Goal: Task Accomplishment & Management: Manage account settings

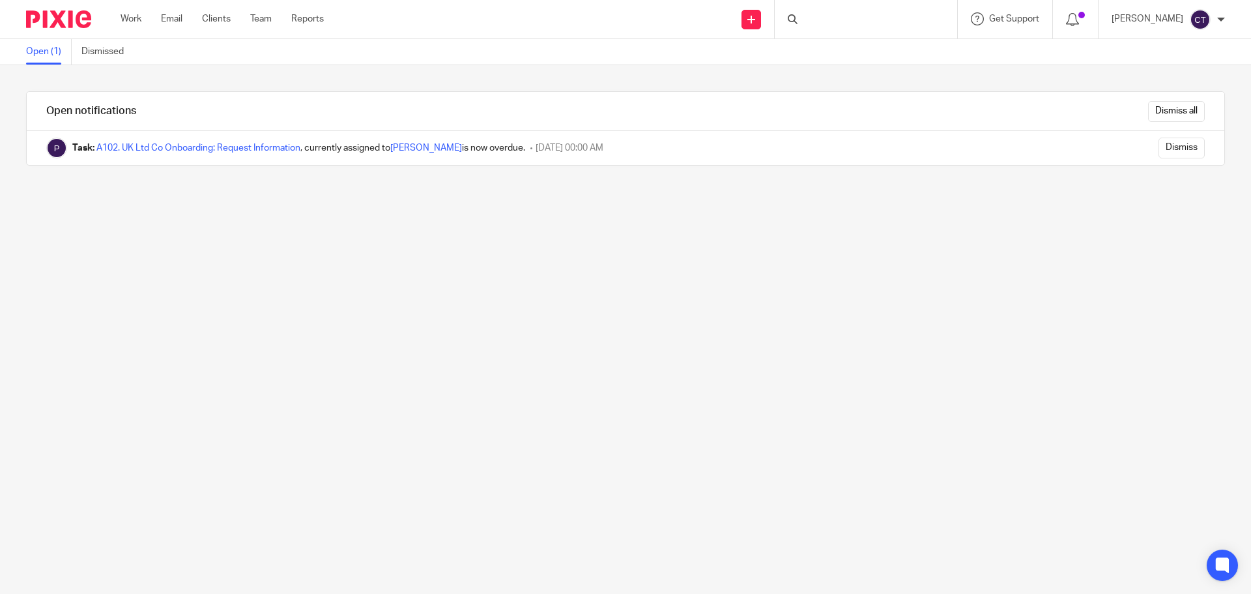
click at [811, 15] on div at bounding box center [866, 19] width 182 height 38
click at [824, 16] on input "Search" at bounding box center [859, 22] width 117 height 12
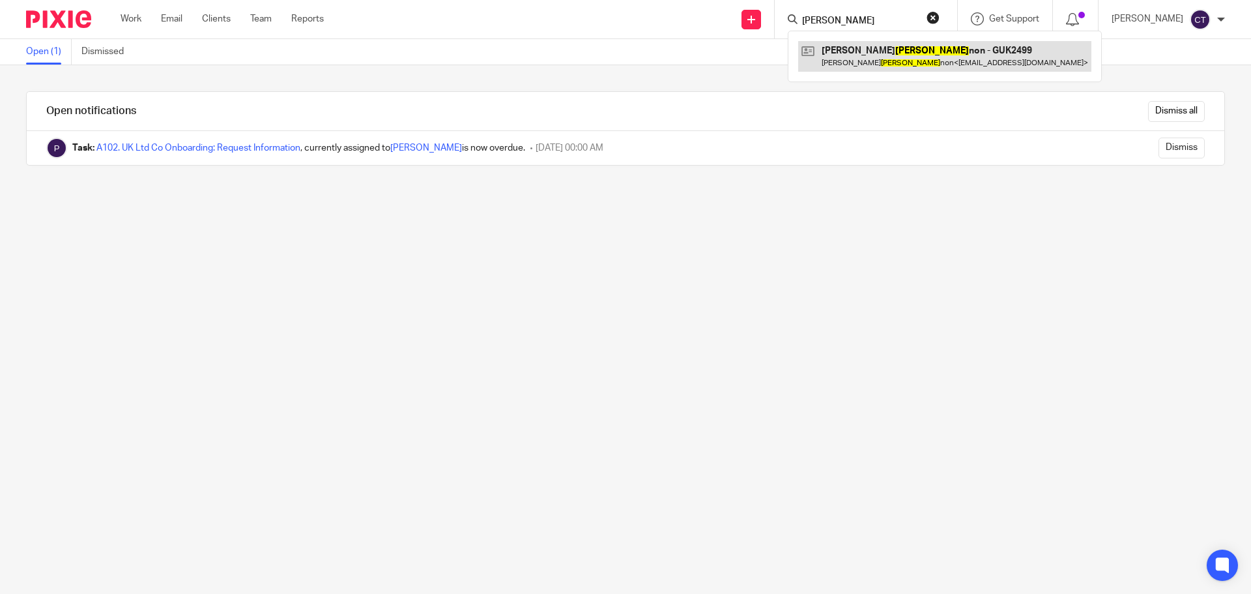
type input "mckin"
click at [824, 53] on link at bounding box center [944, 56] width 293 height 30
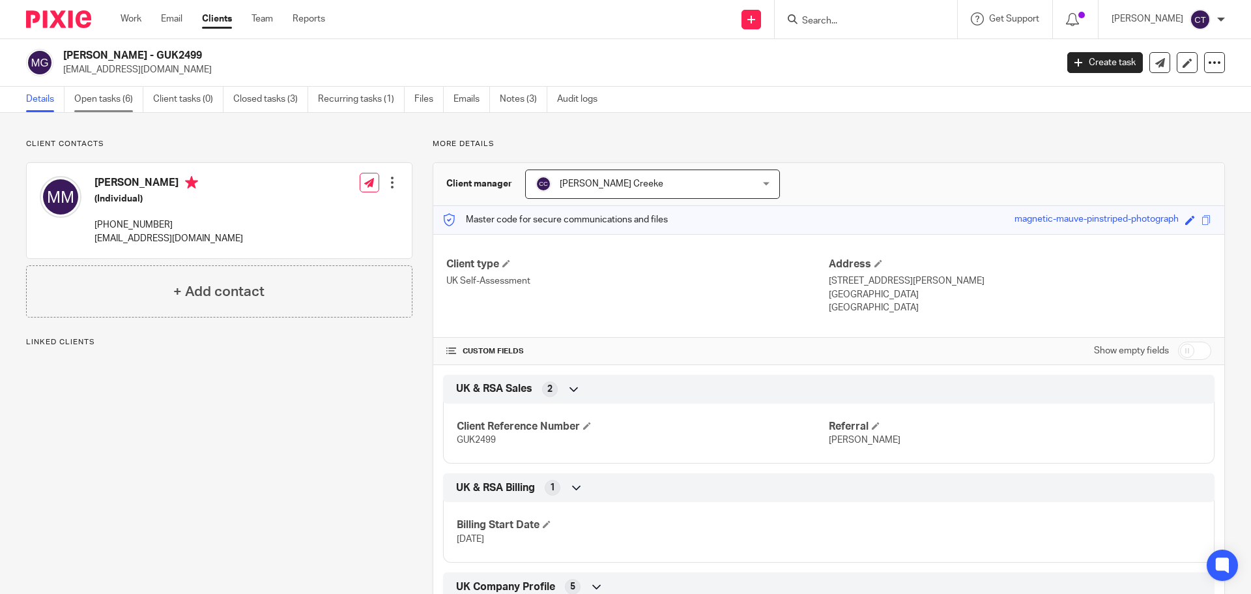
click at [110, 105] on link "Open tasks (6)" at bounding box center [108, 99] width 69 height 25
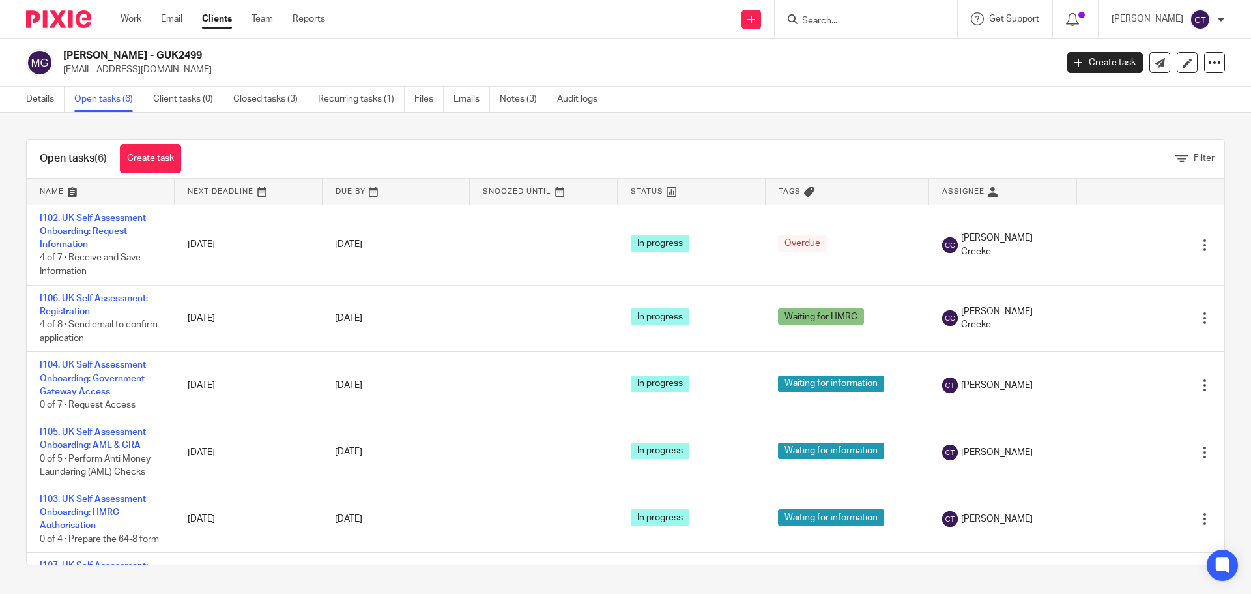
drag, startPoint x: 160, startPoint y: 56, endPoint x: 61, endPoint y: 55, distance: 99.0
click at [61, 55] on div "Margaret McKinnon - GUK2499 mtmckinnon1954@outlook.com" at bounding box center [537, 62] width 1022 height 27
copy h2 "Margaret McKinnon"
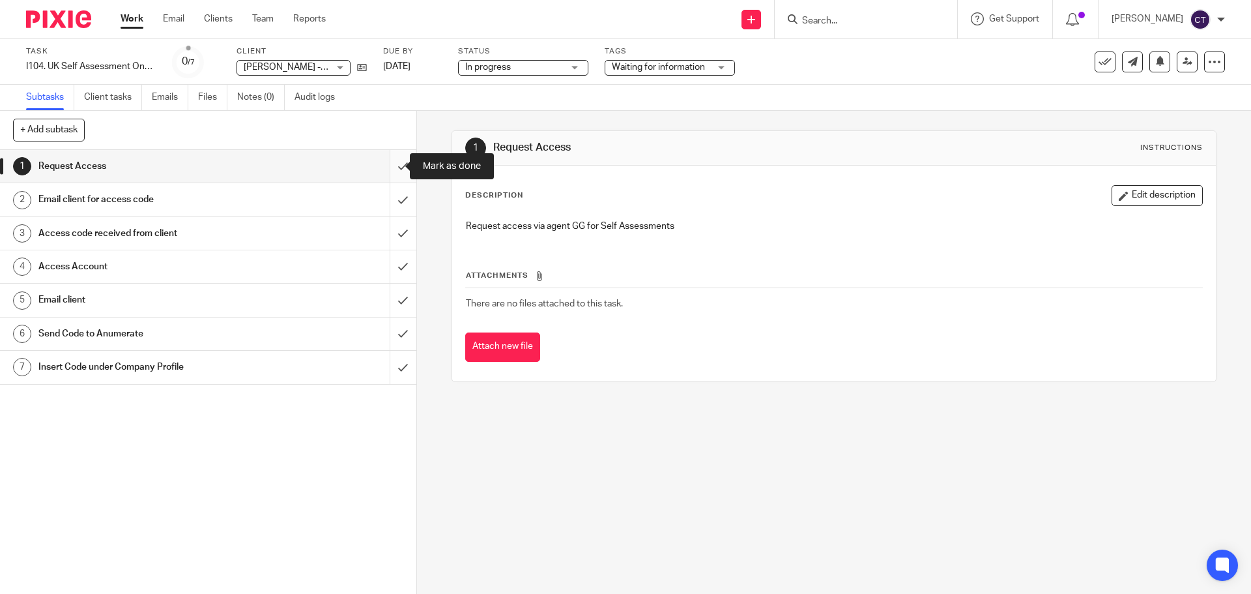
click at [389, 163] on input "submit" at bounding box center [208, 166] width 416 height 33
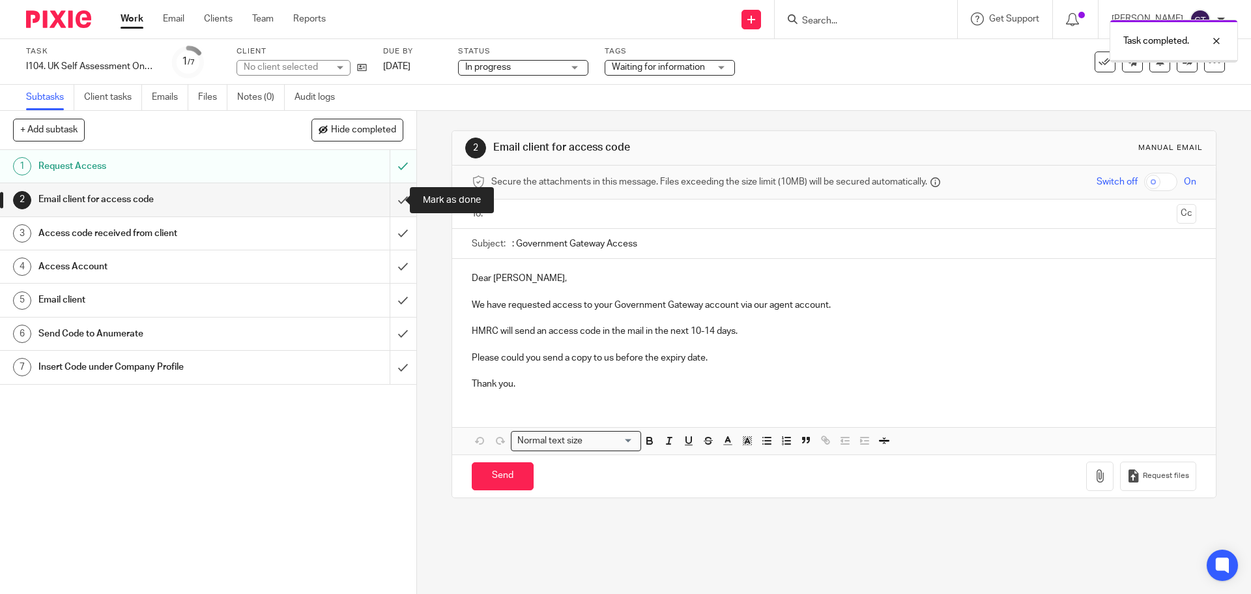
click at [395, 199] on input "submit" at bounding box center [208, 199] width 416 height 33
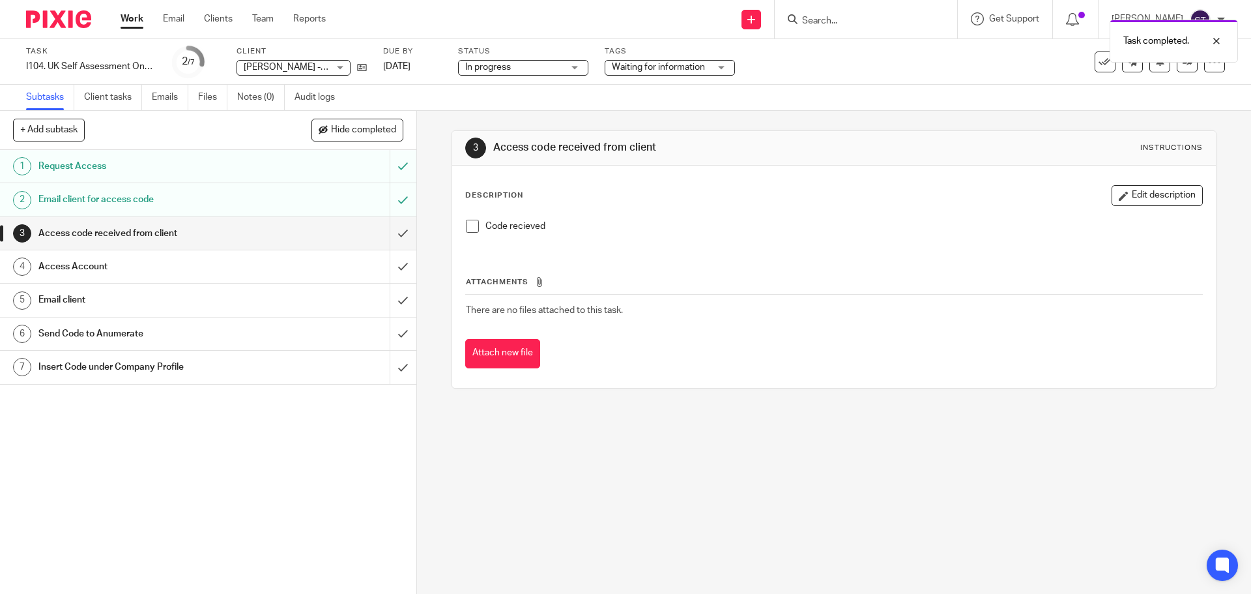
click at [470, 223] on span at bounding box center [472, 226] width 13 height 13
click at [499, 345] on button "Attach new file" at bounding box center [502, 353] width 75 height 29
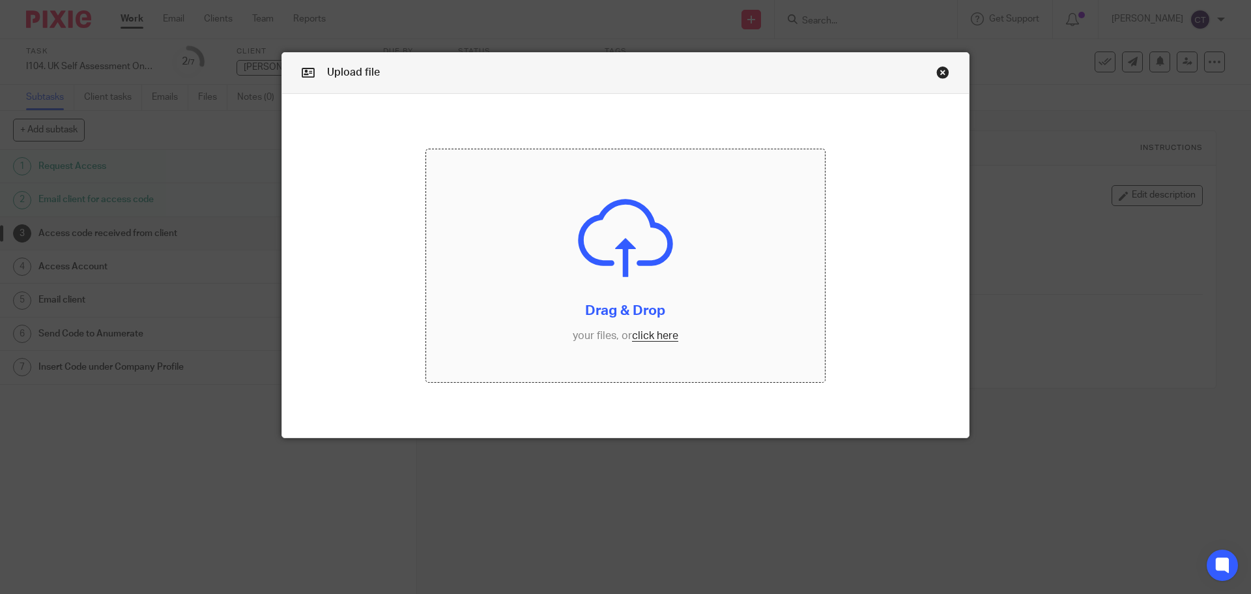
click at [603, 270] on input "file" at bounding box center [625, 265] width 399 height 233
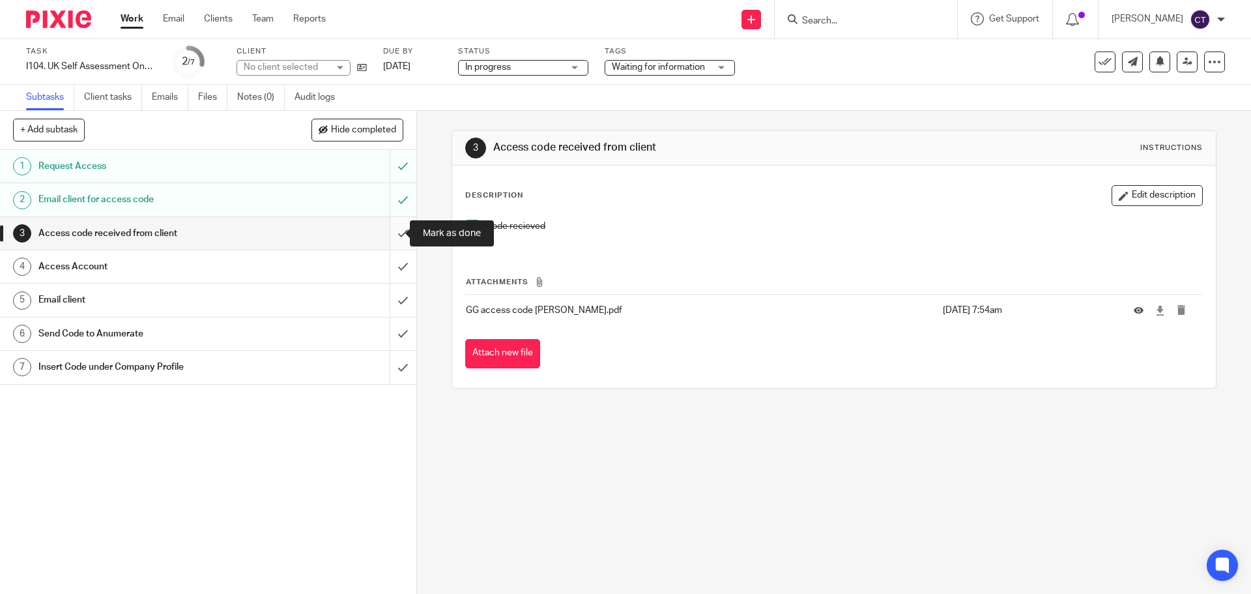
click at [391, 231] on input "submit" at bounding box center [208, 233] width 416 height 33
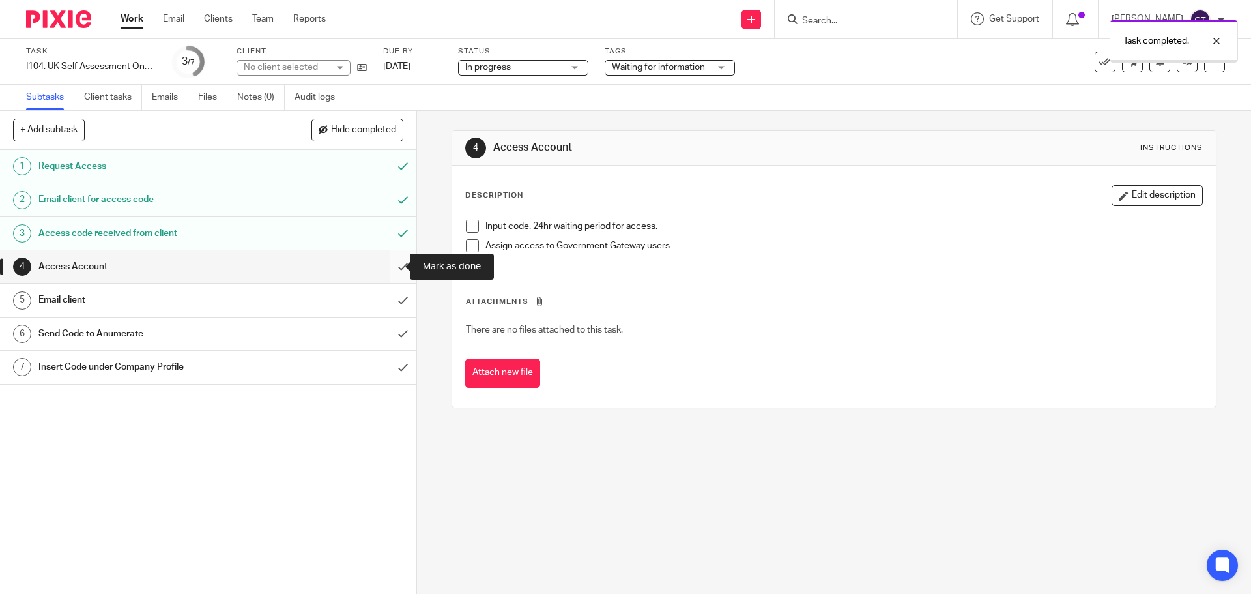
click at [388, 261] on input "submit" at bounding box center [208, 266] width 416 height 33
click at [466, 224] on span at bounding box center [472, 226] width 13 height 13
click at [467, 242] on span at bounding box center [472, 245] width 13 height 13
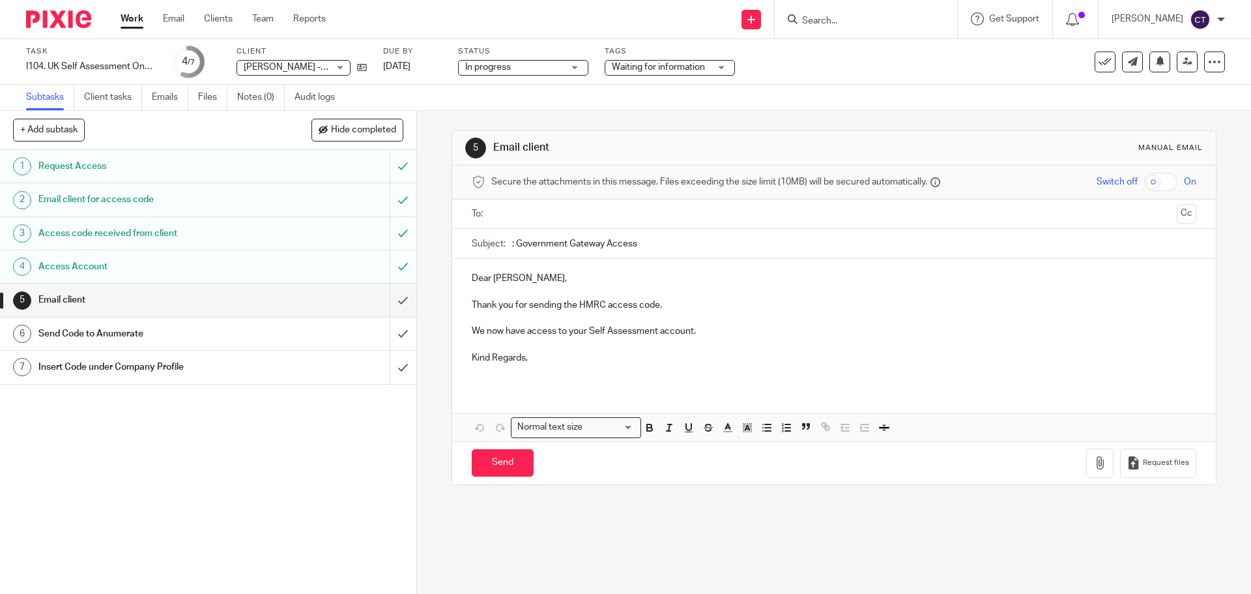
click at [700, 330] on p "We now have access to your Self Assessment account." at bounding box center [834, 330] width 724 height 13
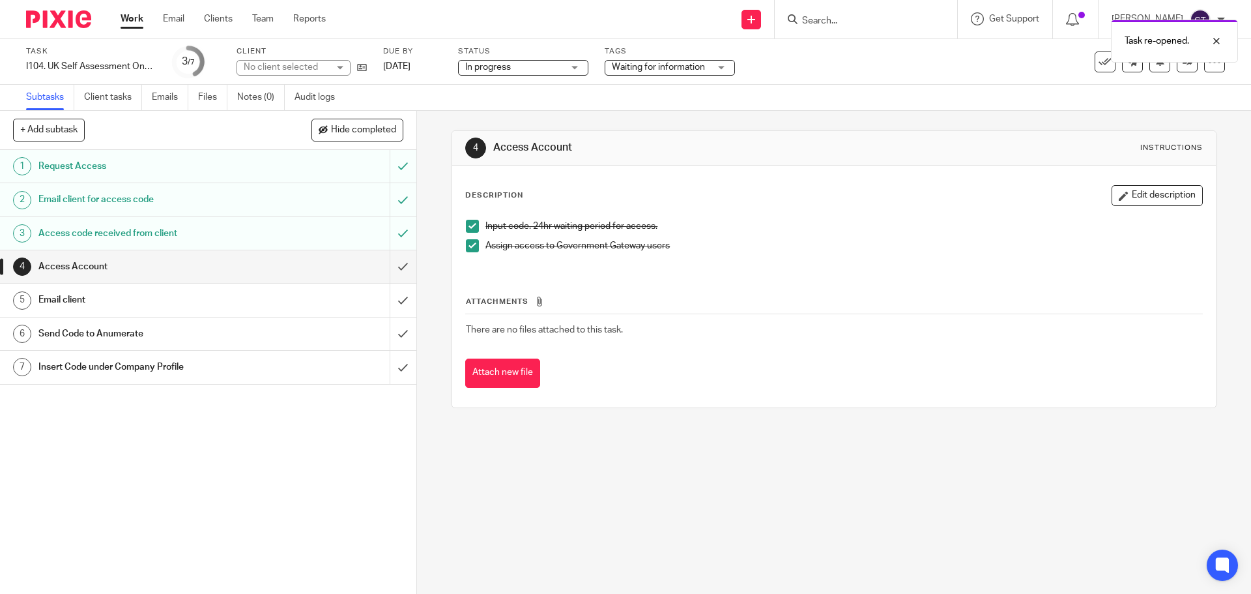
click at [289, 261] on div "Access Account" at bounding box center [207, 267] width 338 height 20
click at [387, 263] on input "submit" at bounding box center [208, 266] width 416 height 33
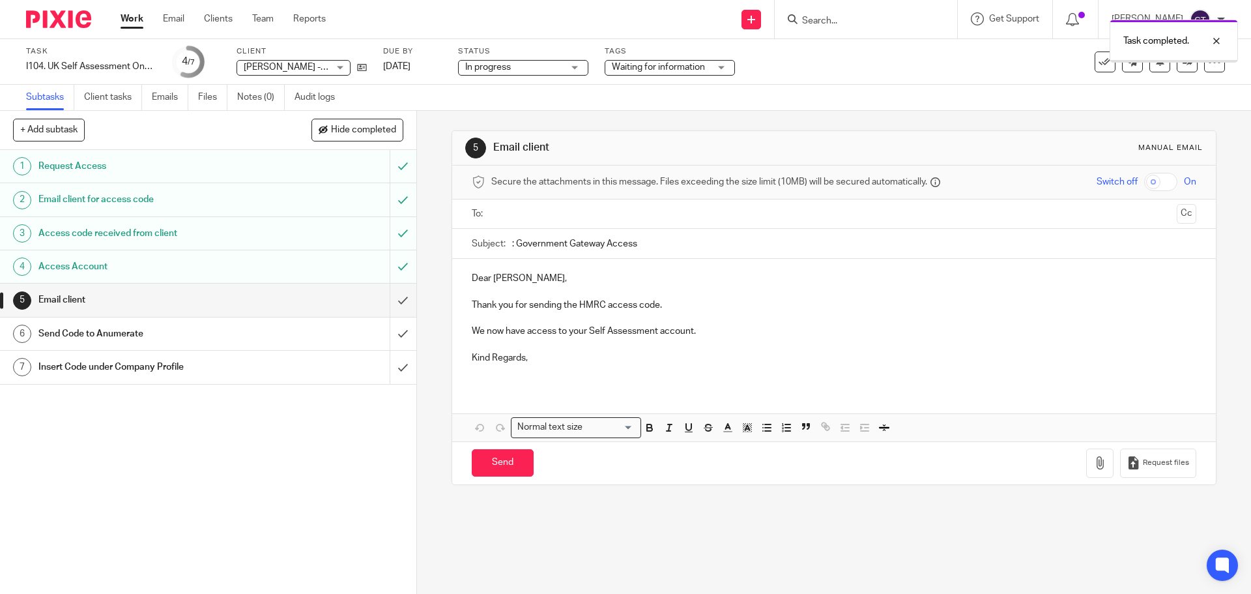
click at [638, 348] on p at bounding box center [834, 344] width 724 height 13
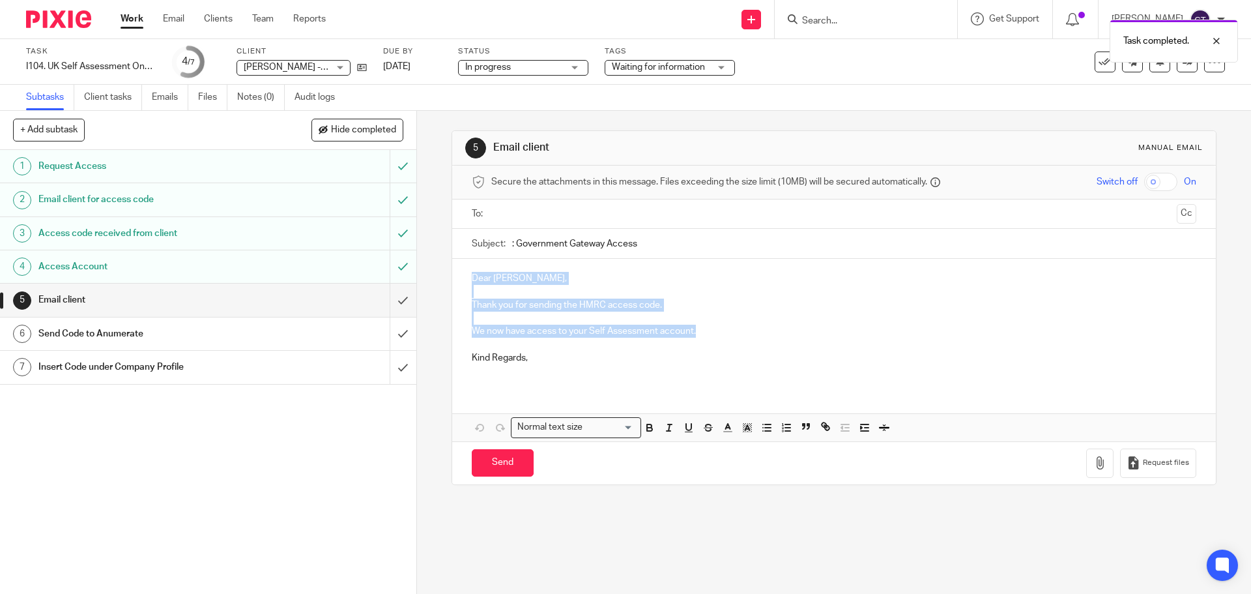
drag, startPoint x: 717, startPoint y: 332, endPoint x: 445, endPoint y: 276, distance: 277.4
click at [445, 276] on div "5 Email client Manual email Secure the attachments in this message. Files excee…" at bounding box center [834, 352] width 834 height 483
copy div "Dear Margaret, Thank you for sending the HMRC access code. We now have access t…"
click at [392, 300] on input "submit" at bounding box center [208, 299] width 416 height 33
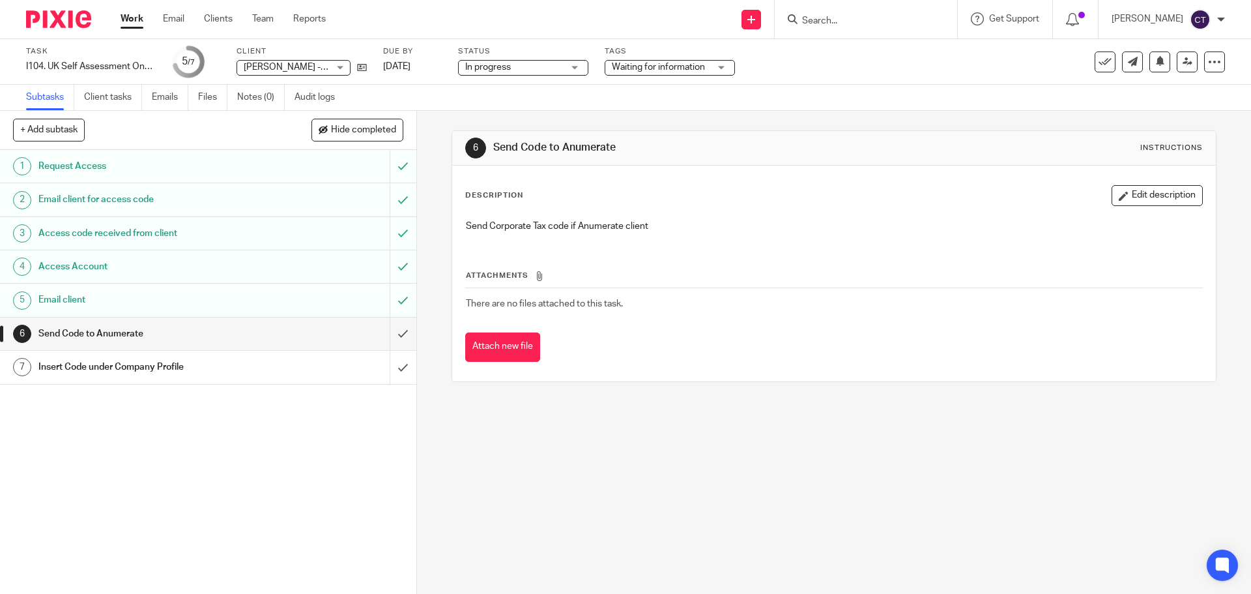
click at [281, 358] on div "Insert Code under Company Profile" at bounding box center [207, 367] width 338 height 20
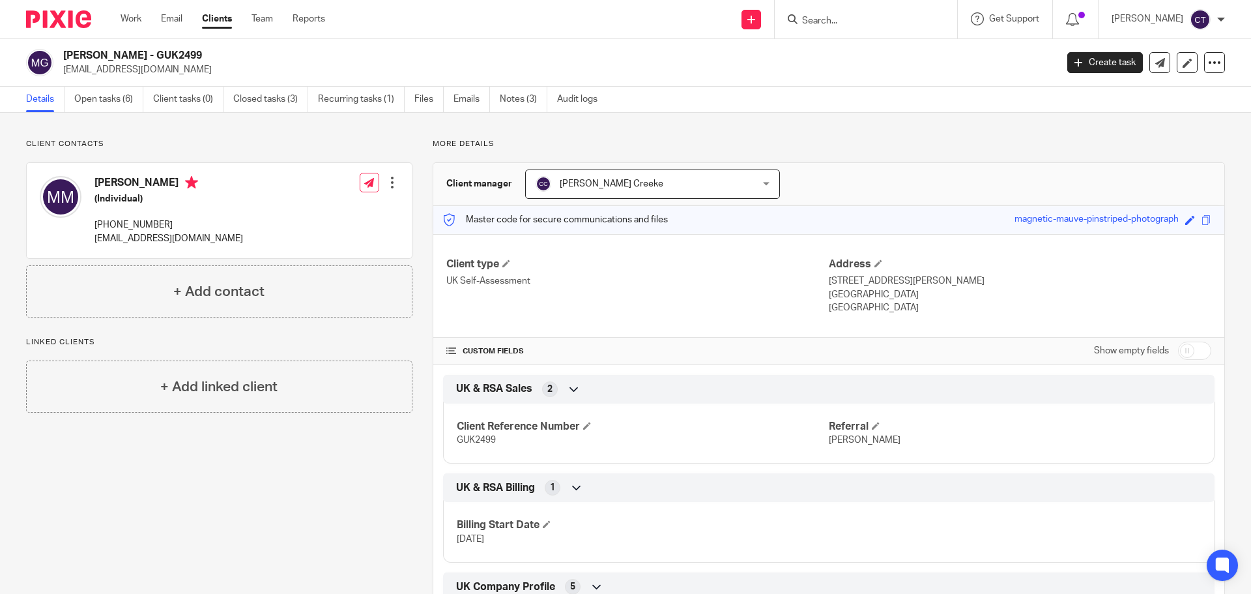
click at [1184, 344] on input "checkbox" at bounding box center [1194, 350] width 33 height 18
checkbox input "true"
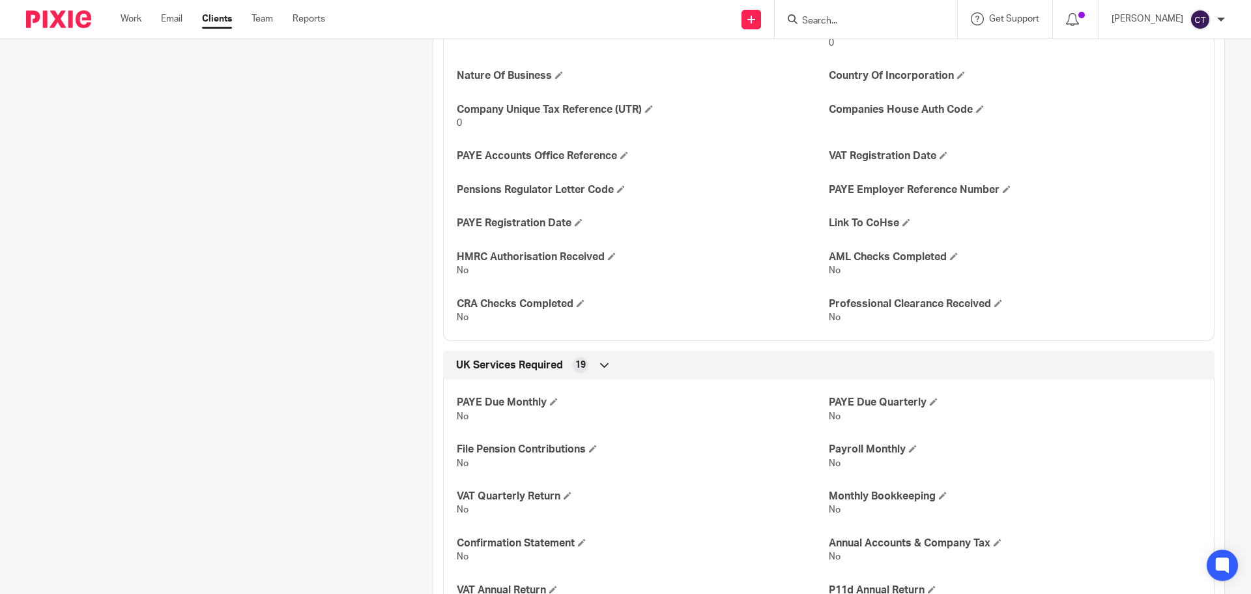
scroll to position [789, 0]
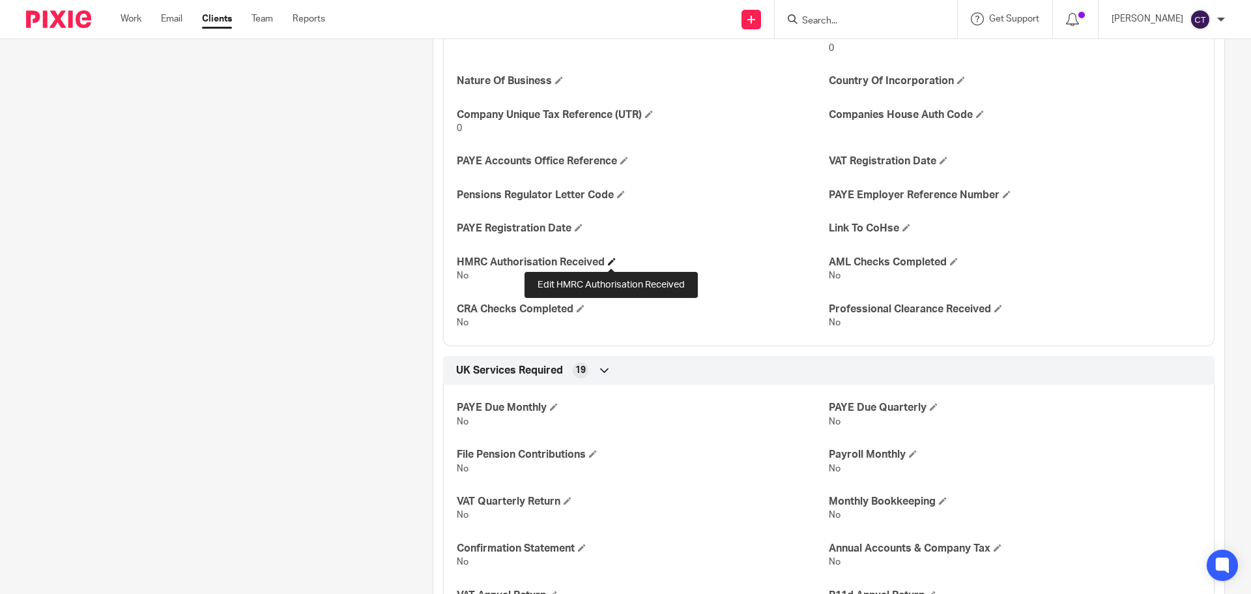
click at [612, 263] on span at bounding box center [612, 261] width 8 height 8
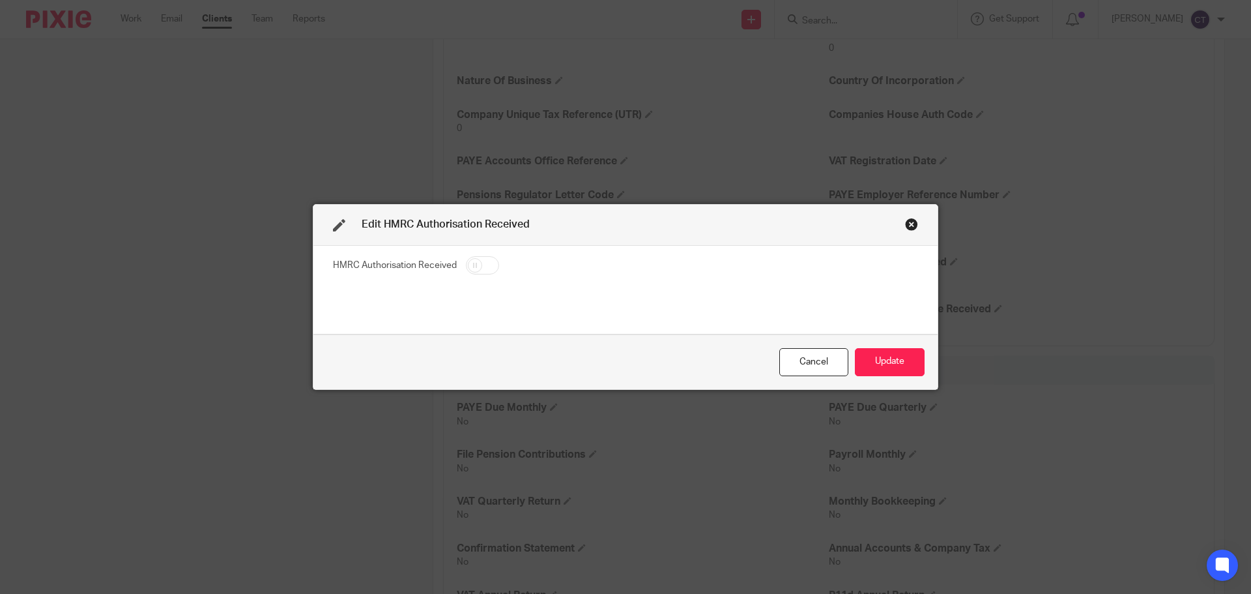
click at [485, 270] on input "checkbox" at bounding box center [482, 265] width 33 height 18
checkbox input "true"
click at [870, 352] on button "Update" at bounding box center [890, 362] width 70 height 28
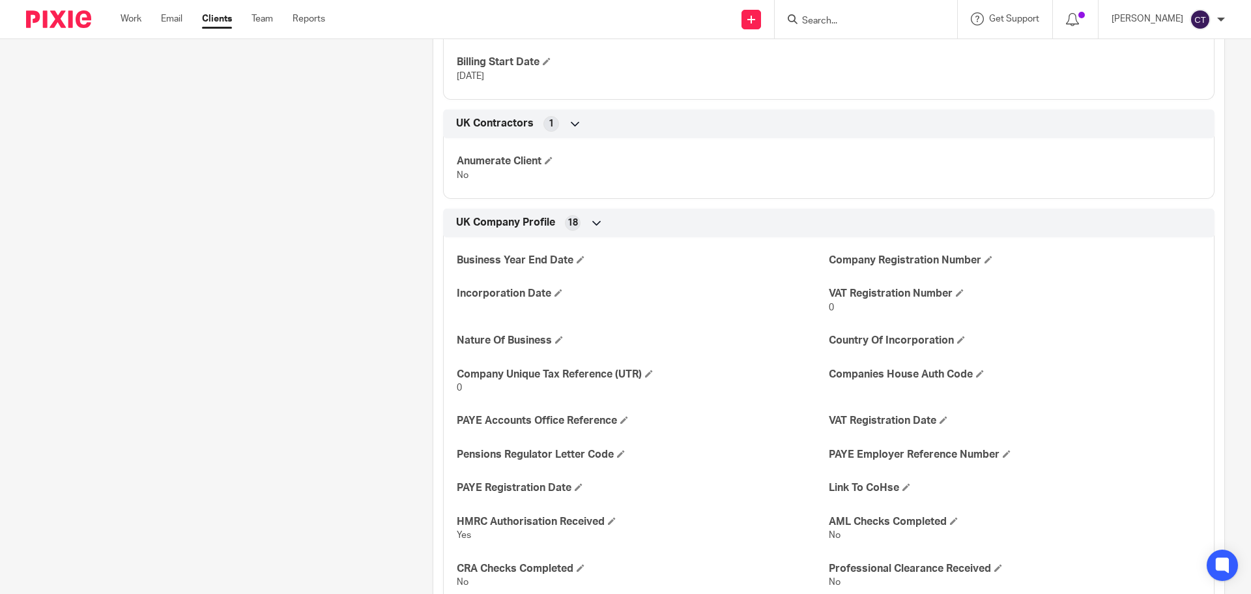
scroll to position [659, 0]
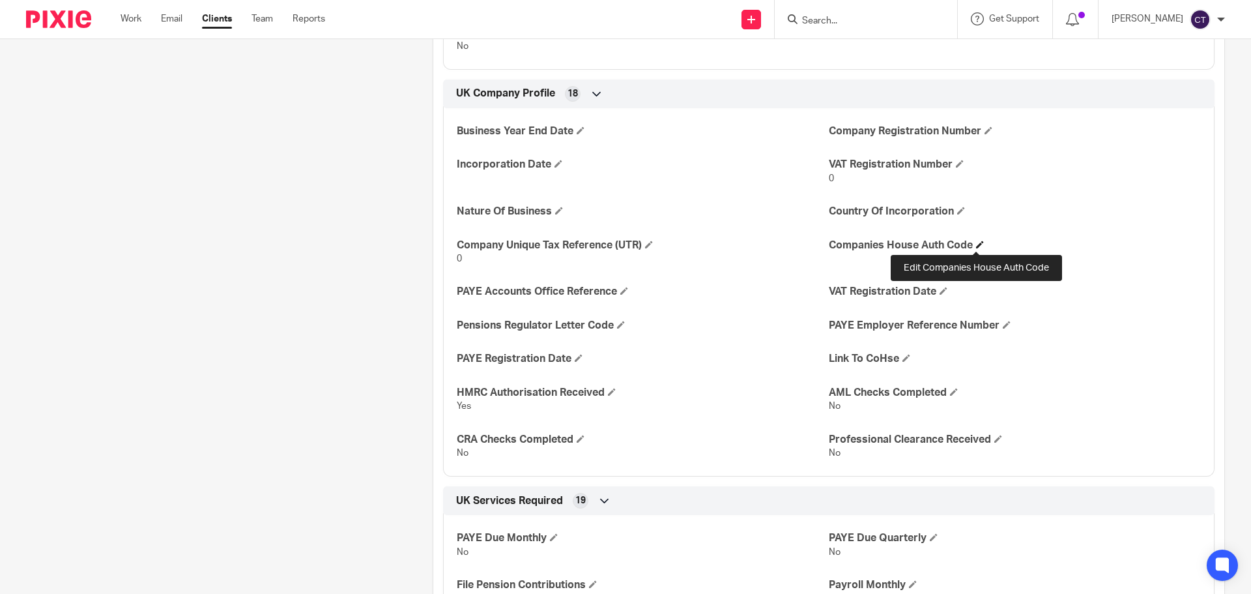
click at [977, 245] on span at bounding box center [980, 244] width 8 height 8
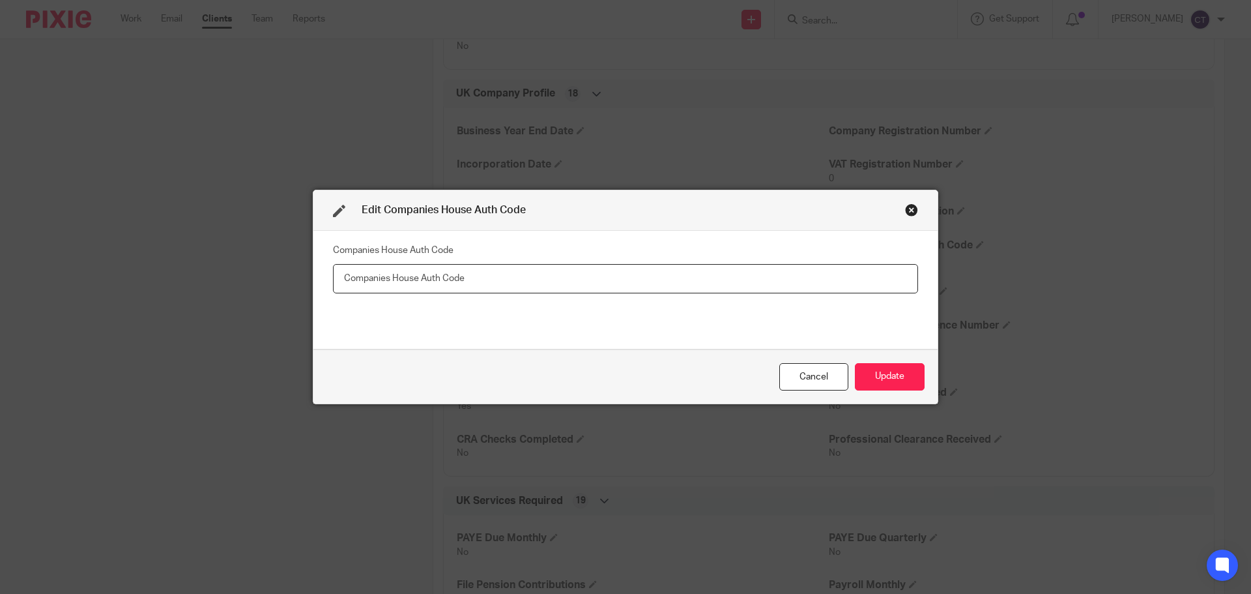
click at [780, 272] on input "text" at bounding box center [625, 278] width 585 height 29
type input "SA42748667"
click at [894, 368] on button "Update" at bounding box center [890, 377] width 70 height 28
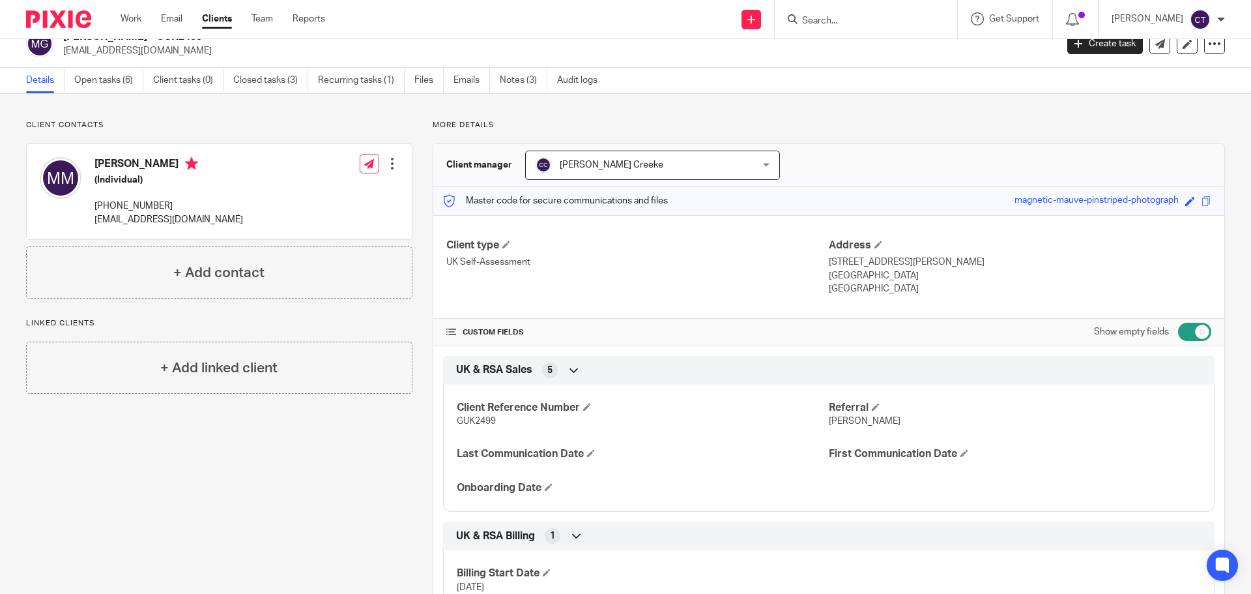
scroll to position [0, 0]
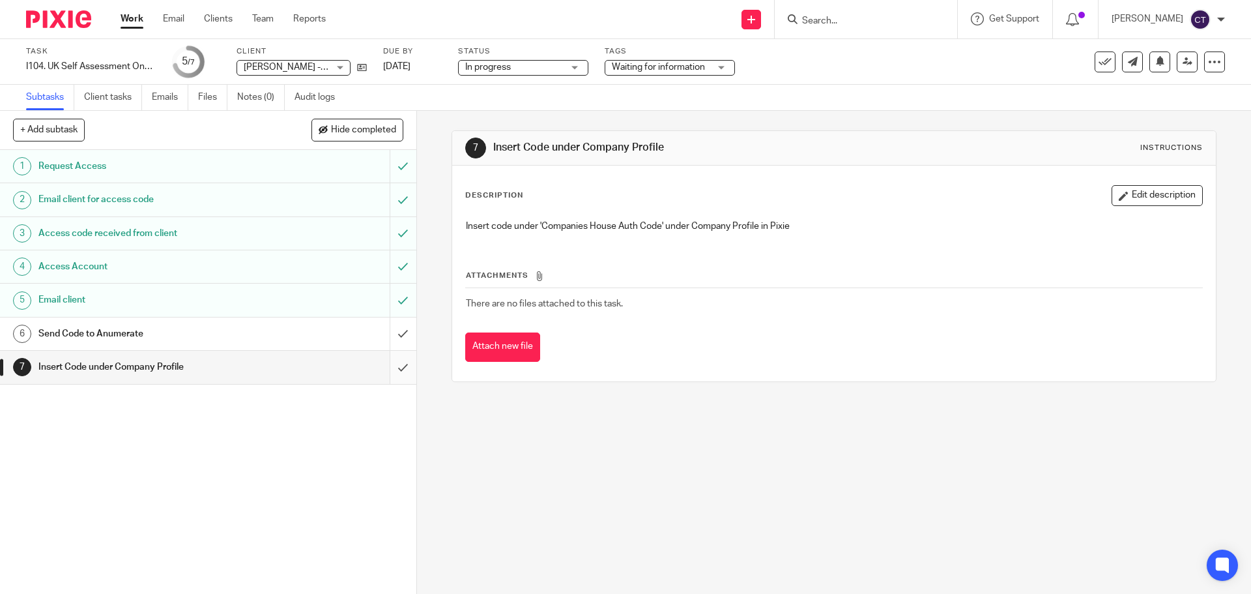
click at [396, 364] on input "submit" at bounding box center [208, 367] width 416 height 33
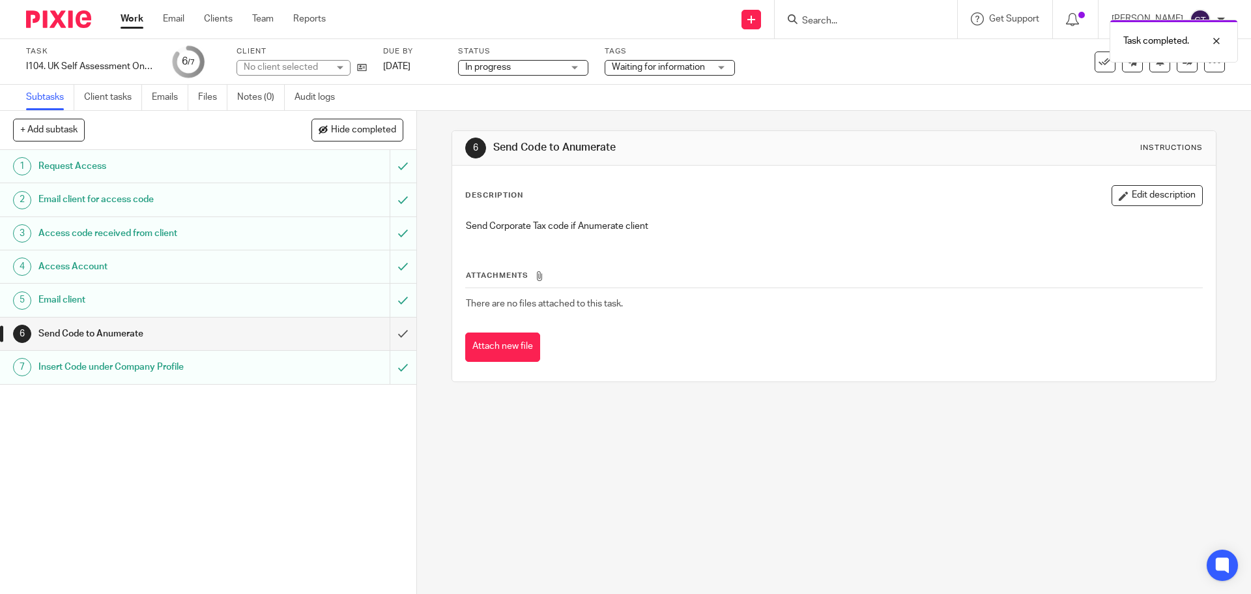
click at [1092, 59] on div "Task completed." at bounding box center [931, 38] width 612 height 50
click at [1098, 61] on icon at bounding box center [1104, 61] width 13 height 13
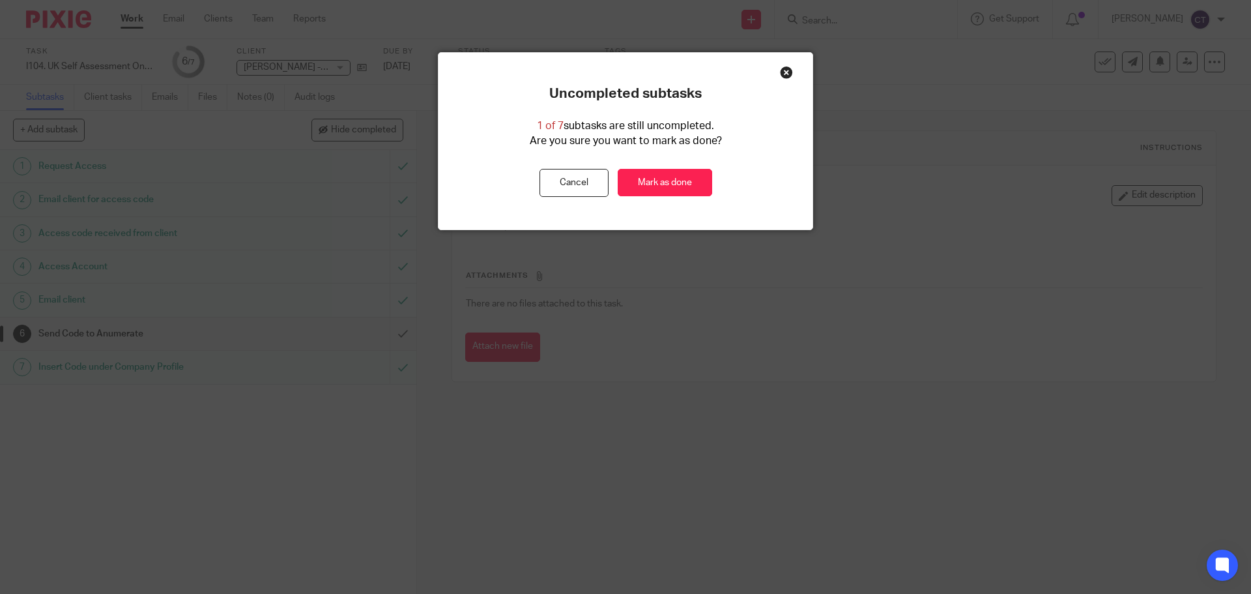
drag, startPoint x: 681, startPoint y: 185, endPoint x: 863, endPoint y: 143, distance: 186.5
click at [681, 186] on link "Mark as done" at bounding box center [665, 183] width 94 height 28
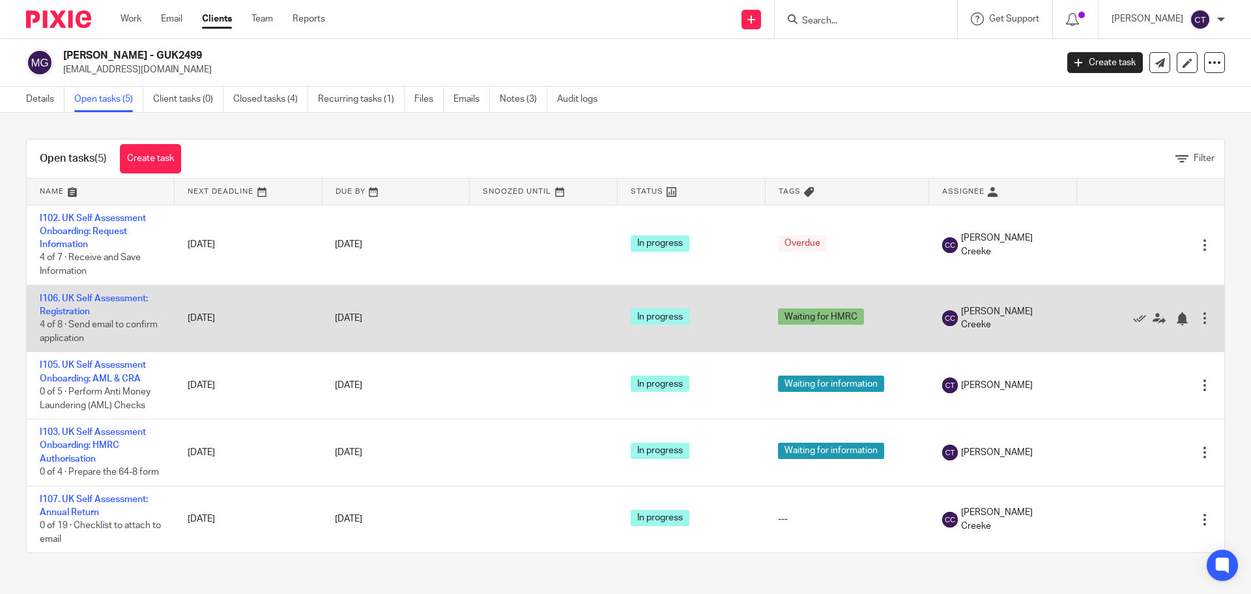
scroll to position [1, 0]
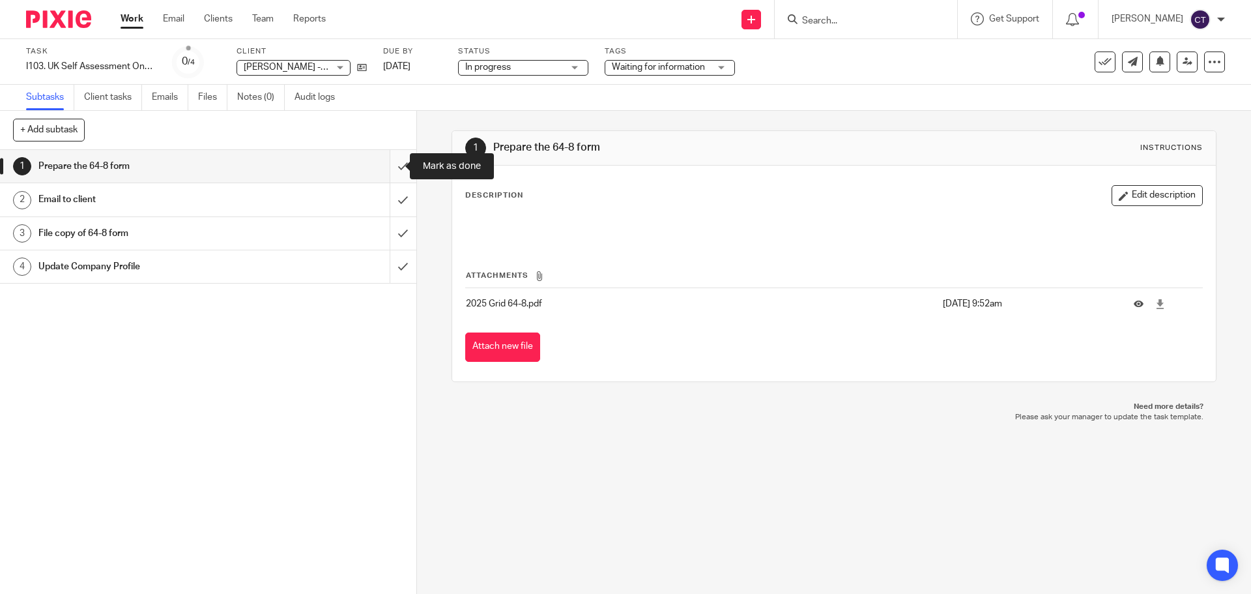
click at [392, 164] on input "submit" at bounding box center [208, 166] width 416 height 33
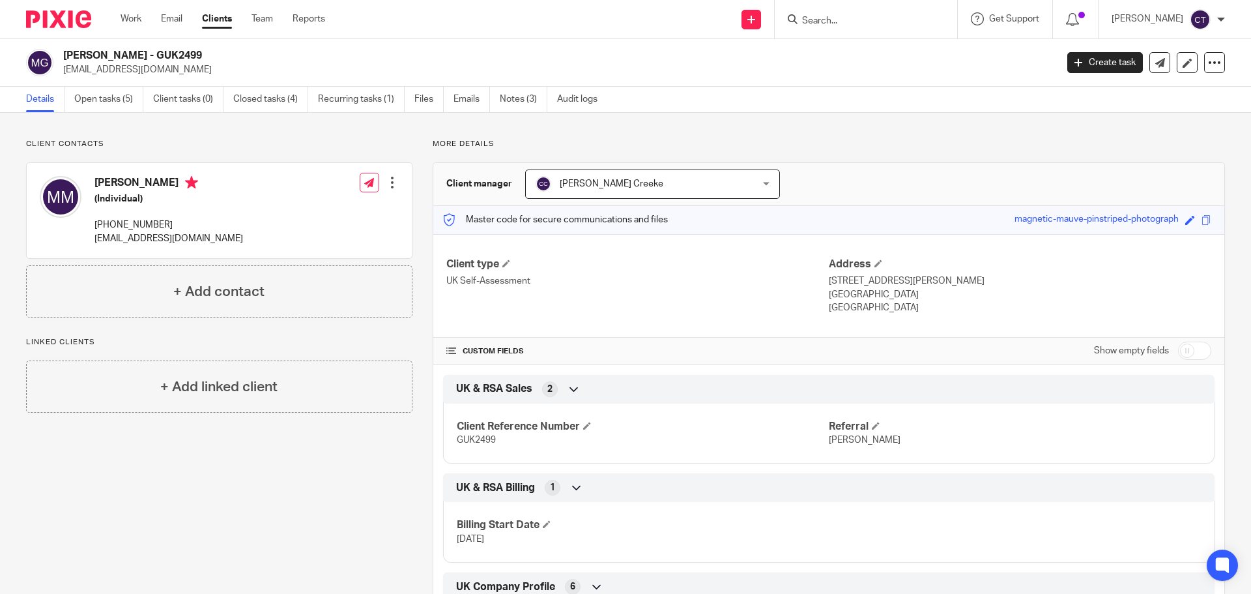
drag, startPoint x: 162, startPoint y: 57, endPoint x: 57, endPoint y: 54, distance: 104.3
click at [57, 54] on div "[PERSON_NAME] - GUK2499 [EMAIL_ADDRESS][DOMAIN_NAME]" at bounding box center [537, 62] width 1022 height 27
copy div "[PERSON_NAME]"
drag, startPoint x: 902, startPoint y: 278, endPoint x: 822, endPoint y: 281, distance: 80.2
click at [829, 281] on p "[STREET_ADDRESS][PERSON_NAME]" at bounding box center [1020, 280] width 382 height 13
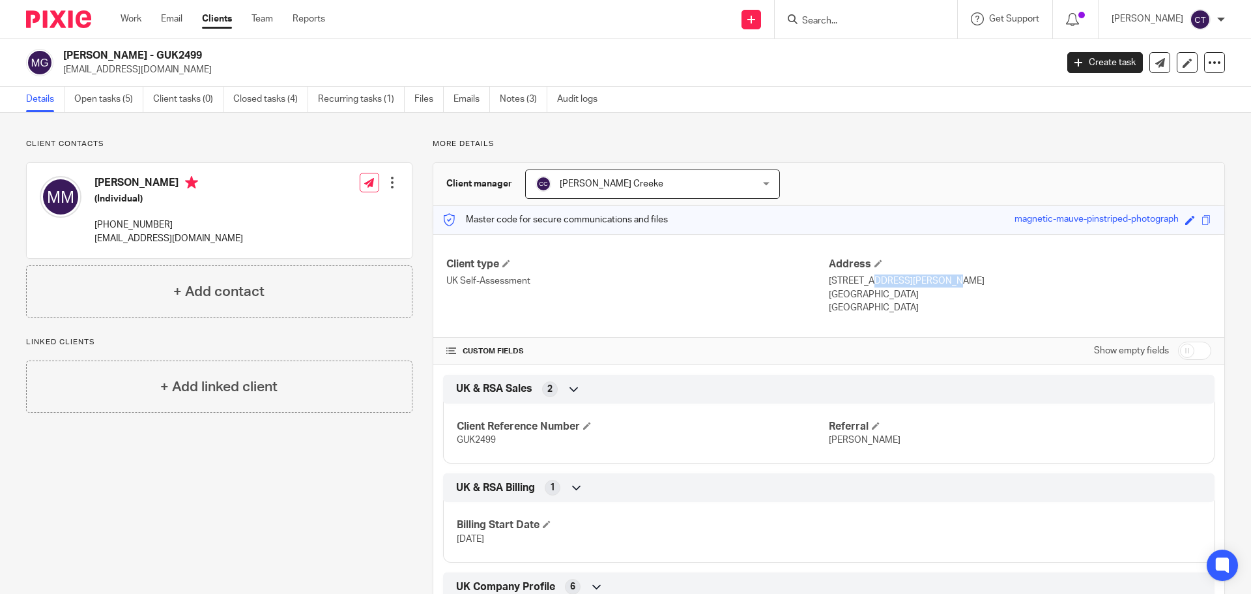
copy p "28 Grove Meadows"
drag, startPoint x: 957, startPoint y: 281, endPoint x: 906, endPoint y: 281, distance: 51.5
click at [906, 281] on p "28 Grove Meadows, Scarva Road, Banbridge" at bounding box center [1020, 280] width 382 height 13
copy p "Scarva Road,"
drag, startPoint x: 1004, startPoint y: 280, endPoint x: 962, endPoint y: 279, distance: 42.4
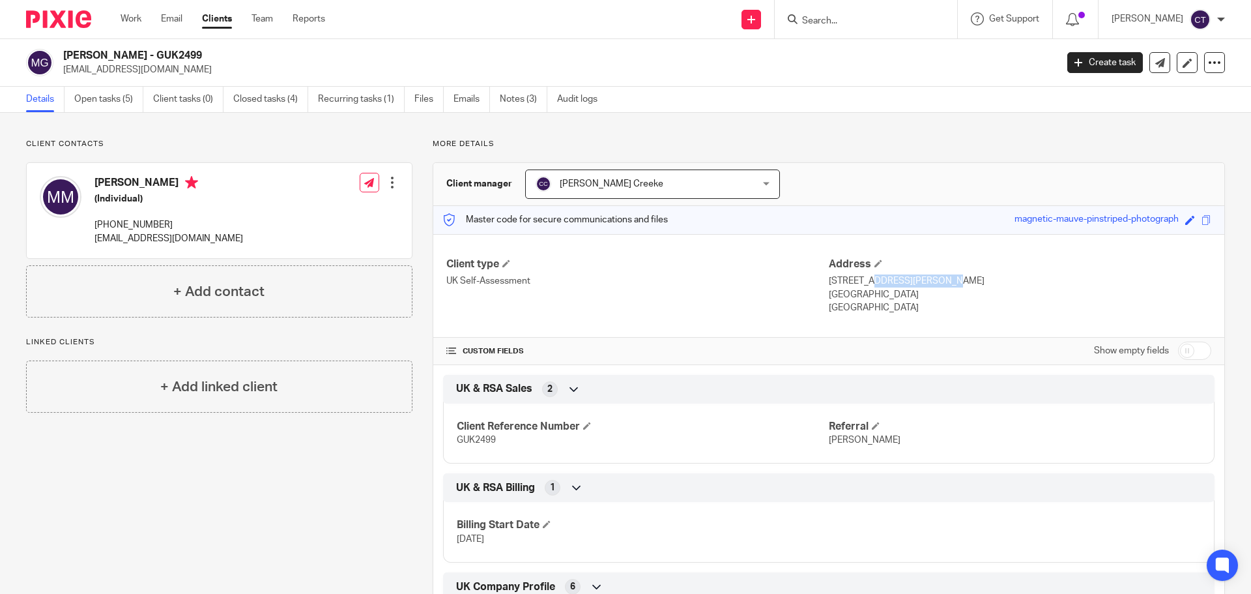
click at [962, 279] on p "28 Grove Meadows, Scarva Road, Banbridge" at bounding box center [1020, 280] width 382 height 13
copy p "Banbridge"
drag, startPoint x: 903, startPoint y: 293, endPoint x: 870, endPoint y: 293, distance: 33.2
click at [870, 293] on p "Banbridge, BT32 3EJ" at bounding box center [1020, 294] width 382 height 13
copy p "BT32 3EJ"
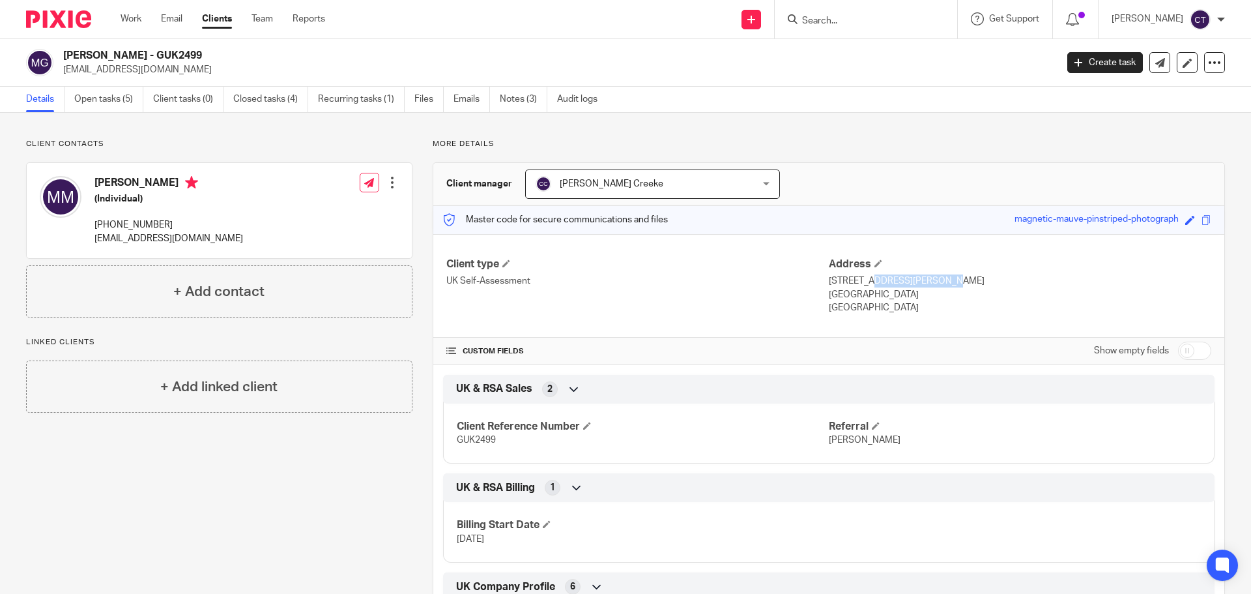
drag, startPoint x: 895, startPoint y: 306, endPoint x: 819, endPoint y: 305, distance: 76.2
click at [819, 305] on div "Client type UK Self-Assessment Address 28 Grove Meadows, Scarva Road, Banbridge…" at bounding box center [828, 286] width 791 height 104
click at [819, 306] on div "Client type UK Self-Assessment" at bounding box center [637, 285] width 382 height 57
click at [895, 317] on div "Client type UK Self-Assessment Address 28 Grove Meadows, Scarva Road, Banbridge…" at bounding box center [828, 286] width 791 height 104
drag, startPoint x: 896, startPoint y: 309, endPoint x: 823, endPoint y: 309, distance: 73.0
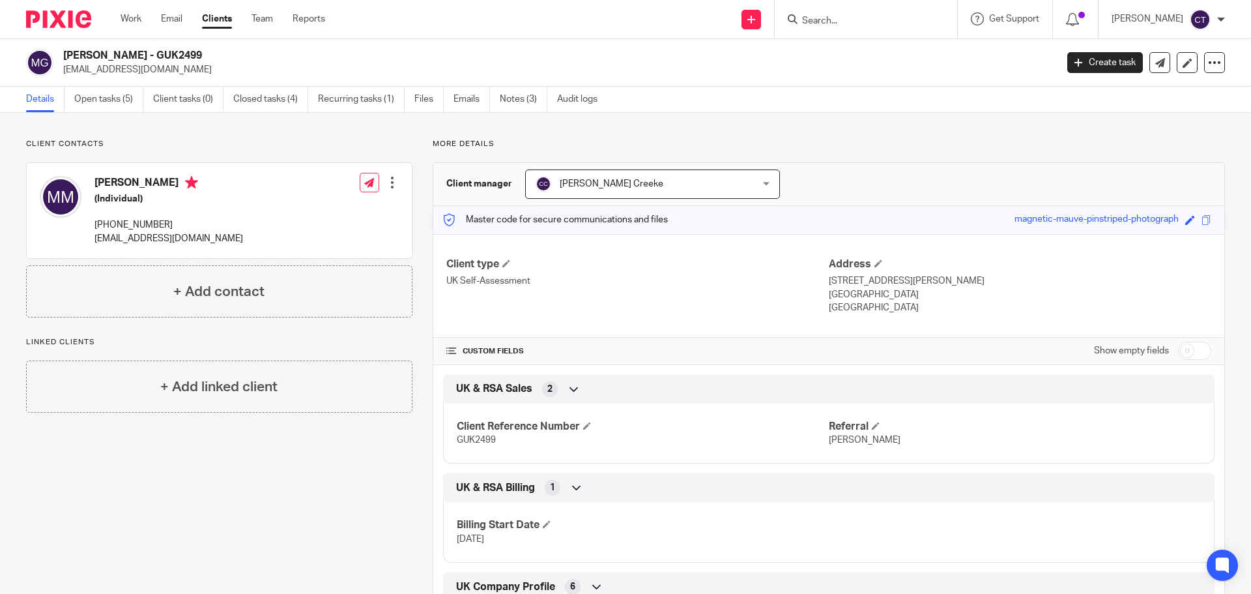
click at [829, 309] on p "Northern Ireland" at bounding box center [1020, 307] width 382 height 13
copy p "Northern Ireland"
click at [203, 56] on h2 "[PERSON_NAME] - GUK2499" at bounding box center [457, 56] width 788 height 14
copy h2 "GUK2499"
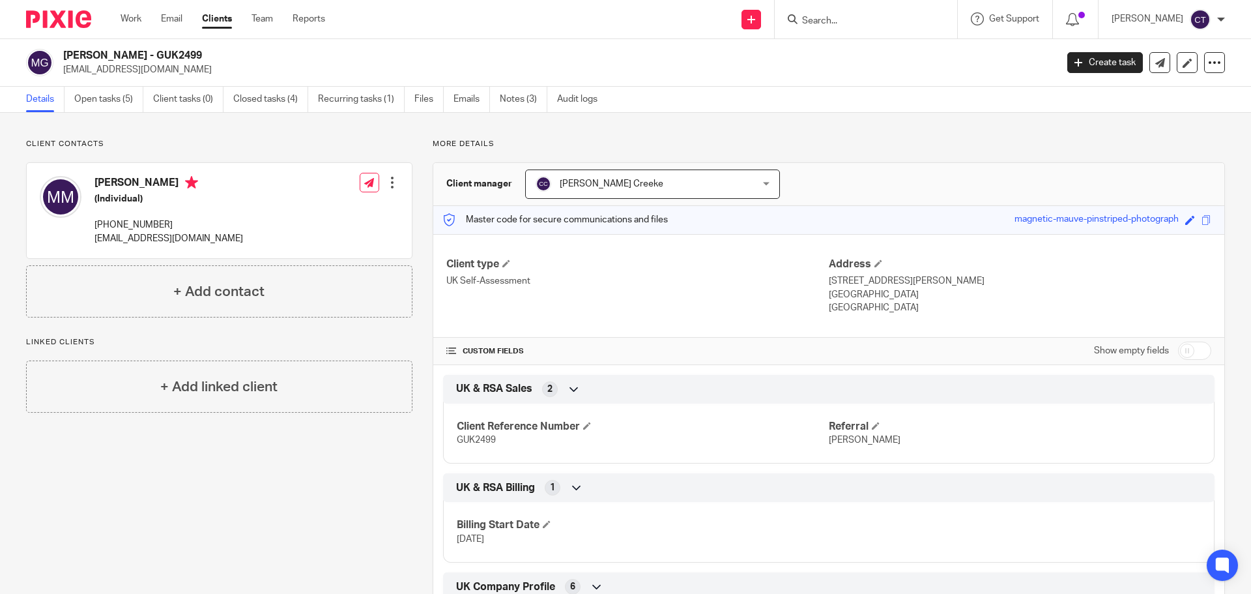
drag, startPoint x: 183, startPoint y: 222, endPoint x: 91, endPoint y: 222, distance: 91.9
click at [91, 222] on div "Margaret McKinnon (Individual) +44 793 459 2131 mtmckinnon1954@outlook.com" at bounding box center [141, 210] width 203 height 82
copy p "+44 793 459 2131"
drag, startPoint x: 231, startPoint y: 61, endPoint x: 63, endPoint y: 55, distance: 168.8
click at [63, 55] on div "Margaret McKinnon - GUK2499 mtmckinnon1954@outlook.com" at bounding box center [537, 62] width 1022 height 27
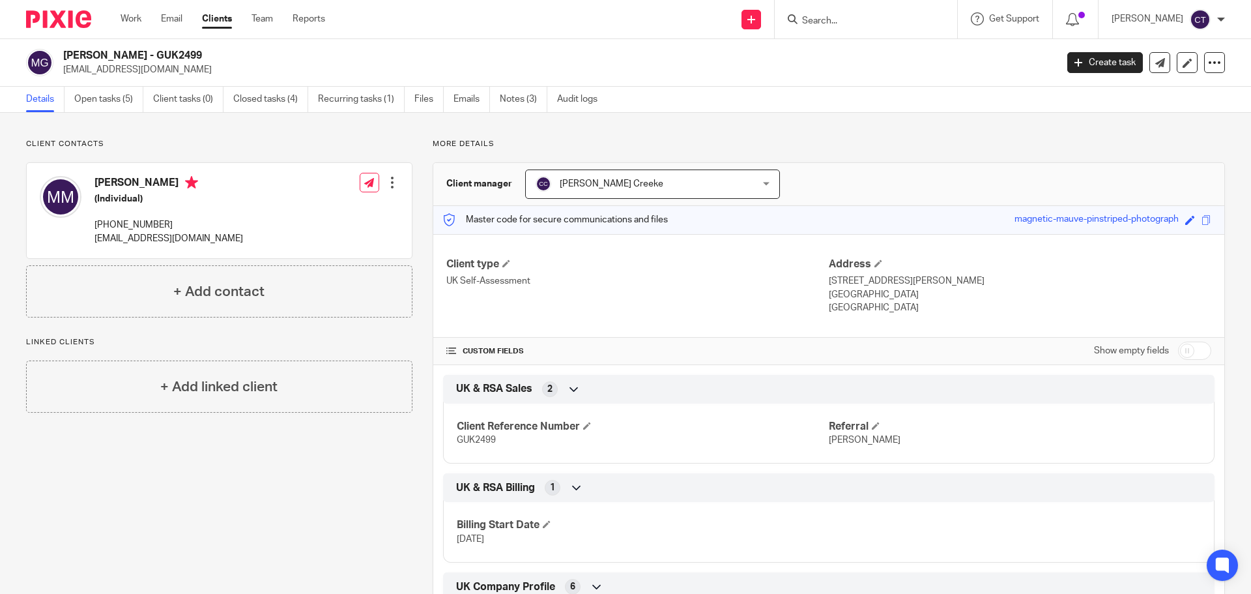
copy h2 "[PERSON_NAME] - GUK2499"
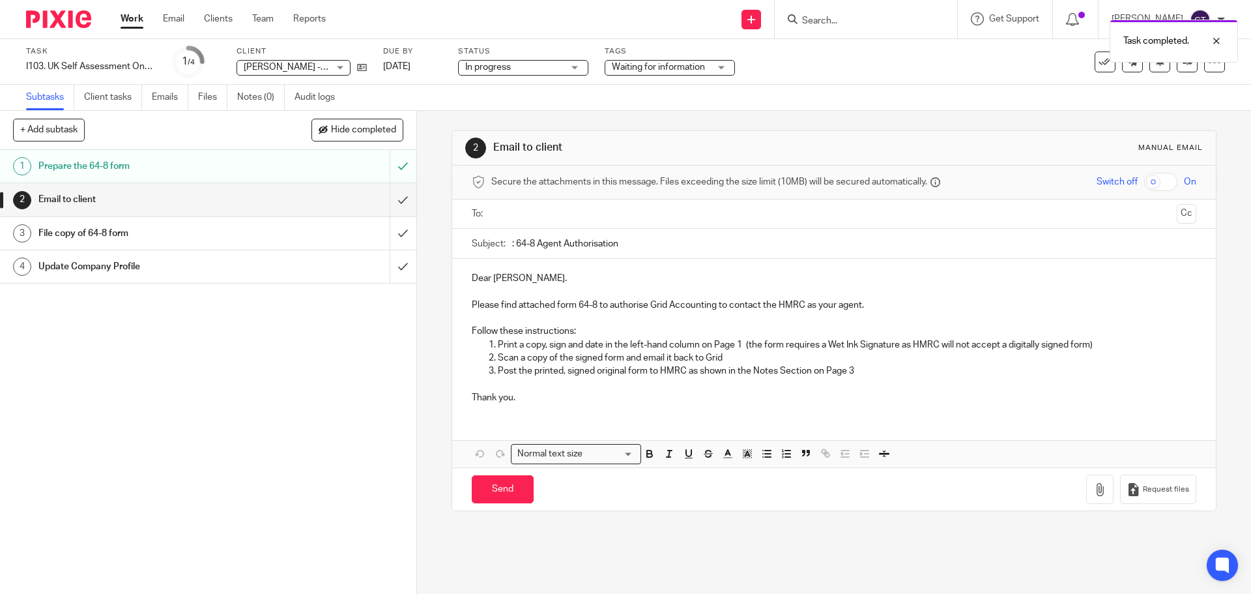
drag, startPoint x: 635, startPoint y: 242, endPoint x: 513, endPoint y: 244, distance: 121.8
click at [513, 244] on input ": 64-8 Agent Authorisation" at bounding box center [853, 243] width 683 height 29
click at [719, 418] on div "Dear Margaret. Please find attached form 64-8 to authorise Grid Accounting to c…" at bounding box center [833, 363] width 763 height 208
click at [391, 199] on input "submit" at bounding box center [208, 199] width 416 height 33
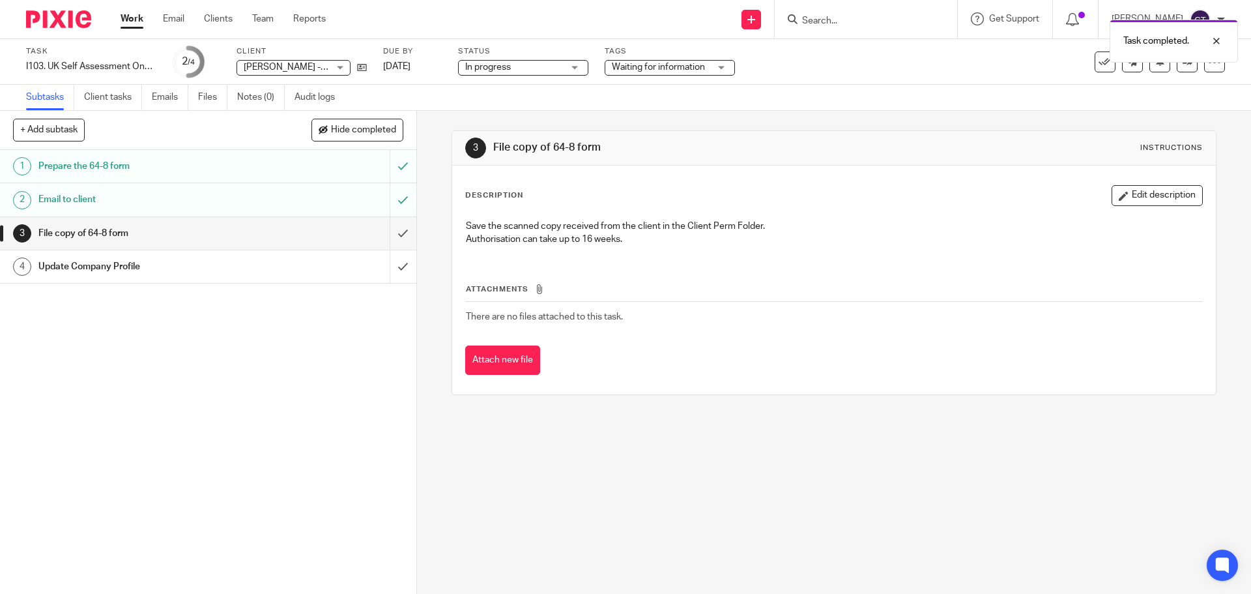
click at [343, 170] on div "Prepare the 64-8 form" at bounding box center [207, 166] width 338 height 20
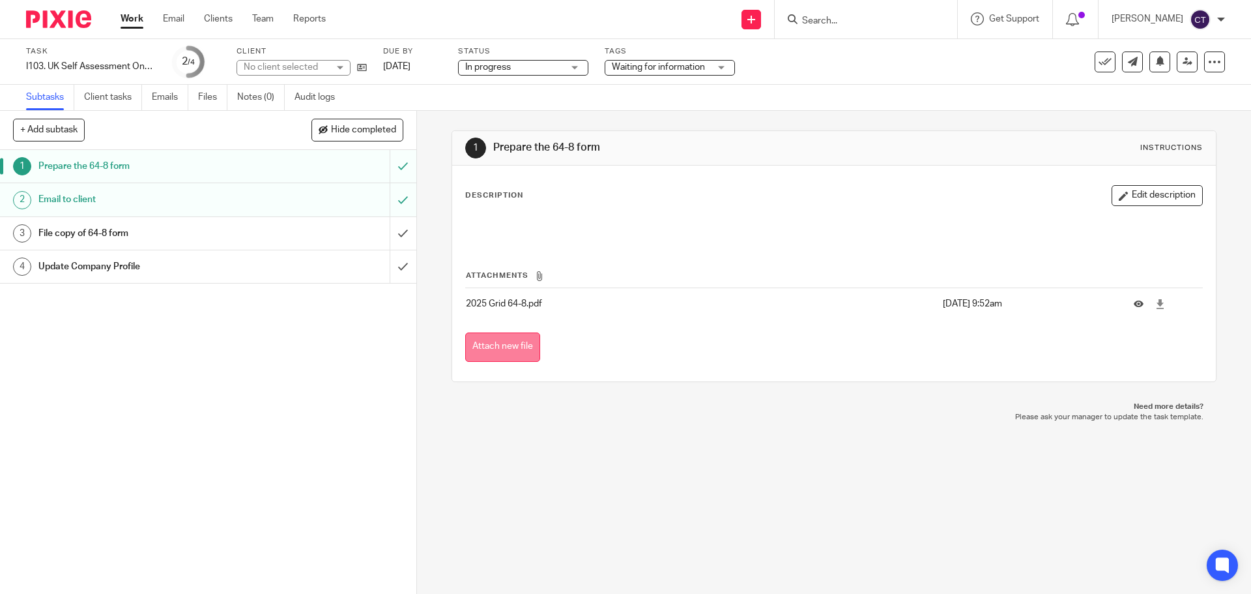
click at [523, 351] on button "Attach new file" at bounding box center [502, 346] width 75 height 29
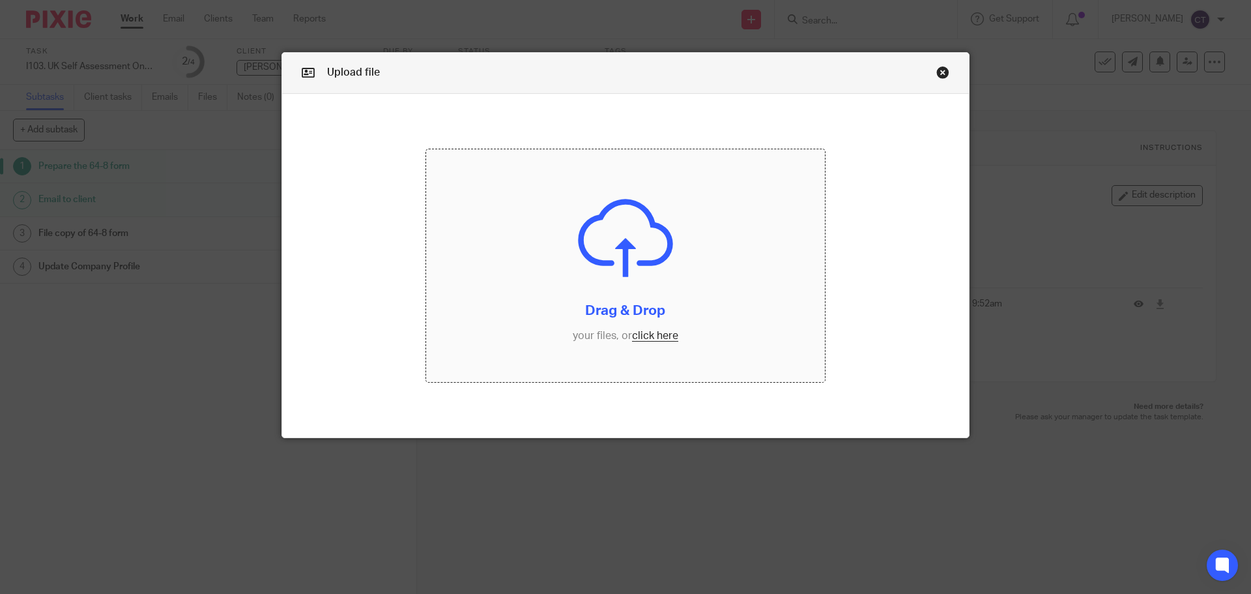
click at [630, 266] on input "file" at bounding box center [625, 265] width 399 height 233
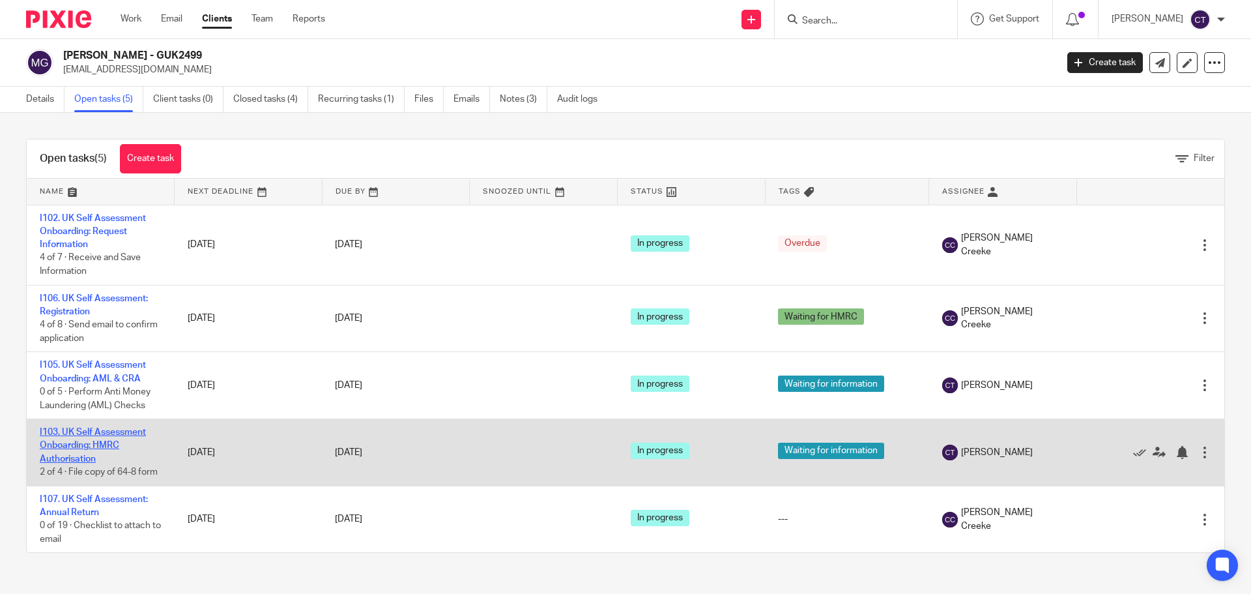
click at [83, 433] on link "I103. UK Self Assessment Onboarding: HMRC Authorisation" at bounding box center [93, 445] width 106 height 36
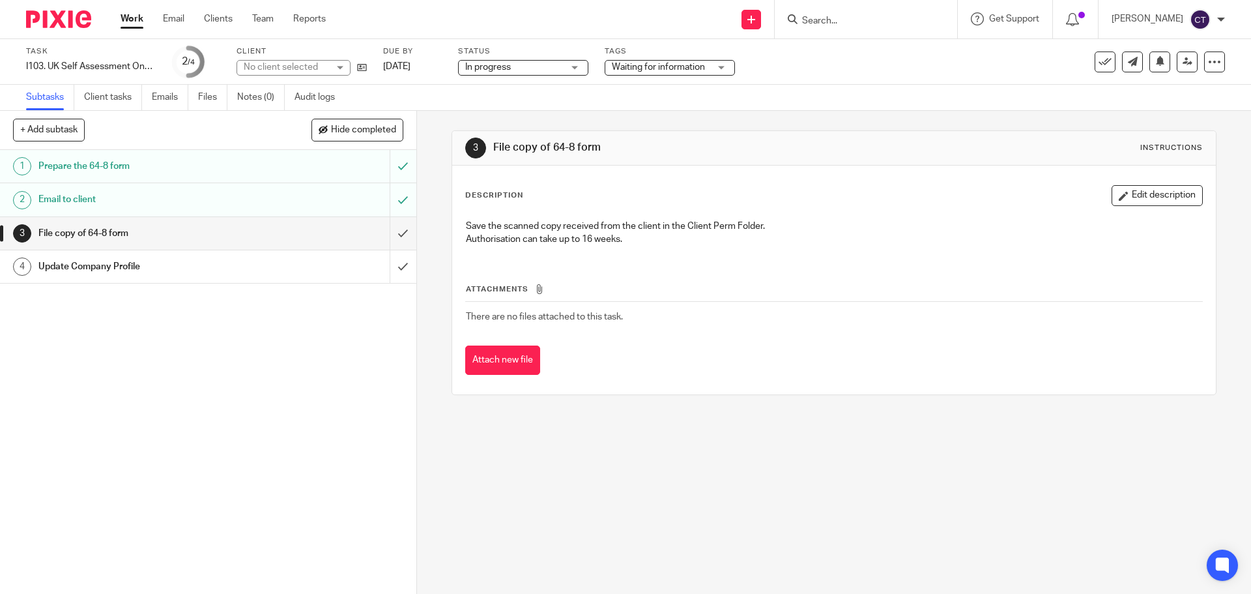
click at [648, 67] on span "Waiting for information" at bounding box center [658, 67] width 93 height 9
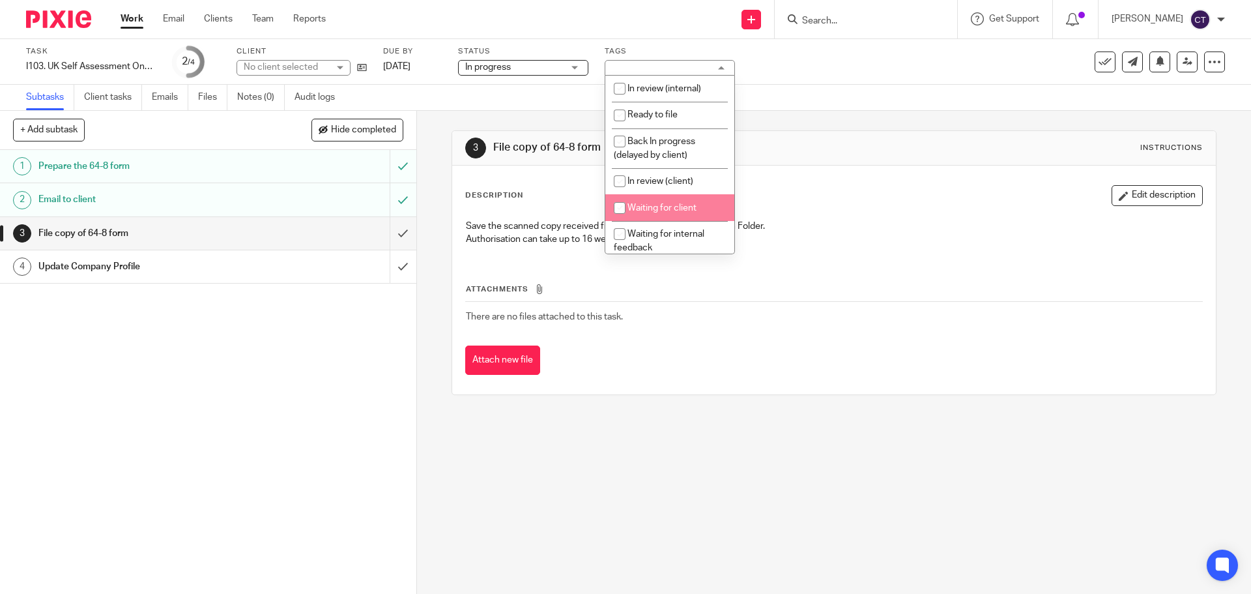
click at [680, 200] on li "Waiting for client" at bounding box center [669, 207] width 129 height 27
checkbox input "true"
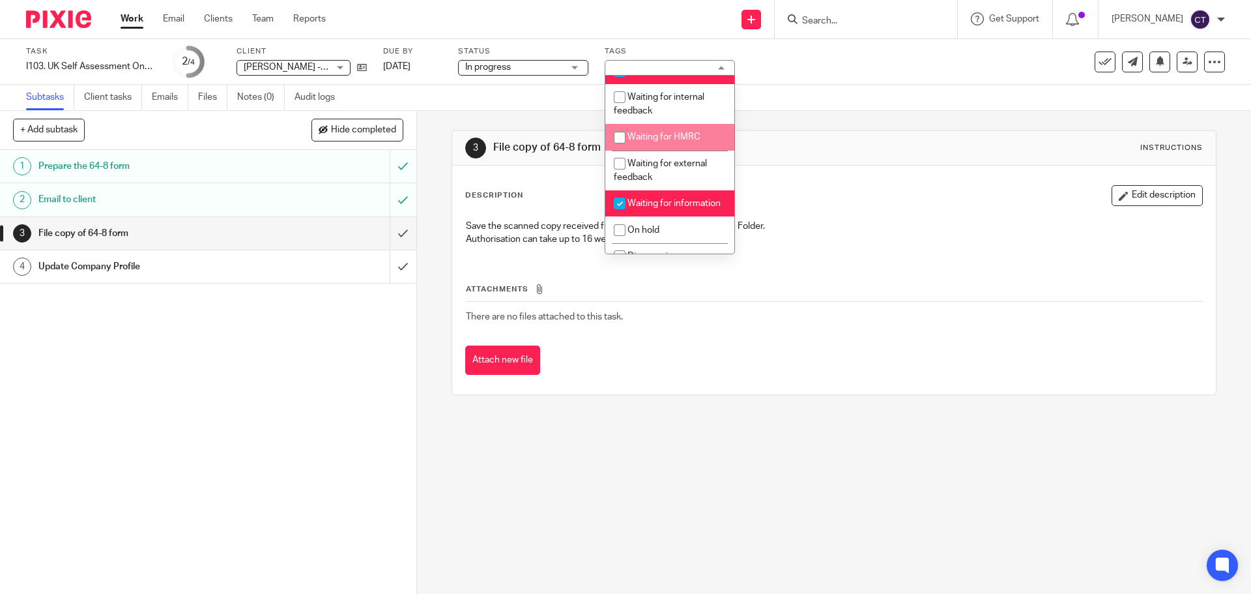
scroll to position [195, 0]
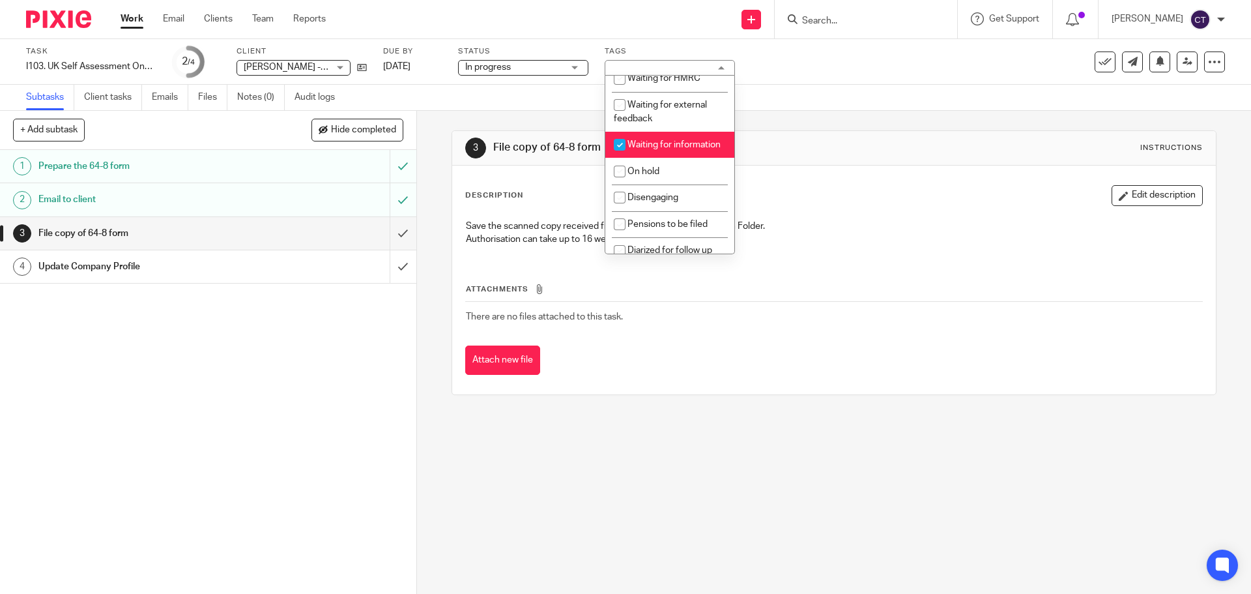
click at [678, 158] on li "Waiting for information" at bounding box center [669, 145] width 129 height 27
checkbox input "false"
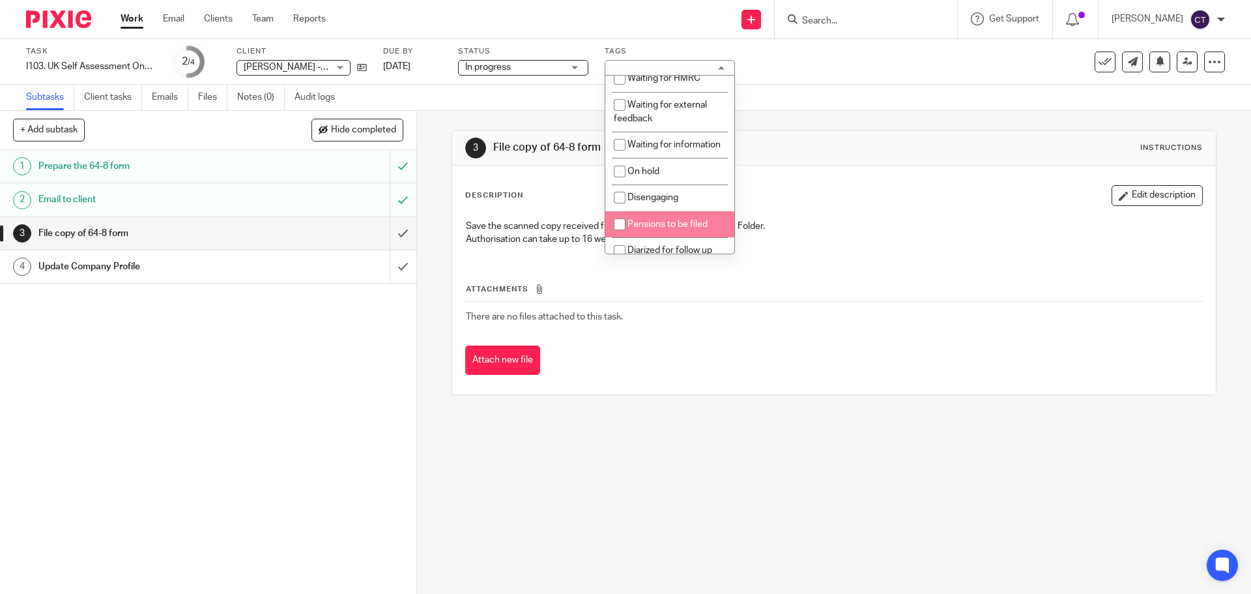
click at [253, 413] on div "1 Prepare the 64-8 form 2 Email to client 3 File copy of 64-8 form 4 Update Com…" at bounding box center [208, 372] width 416 height 444
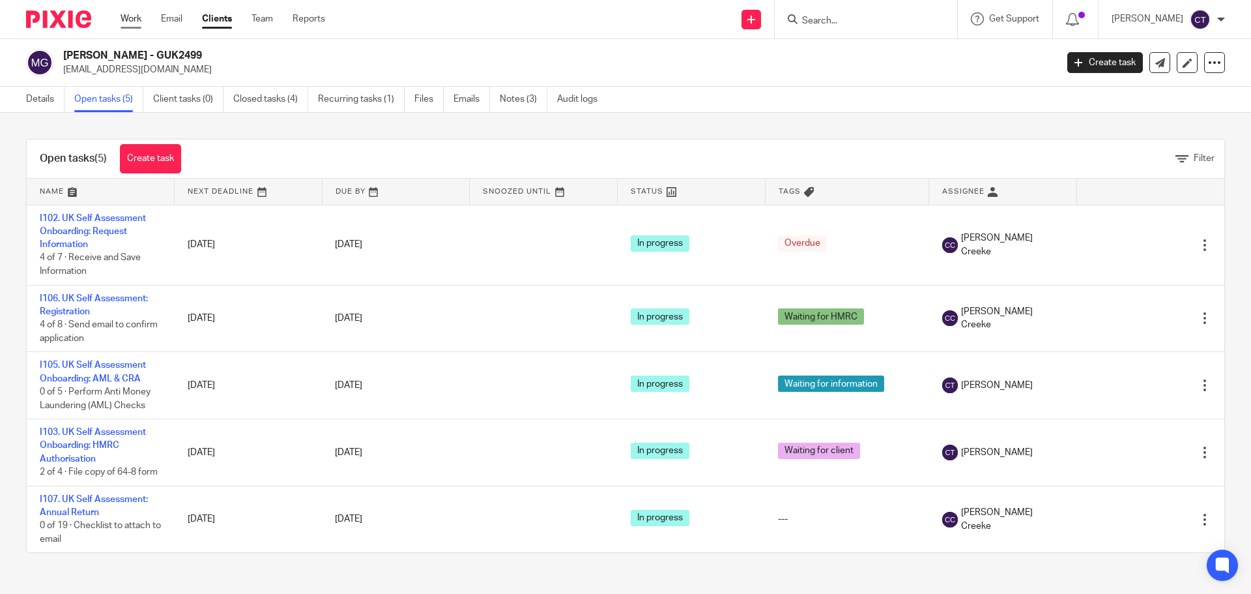
click at [141, 20] on link "Work" at bounding box center [131, 18] width 21 height 13
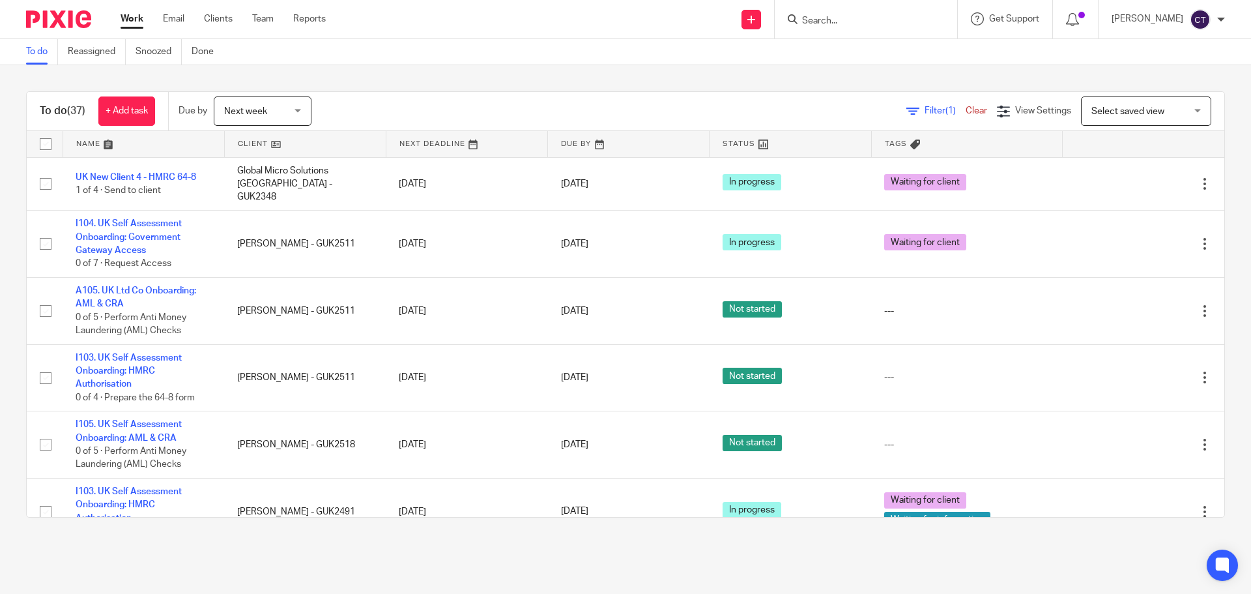
click at [129, 24] on link "Work" at bounding box center [132, 18] width 23 height 13
click at [837, 28] on div at bounding box center [866, 19] width 182 height 38
click at [838, 21] on input "Search" at bounding box center [859, 22] width 117 height 12
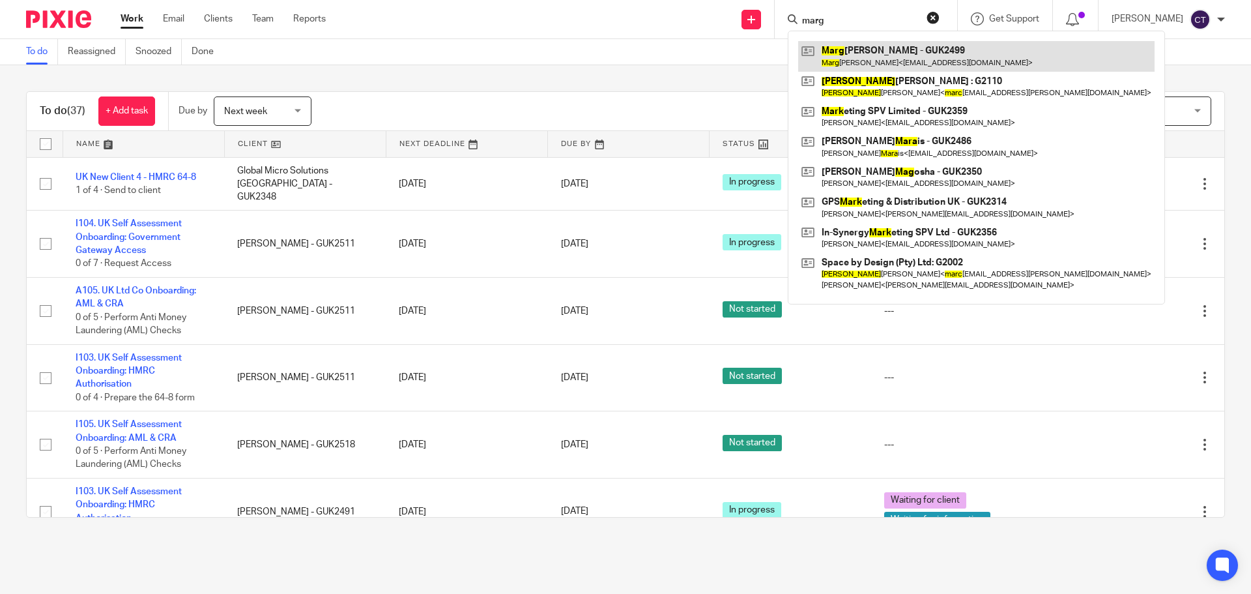
type input "marg"
click at [844, 63] on link at bounding box center [976, 56] width 356 height 30
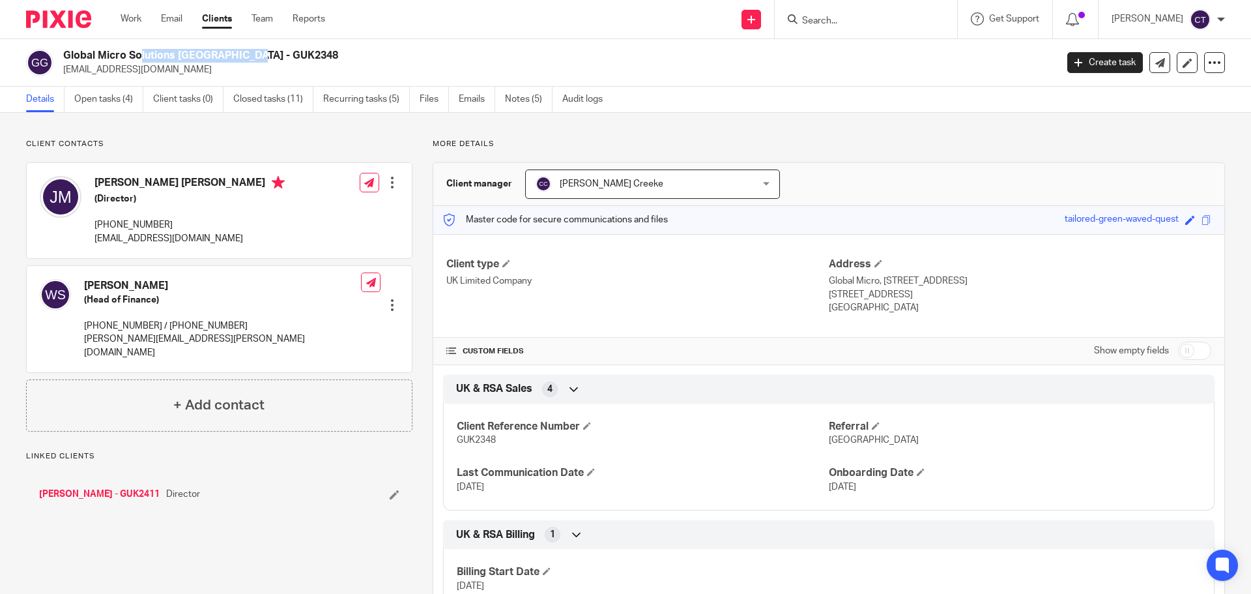
drag, startPoint x: 175, startPoint y: 59, endPoint x: 64, endPoint y: 57, distance: 111.4
click at [64, 57] on h2 "Global Micro Solutions [GEOGRAPHIC_DATA] - GUK2348" at bounding box center [457, 56] width 788 height 14
copy h2 "Global Micro Solutions"
click at [526, 97] on link "Notes (5)" at bounding box center [529, 99] width 48 height 25
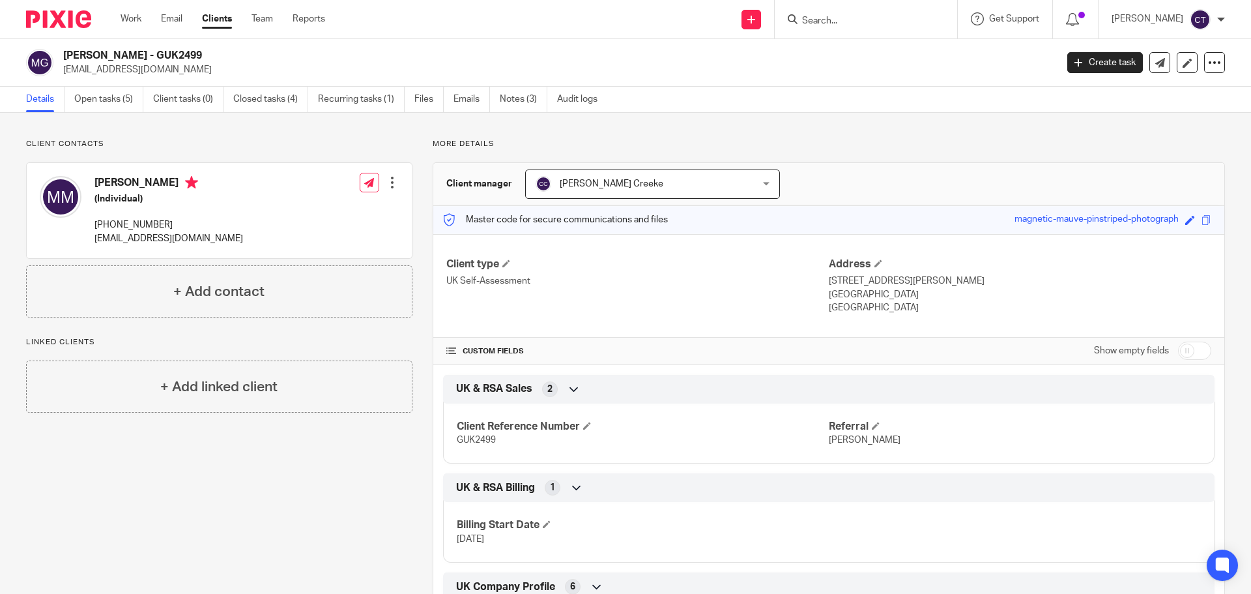
click at [182, 53] on h2 "[PERSON_NAME] - GUK2499" at bounding box center [457, 56] width 788 height 14
click at [182, 53] on h2 "Margaret McKinnon - GUK2499" at bounding box center [457, 56] width 788 height 14
copy h2 "GUK2499"
click at [142, 52] on h2 "[PERSON_NAME] - GUK2499" at bounding box center [457, 56] width 788 height 14
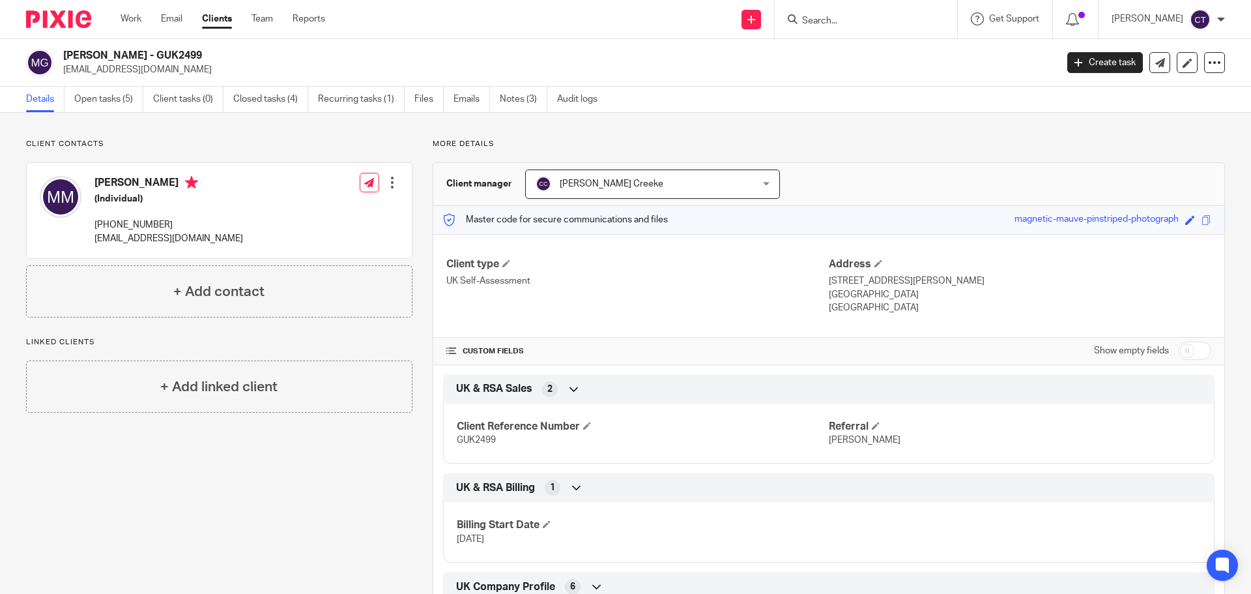
copy h2 "McKinnon"
drag, startPoint x: 902, startPoint y: 279, endPoint x: 822, endPoint y: 284, distance: 80.3
click at [829, 284] on p "28 Grove Meadows, Scarva Road, Banbridge" at bounding box center [1020, 280] width 382 height 13
copy p "28 Grove Meadows,"
drag, startPoint x: 957, startPoint y: 278, endPoint x: 904, endPoint y: 279, distance: 52.8
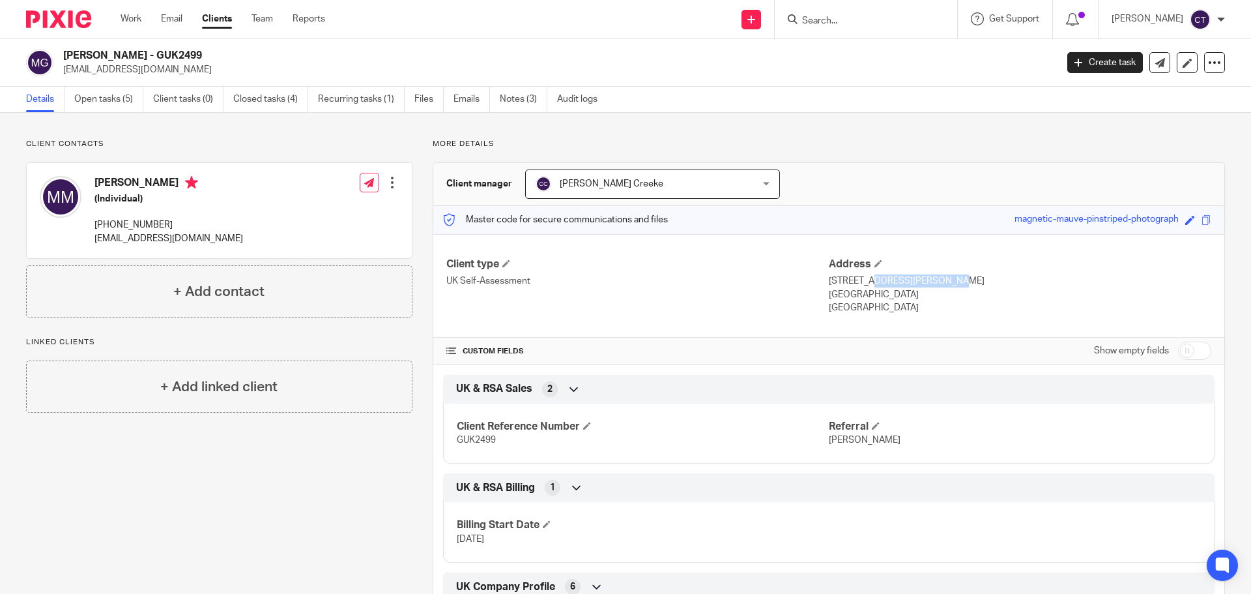
click at [904, 279] on p "28 Grove Meadows, Scarva Road, Banbridge" at bounding box center [1020, 280] width 382 height 13
copy p "Scarva Road,"
drag, startPoint x: 1004, startPoint y: 282, endPoint x: 962, endPoint y: 281, distance: 41.7
click at [962, 281] on p "28 Grove Meadows, Scarva Road, Banbridge" at bounding box center [1020, 280] width 382 height 13
copy p "Banbridge"
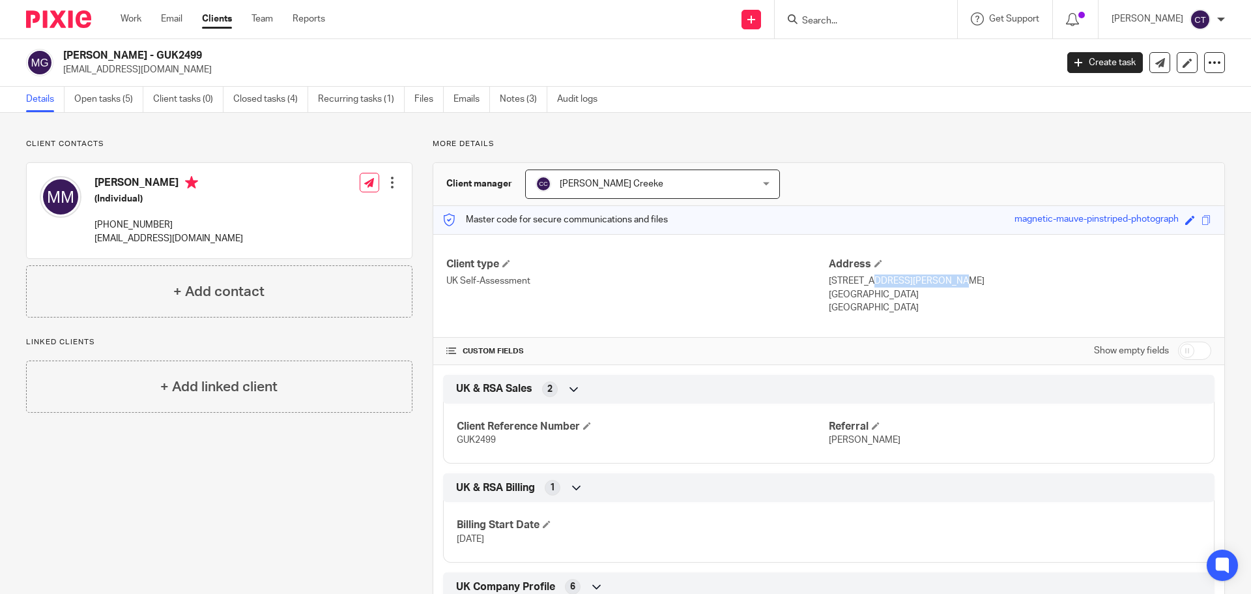
drag, startPoint x: 883, startPoint y: 293, endPoint x: 868, endPoint y: 294, distance: 15.6
click at [868, 294] on p "Banbridge, BT32 3EJ" at bounding box center [1020, 294] width 382 height 13
copy p "BT32 3EJ"
drag, startPoint x: 263, startPoint y: 244, endPoint x: 92, endPoint y: 241, distance: 170.7
click at [92, 241] on div "Margaret McKinnon (Individual) +44 793 459 2131 mtmckinnon1954@outlook.com Edit…" at bounding box center [219, 210] width 385 height 95
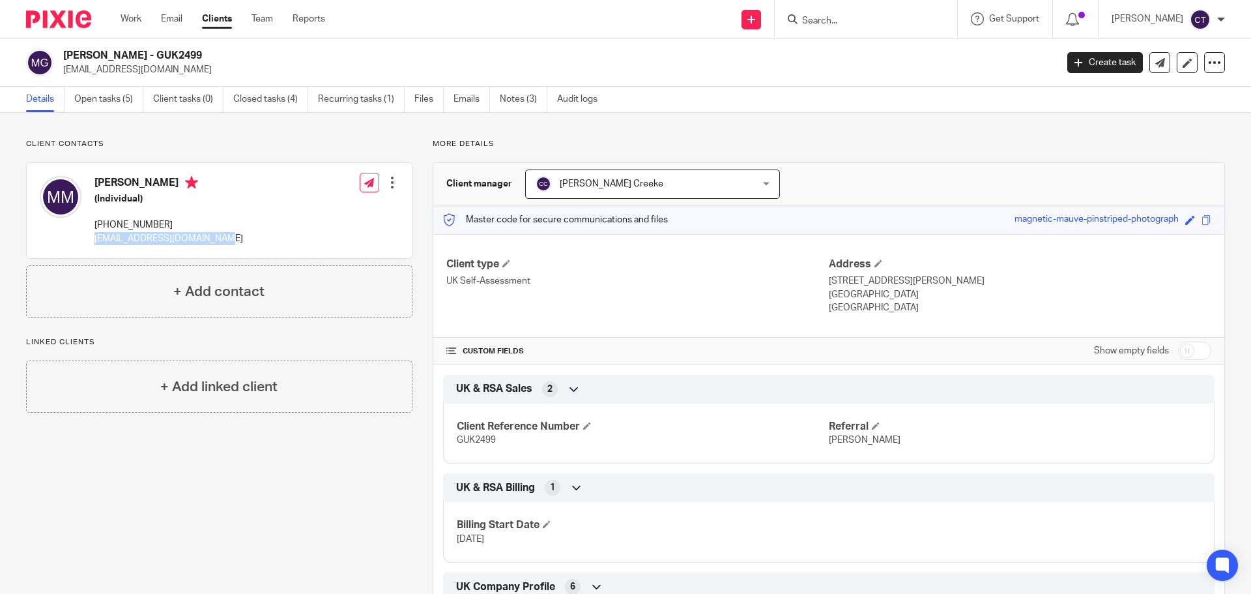
copy p "mtmckinnon1954@outlook.com"
drag, startPoint x: 183, startPoint y: 223, endPoint x: 87, endPoint y: 223, distance: 95.8
click at [87, 223] on div "Margaret McKinnon (Individual) +44 793 459 2131 mtmckinnon1954@outlook.com" at bounding box center [141, 210] width 203 height 82
drag, startPoint x: 102, startPoint y: 225, endPoint x: 219, endPoint y: 222, distance: 117.3
click at [219, 222] on p "+44 793 459 2131" at bounding box center [168, 224] width 149 height 13
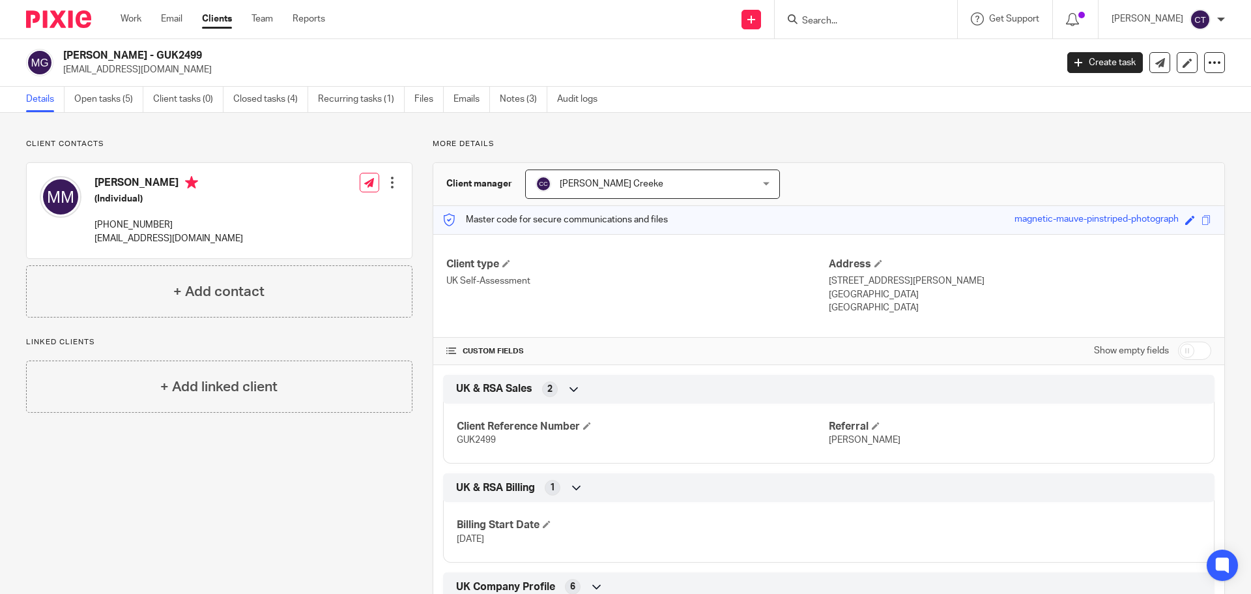
drag, startPoint x: 188, startPoint y: 222, endPoint x: 95, endPoint y: 225, distance: 93.2
click at [95, 225] on p "+44 793 459 2131" at bounding box center [168, 224] width 149 height 13
copy p "+44 793 459 2131"
drag, startPoint x: 226, startPoint y: 57, endPoint x: 61, endPoint y: 55, distance: 164.8
click at [61, 55] on div "Margaret McKinnon - GUK2499 mtmckinnon1954@outlook.com" at bounding box center [537, 62] width 1022 height 27
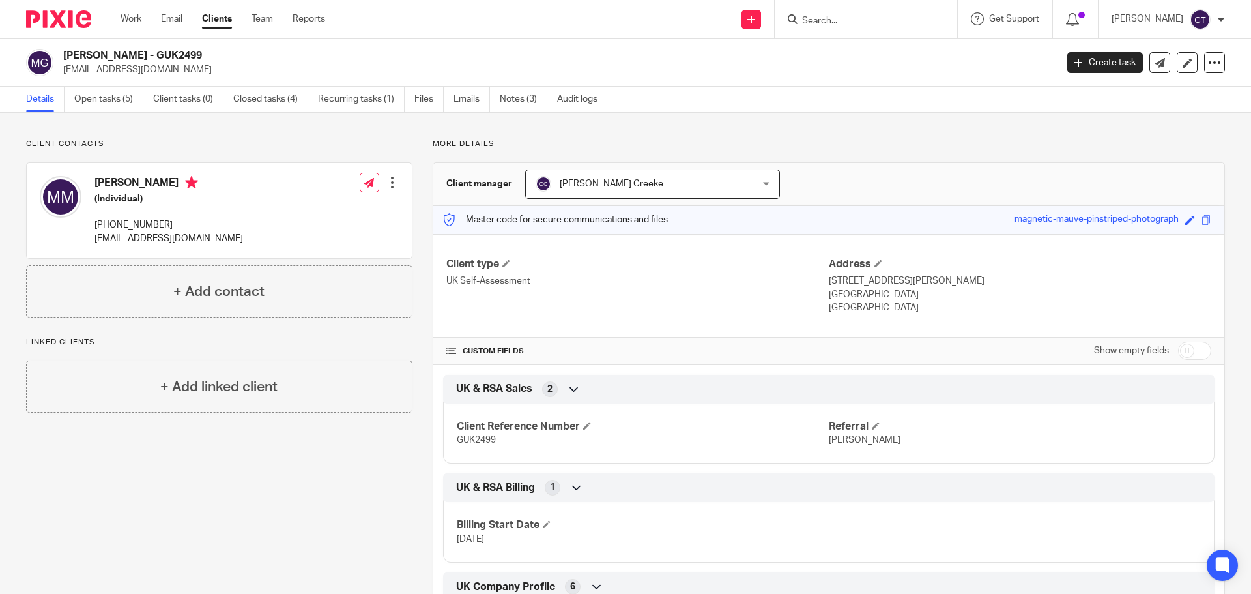
copy h2 "[PERSON_NAME] - GUK2499"
click at [130, 16] on link "Work" at bounding box center [131, 18] width 21 height 13
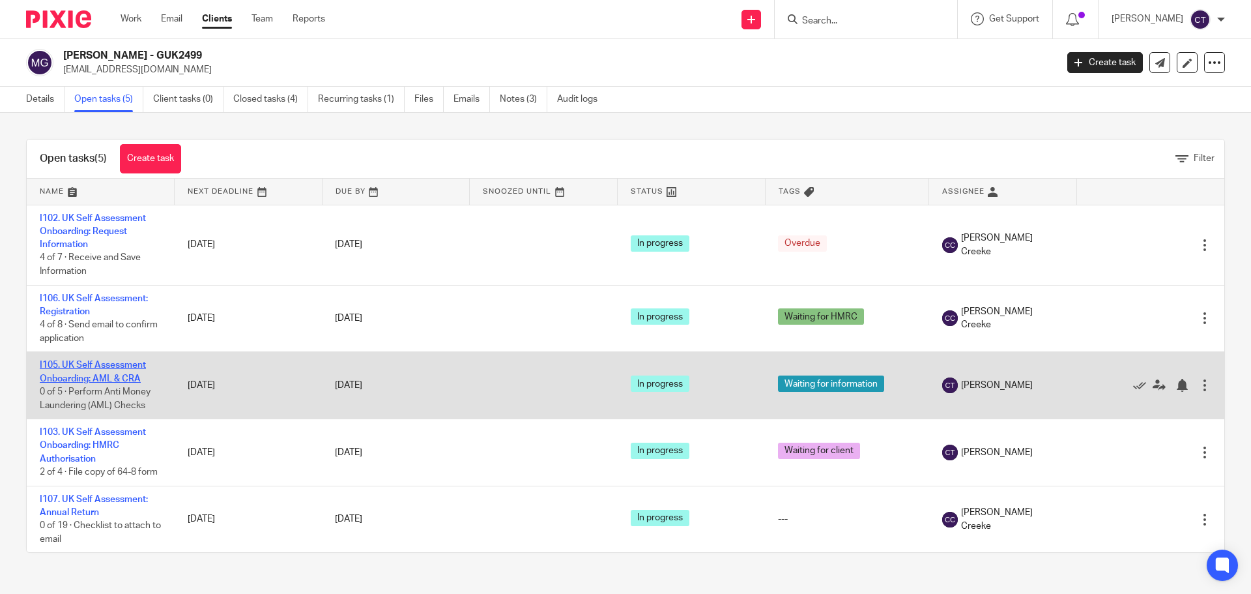
scroll to position [1, 0]
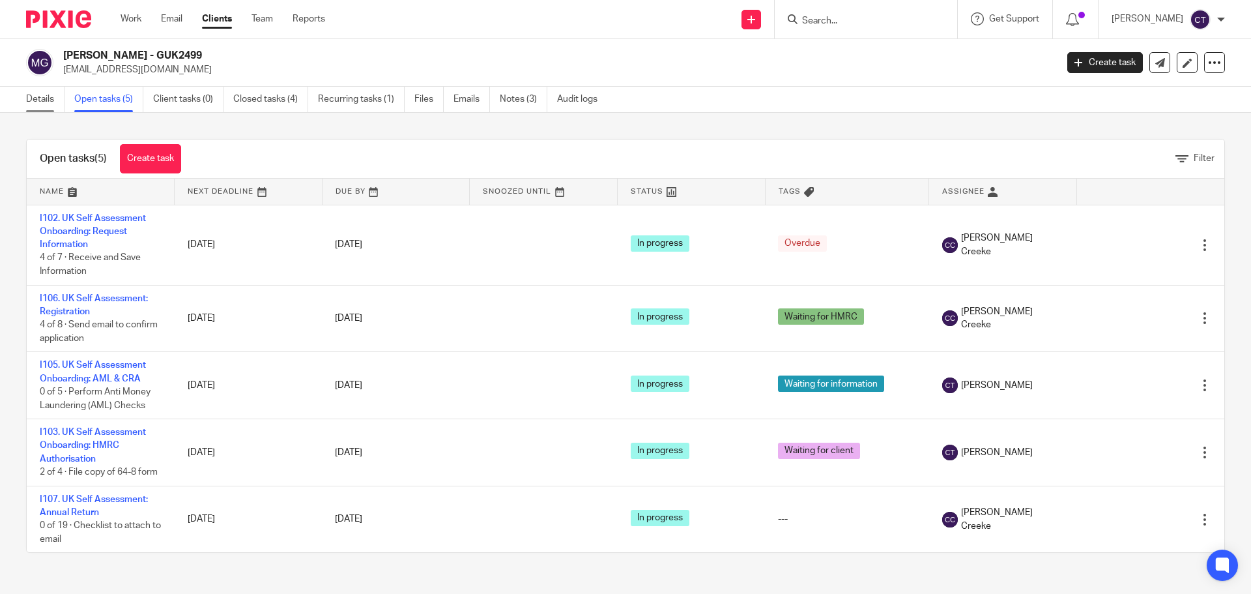
click at [33, 92] on link "Details" at bounding box center [45, 99] width 38 height 25
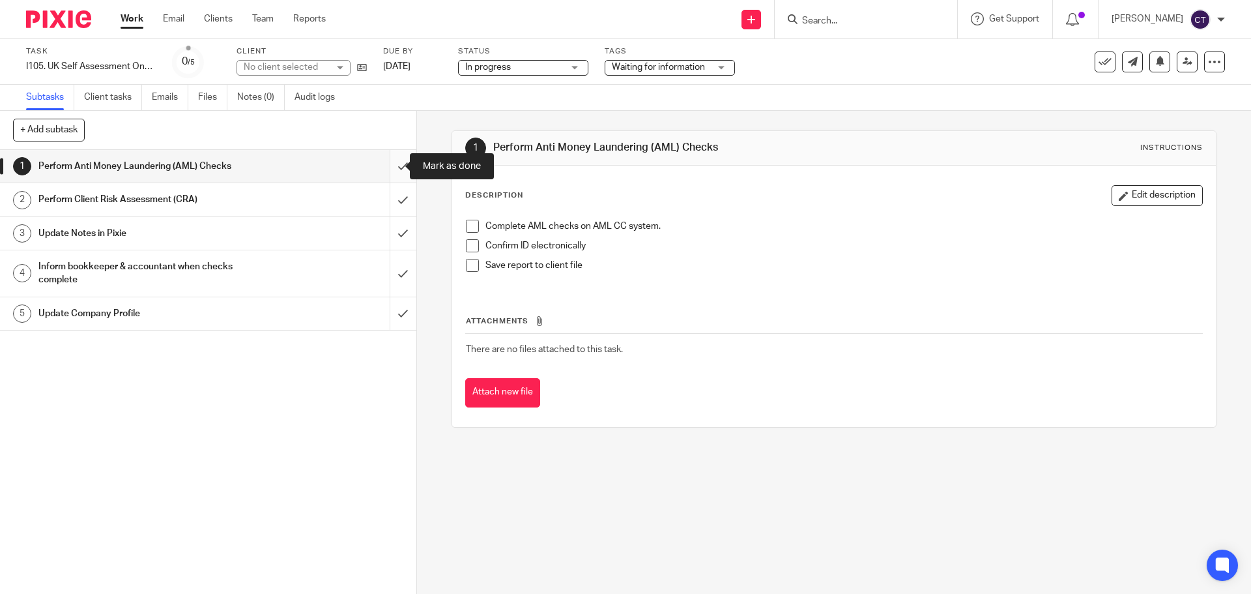
click at [390, 161] on input "submit" at bounding box center [208, 166] width 416 height 33
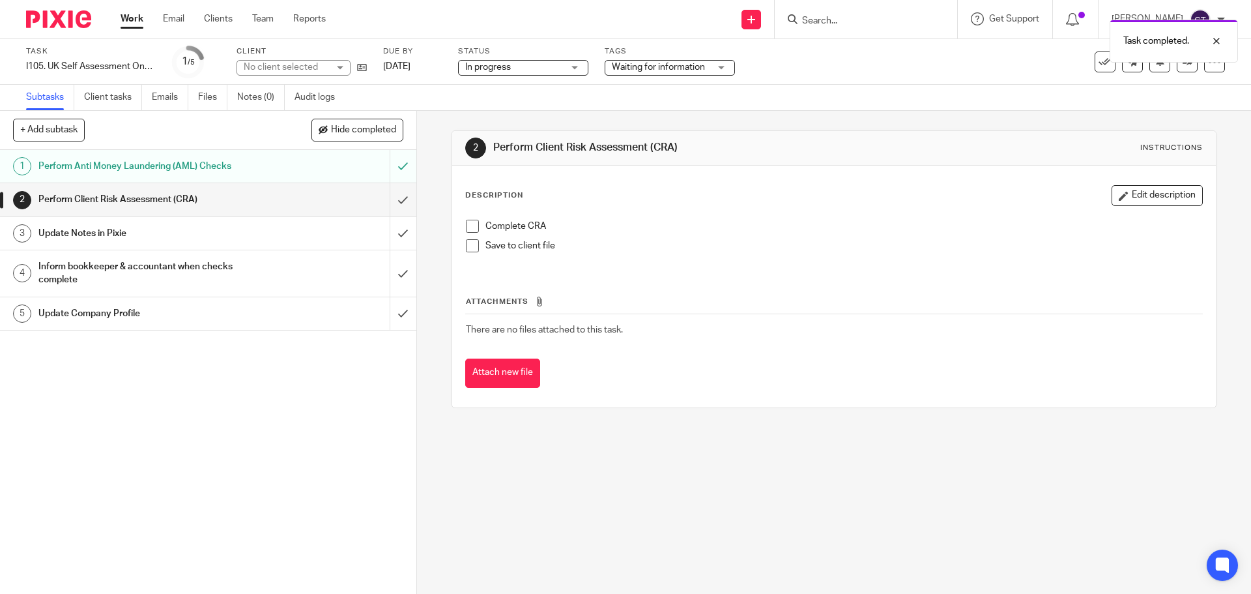
click at [309, 164] on div "Perform Anti Money Laundering (AML) Checks" at bounding box center [207, 166] width 338 height 20
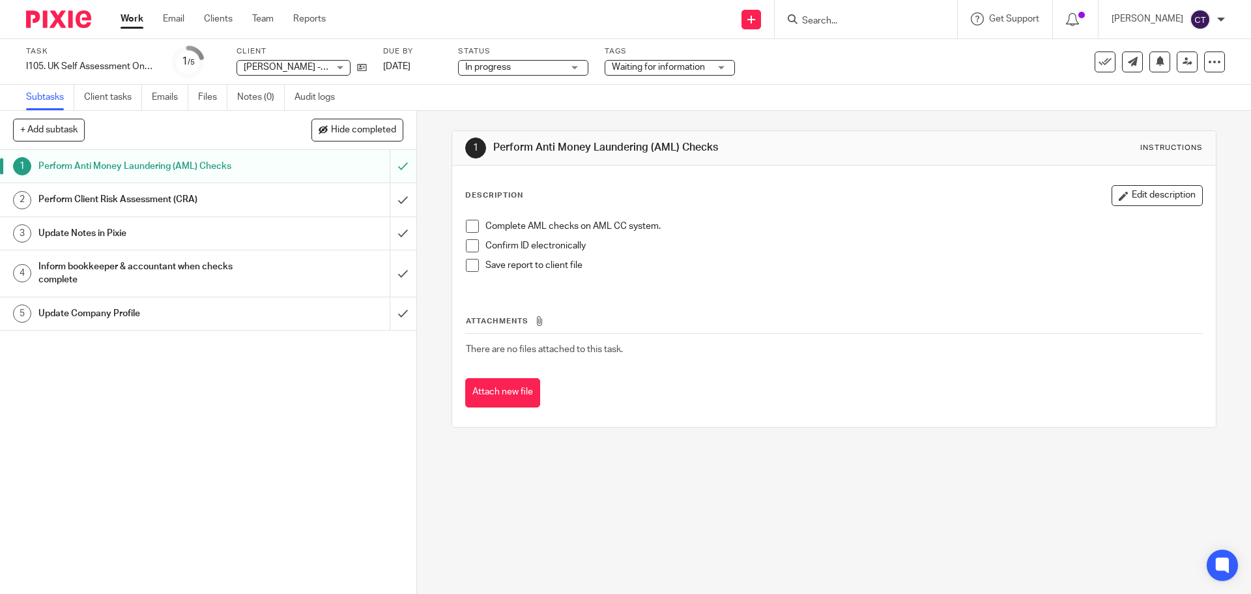
click at [468, 226] on span at bounding box center [472, 226] width 13 height 13
click at [470, 240] on span at bounding box center [472, 245] width 13 height 13
click at [468, 263] on span at bounding box center [472, 265] width 13 height 13
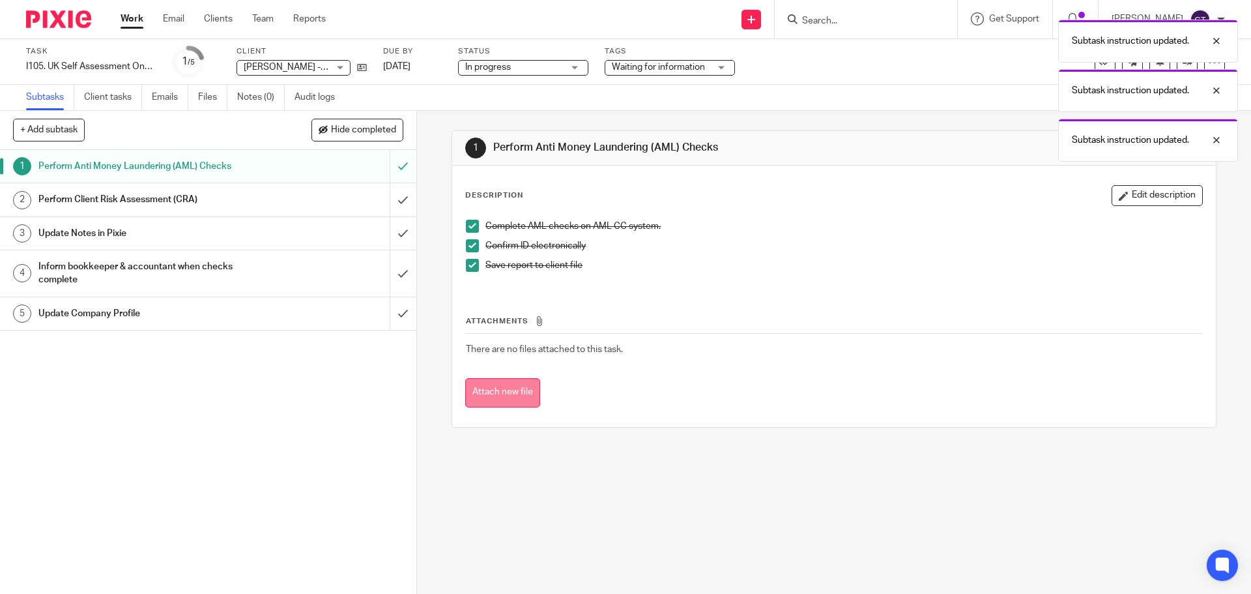
click at [524, 384] on button "Attach new file" at bounding box center [502, 392] width 75 height 29
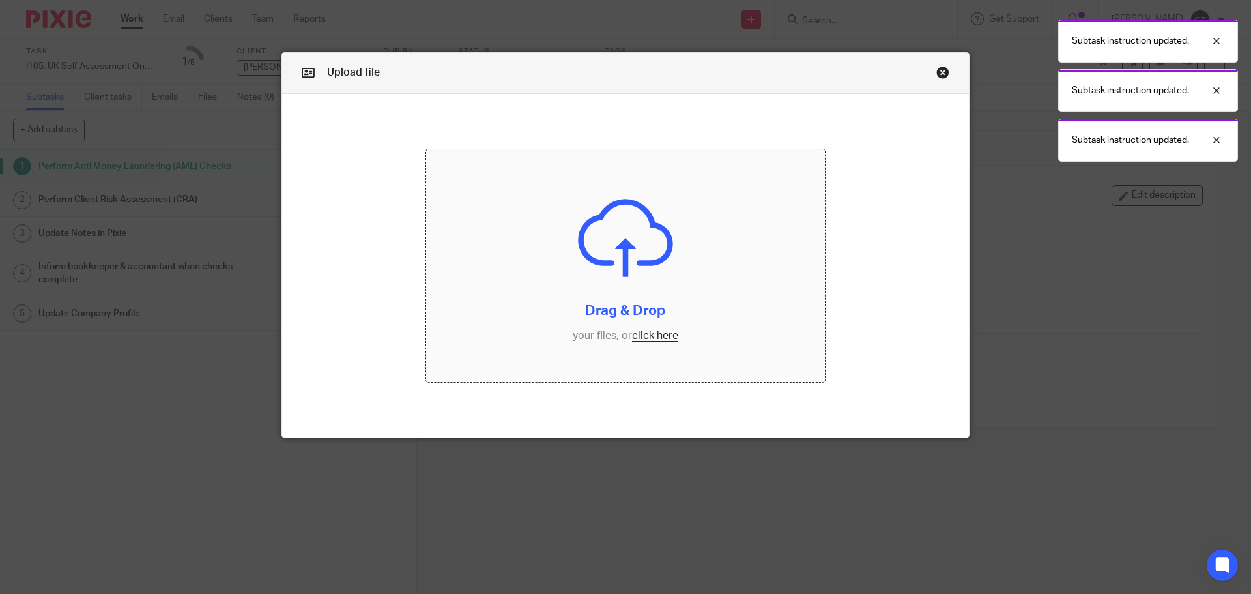
click at [562, 304] on input "file" at bounding box center [625, 265] width 399 height 233
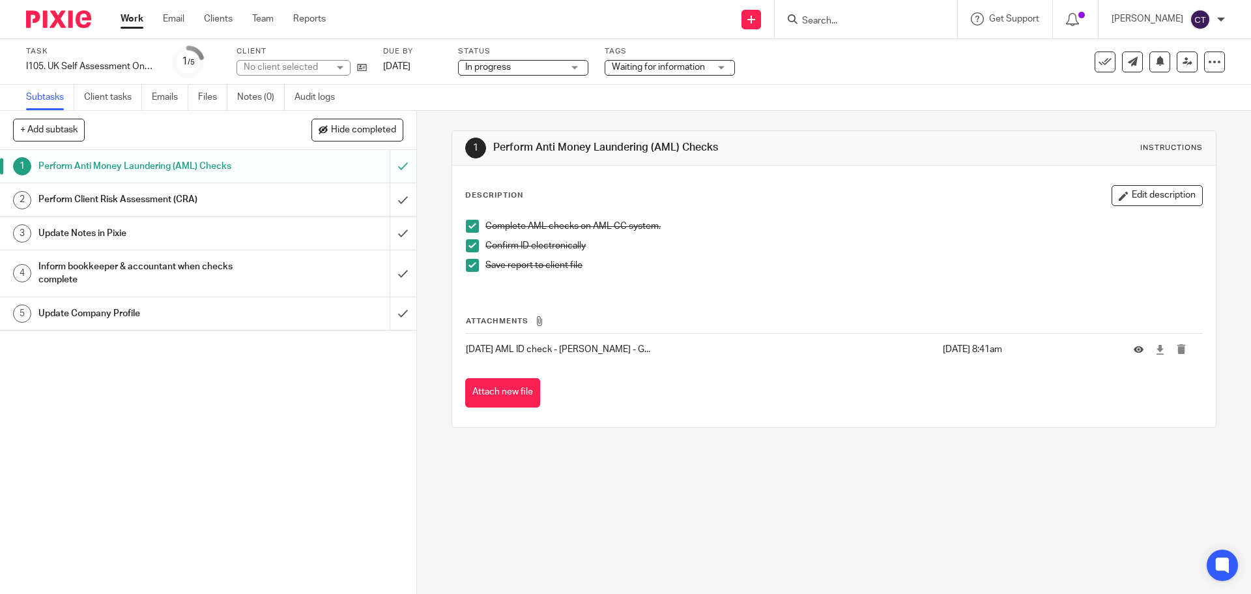
click at [282, 201] on div "Perform Client Risk Assessment (CRA)" at bounding box center [207, 200] width 338 height 20
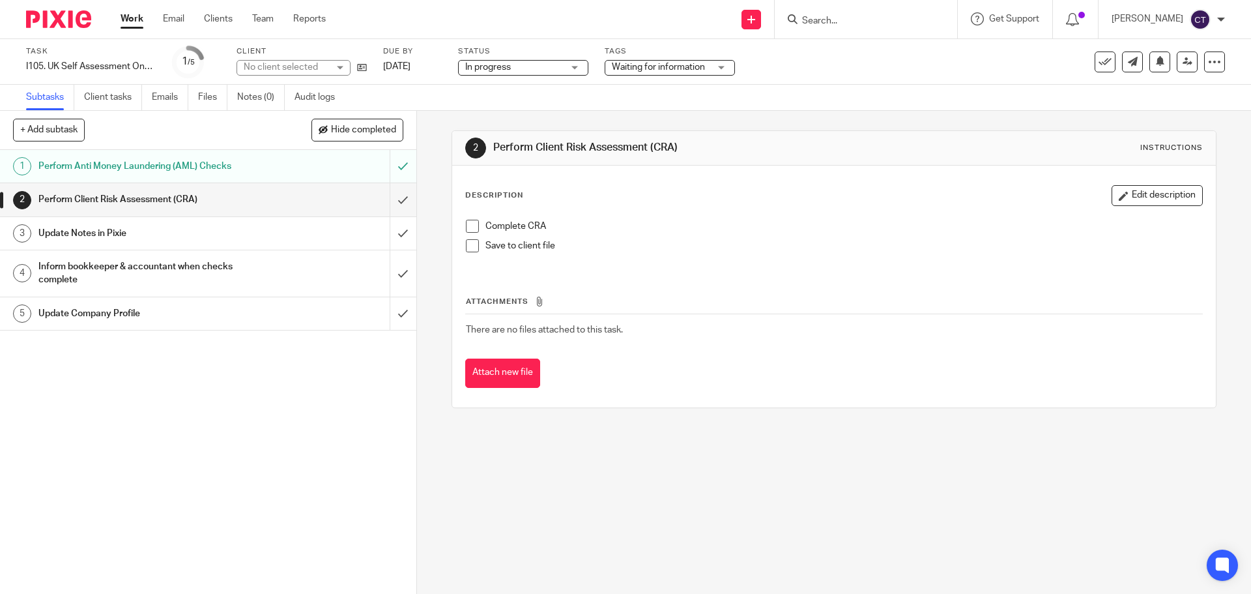
click at [468, 230] on span at bounding box center [472, 226] width 13 height 13
click at [468, 247] on span at bounding box center [472, 245] width 13 height 13
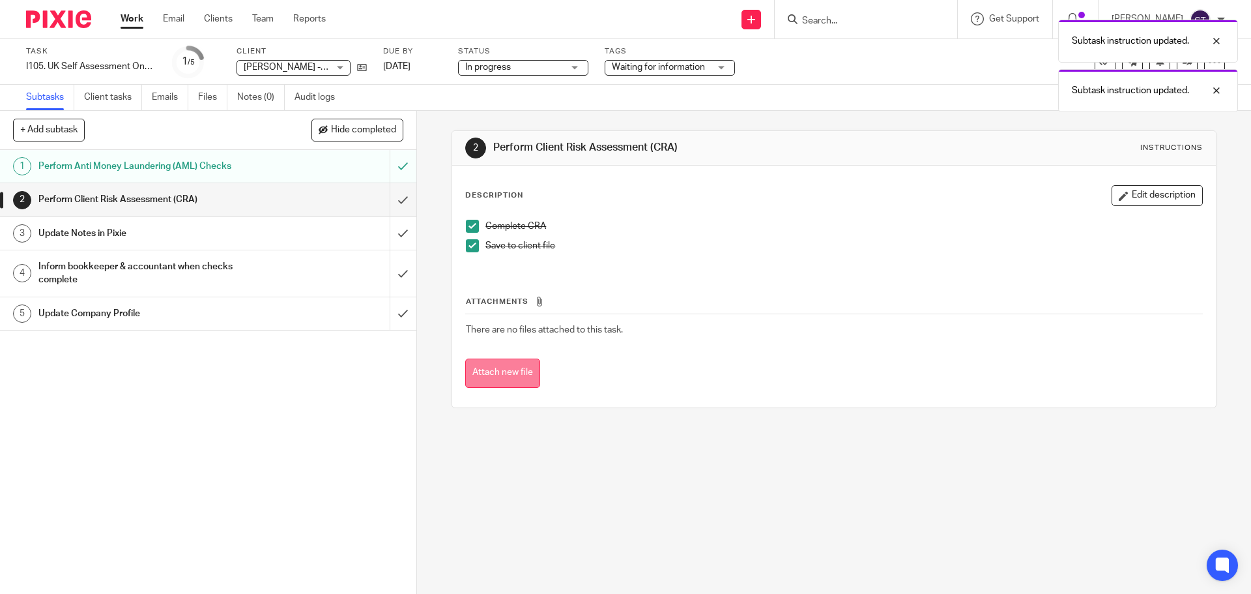
click at [515, 367] on button "Attach new file" at bounding box center [502, 372] width 75 height 29
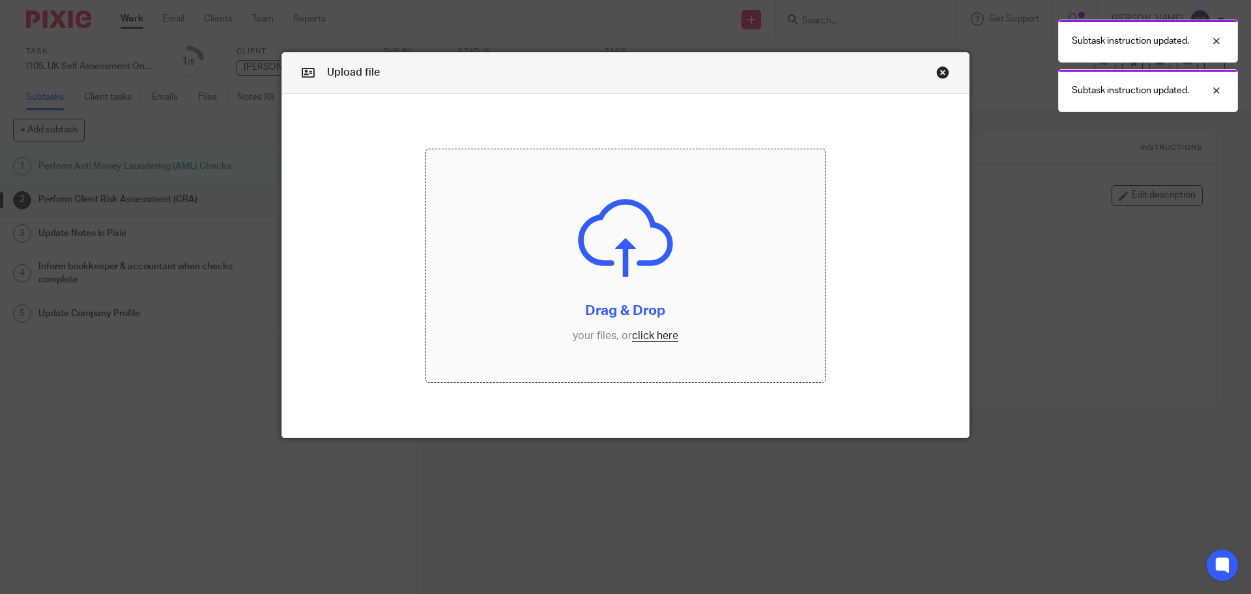
click at [590, 257] on input "file" at bounding box center [625, 265] width 399 height 233
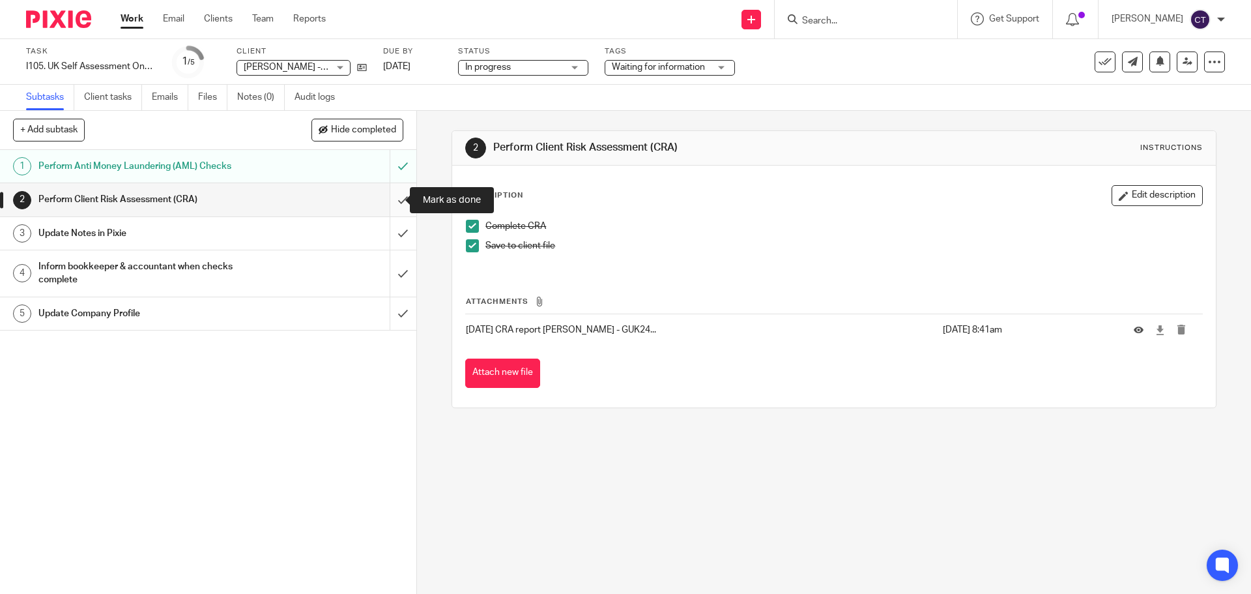
click at [386, 195] on input "submit" at bounding box center [208, 199] width 416 height 33
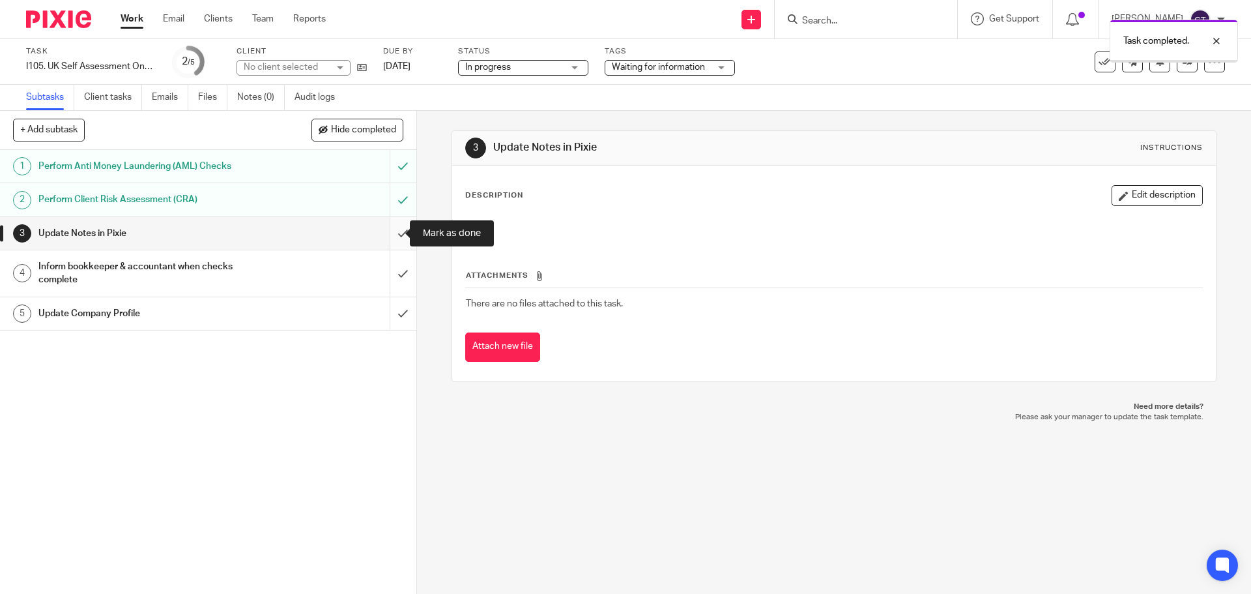
click at [392, 234] on input "submit" at bounding box center [208, 233] width 416 height 33
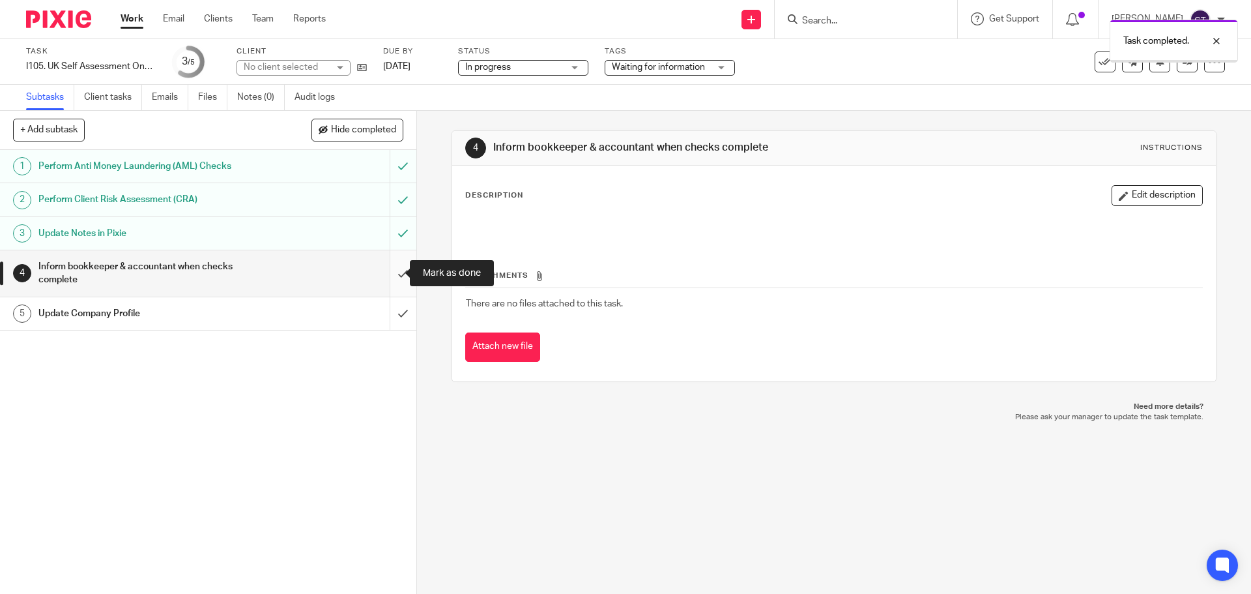
click at [394, 265] on input "submit" at bounding box center [208, 273] width 416 height 46
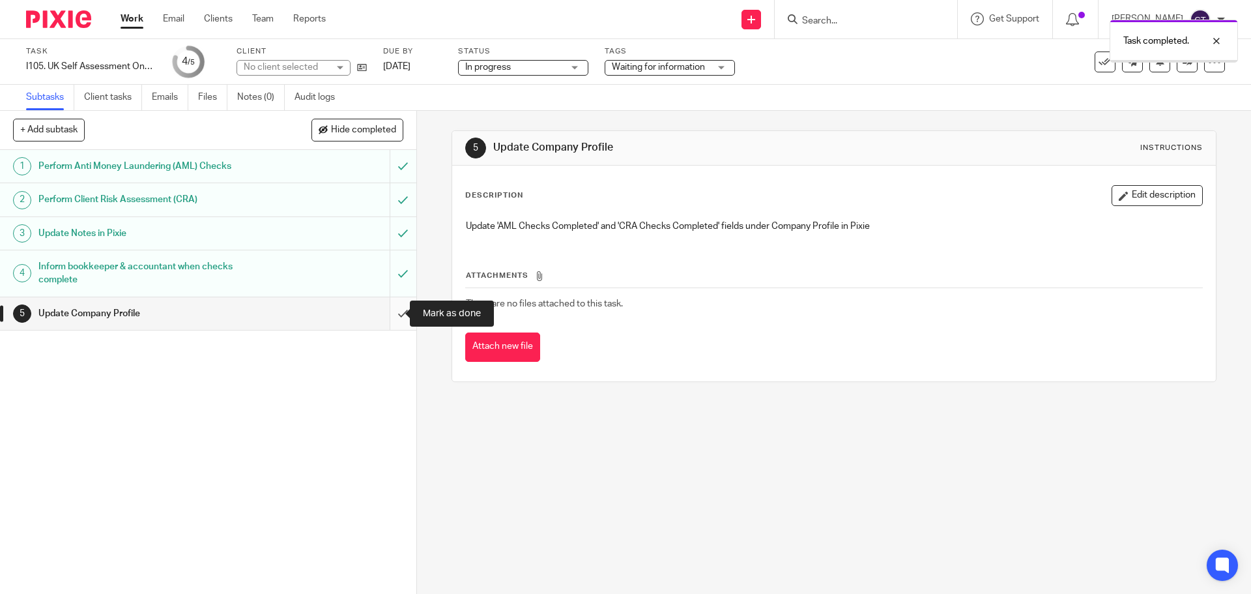
click at [397, 309] on input "submit" at bounding box center [208, 313] width 416 height 33
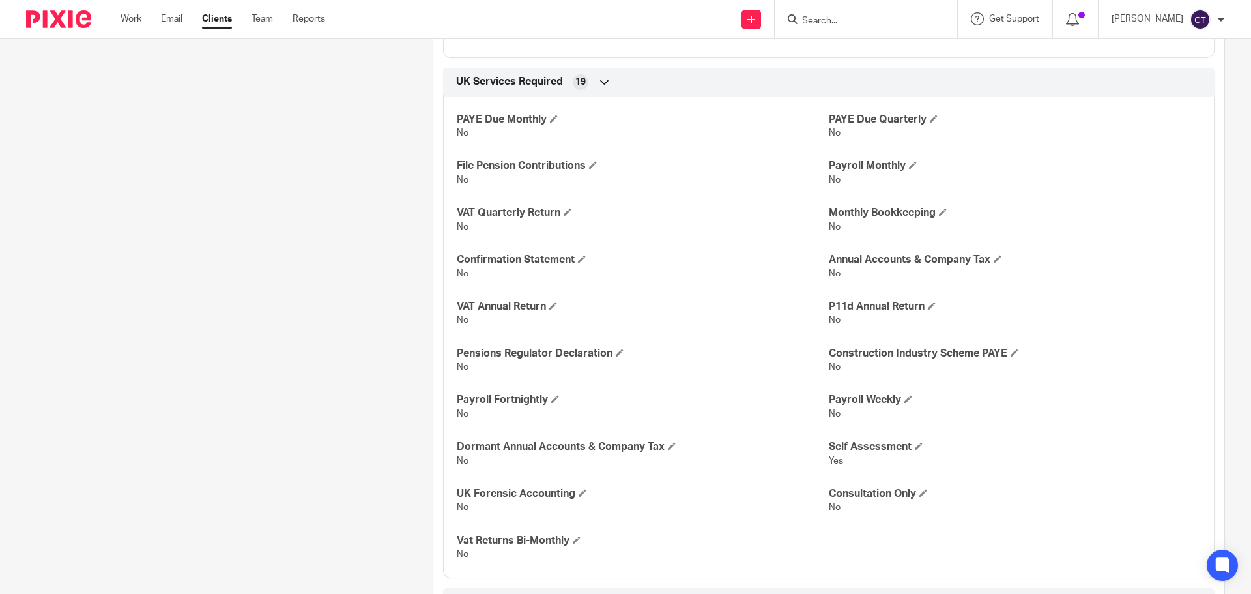
scroll to position [521, 0]
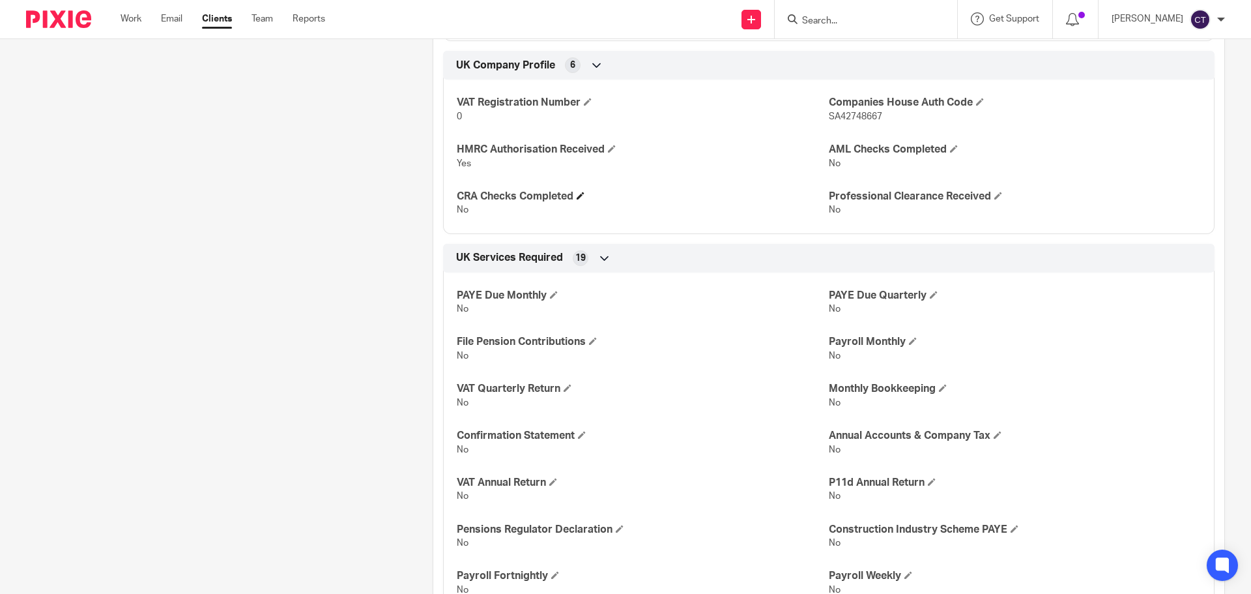
click at [582, 193] on span at bounding box center [581, 196] width 8 height 8
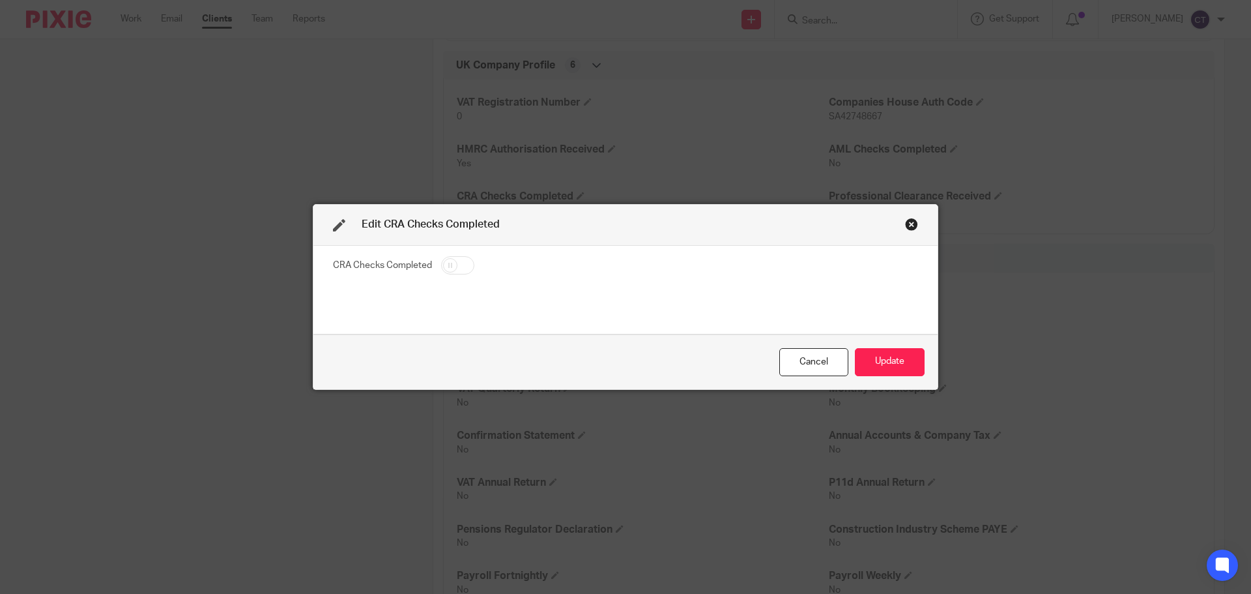
click at [458, 264] on input "checkbox" at bounding box center [457, 265] width 33 height 18
checkbox input "true"
click at [862, 356] on button "Update" at bounding box center [890, 362] width 70 height 28
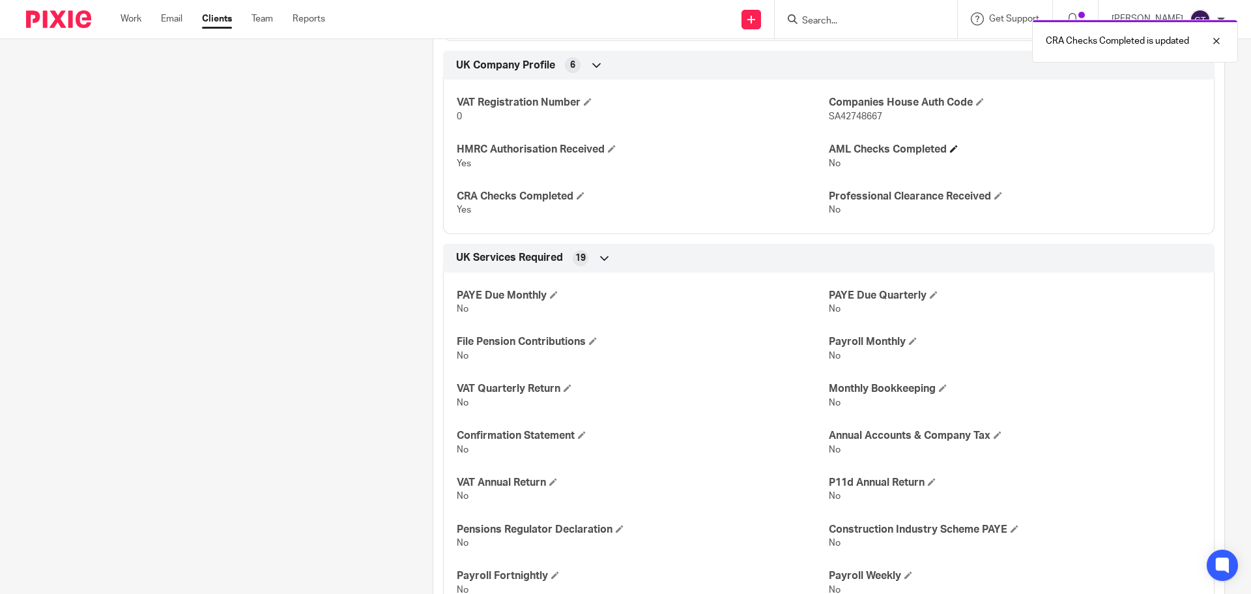
click at [945, 148] on h4 "AML Checks Completed" at bounding box center [1015, 150] width 372 height 14
click at [950, 149] on span at bounding box center [954, 149] width 8 height 8
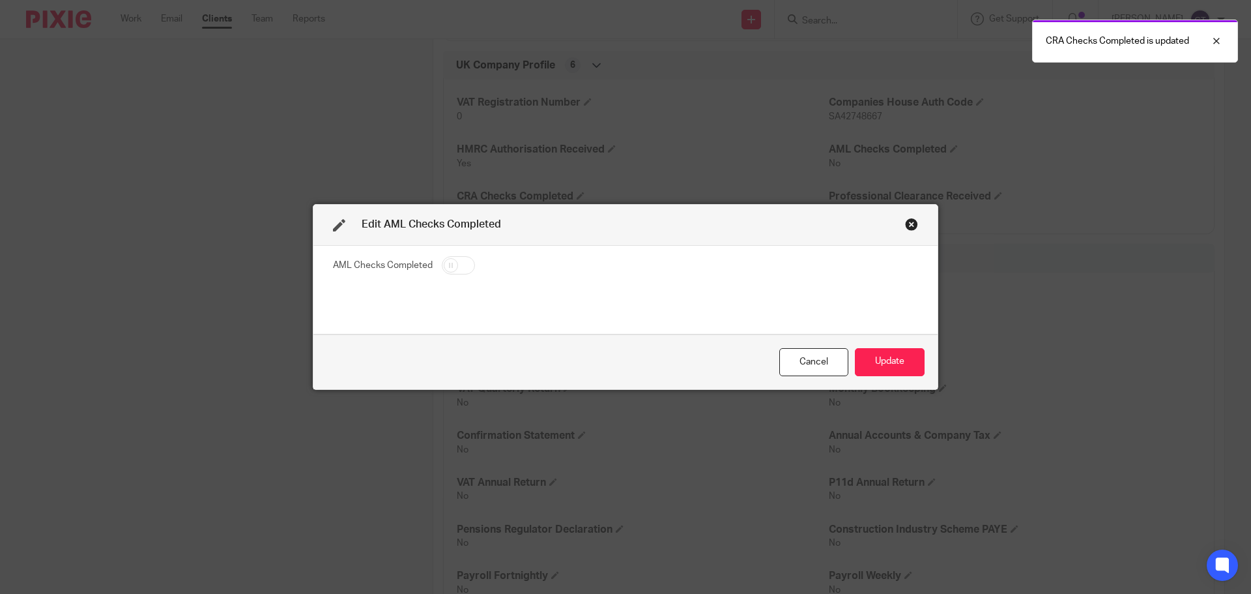
click at [468, 265] on input "checkbox" at bounding box center [458, 265] width 33 height 18
checkbox input "true"
click at [894, 357] on button "Update" at bounding box center [890, 362] width 70 height 28
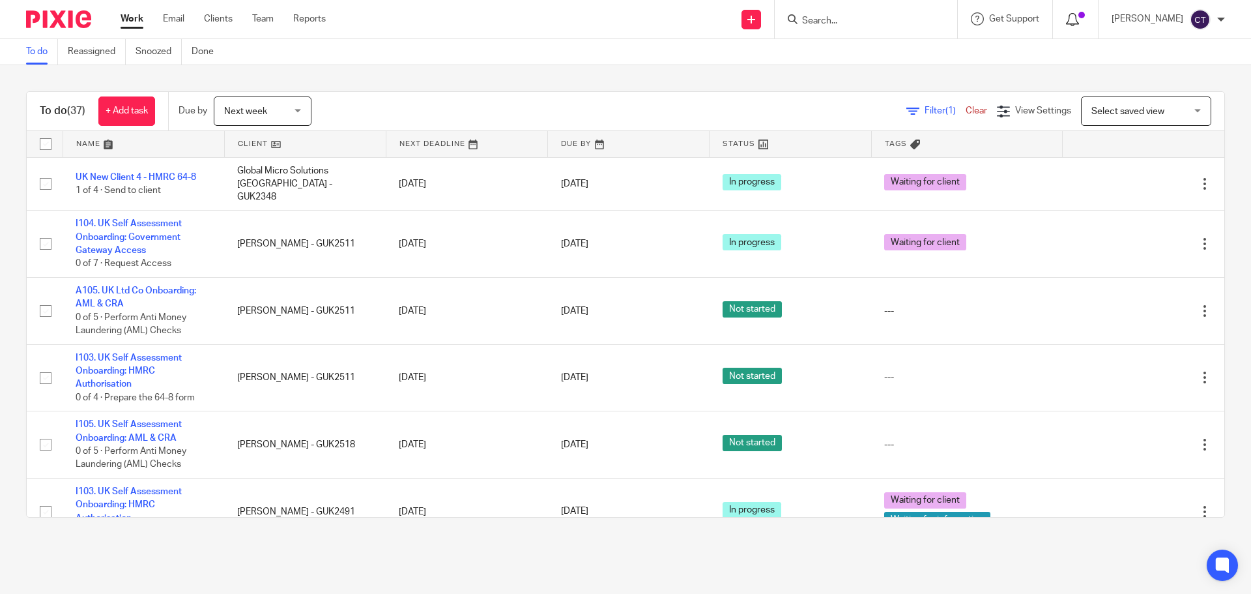
click at [1068, 20] on div at bounding box center [1075, 19] width 19 height 14
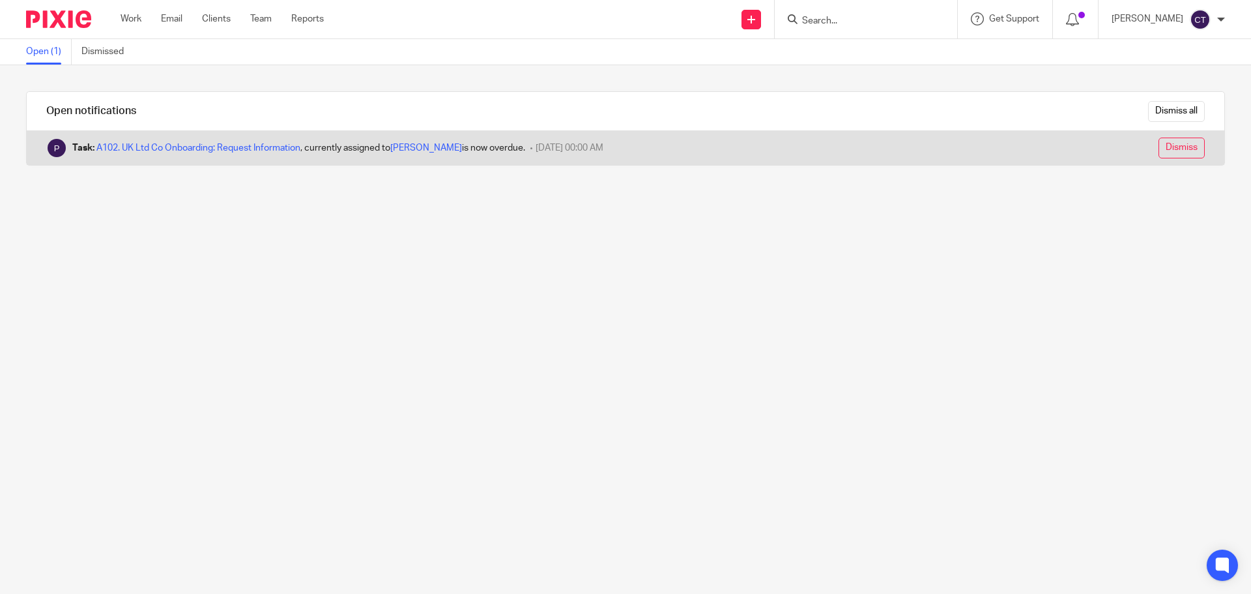
click at [1184, 141] on input "Dismiss" at bounding box center [1181, 147] width 46 height 21
click at [1158, 147] on input "Dismiss" at bounding box center [1181, 147] width 46 height 21
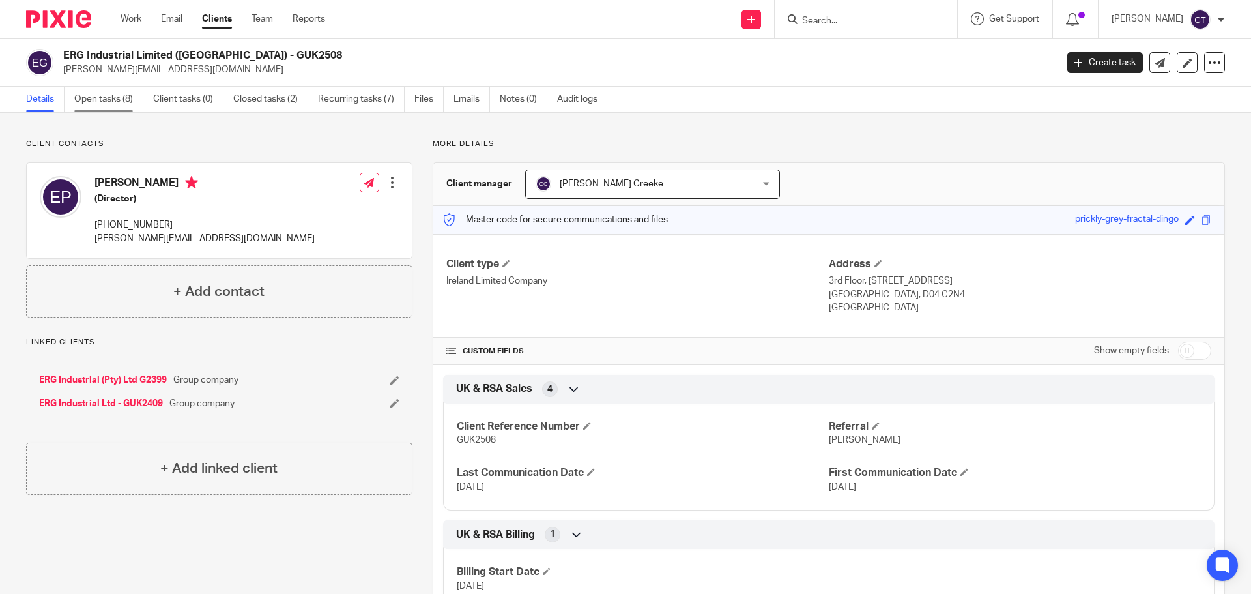
click at [109, 106] on link "Open tasks (8)" at bounding box center [108, 99] width 69 height 25
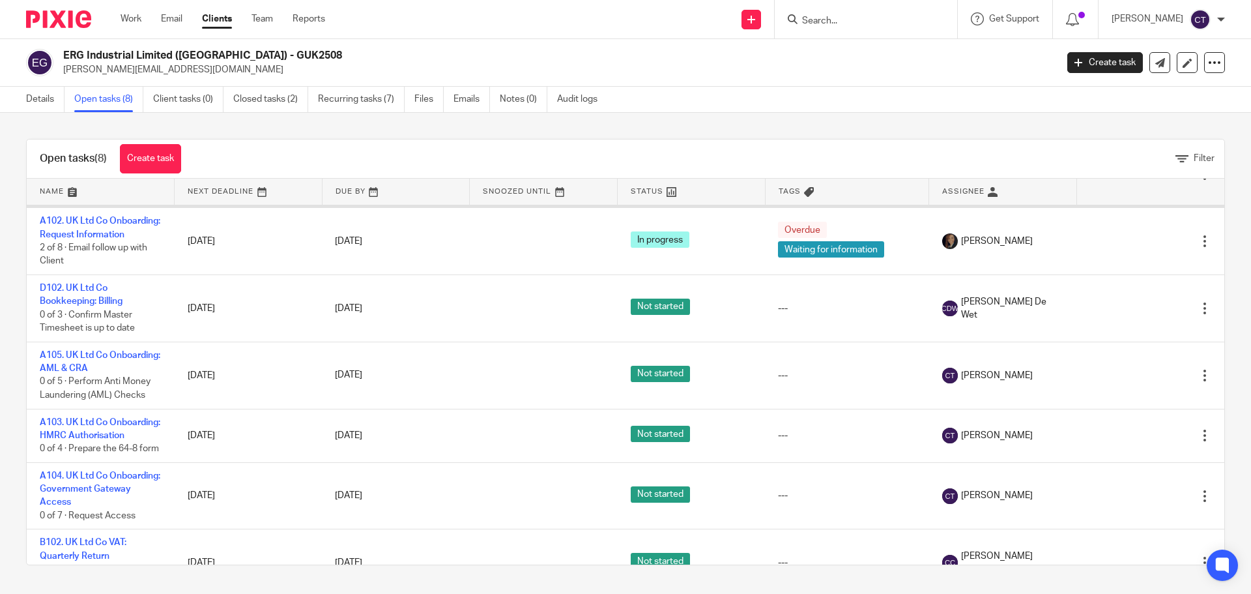
scroll to position [65, 0]
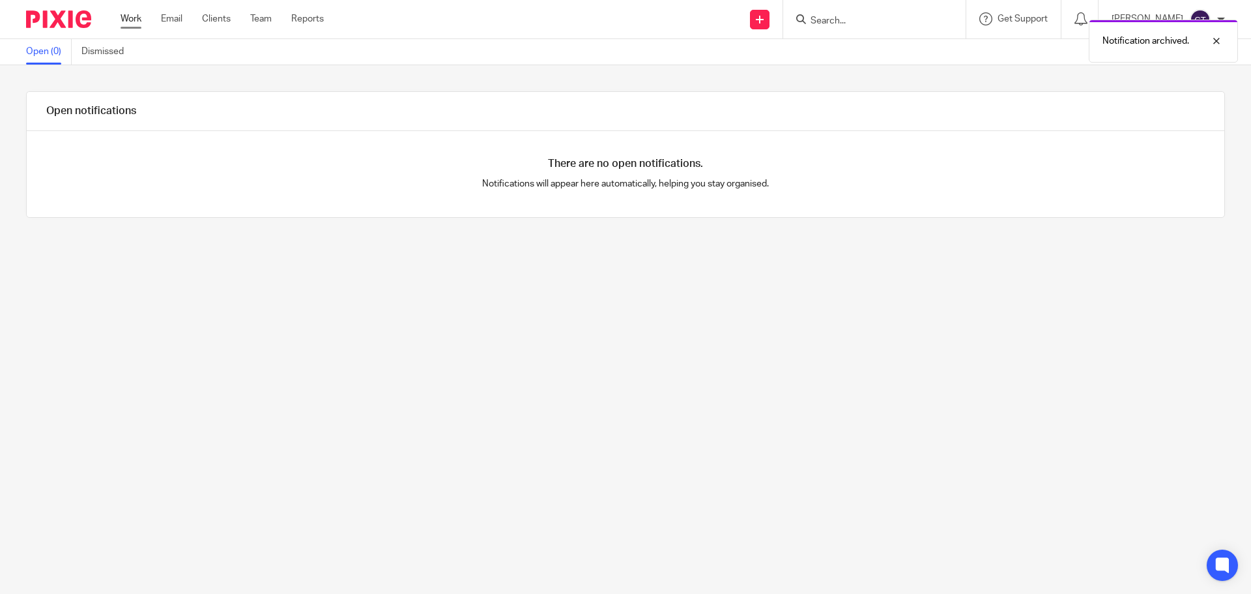
click at [139, 18] on link "Work" at bounding box center [131, 18] width 21 height 13
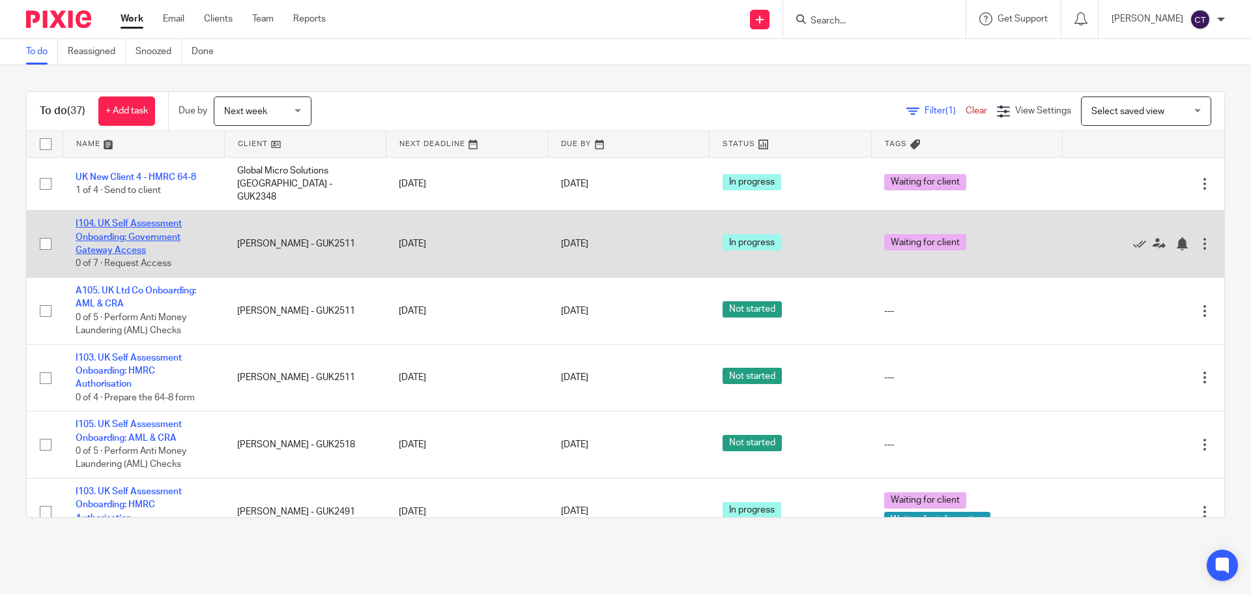
drag, startPoint x: 122, startPoint y: 235, endPoint x: 154, endPoint y: 221, distance: 35.0
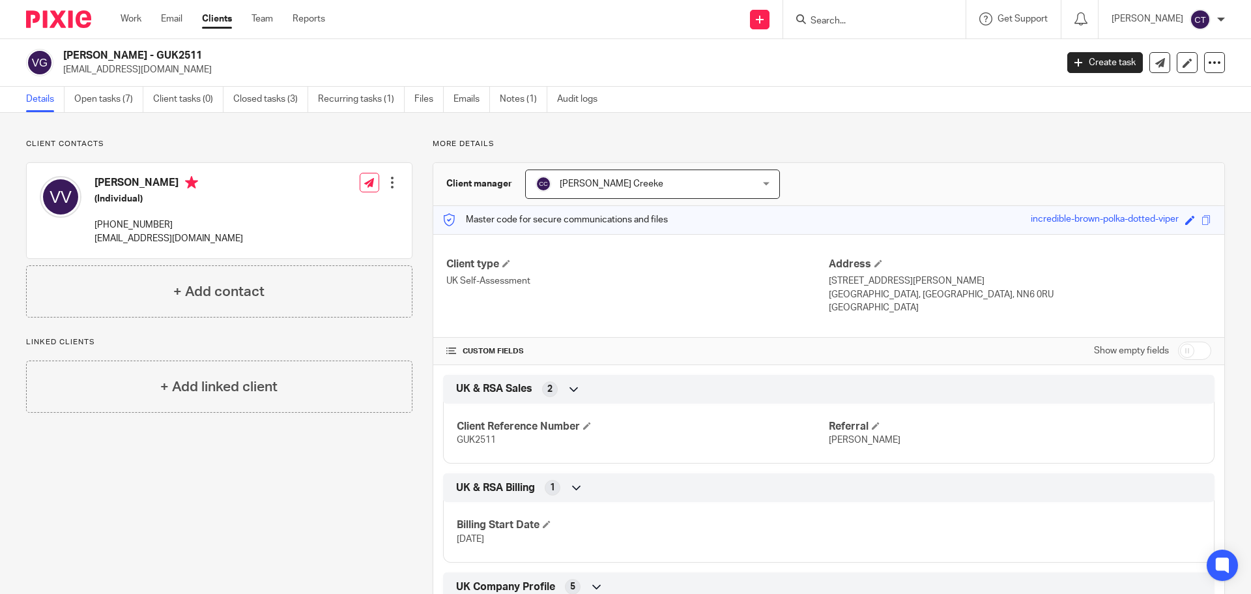
drag, startPoint x: 132, startPoint y: 56, endPoint x: 65, endPoint y: 56, distance: 66.5
click at [65, 56] on h2 "[PERSON_NAME] - GUK2511" at bounding box center [457, 56] width 788 height 14
copy h2 "[PERSON_NAME]"
click at [522, 104] on link "Notes (1)" at bounding box center [524, 99] width 48 height 25
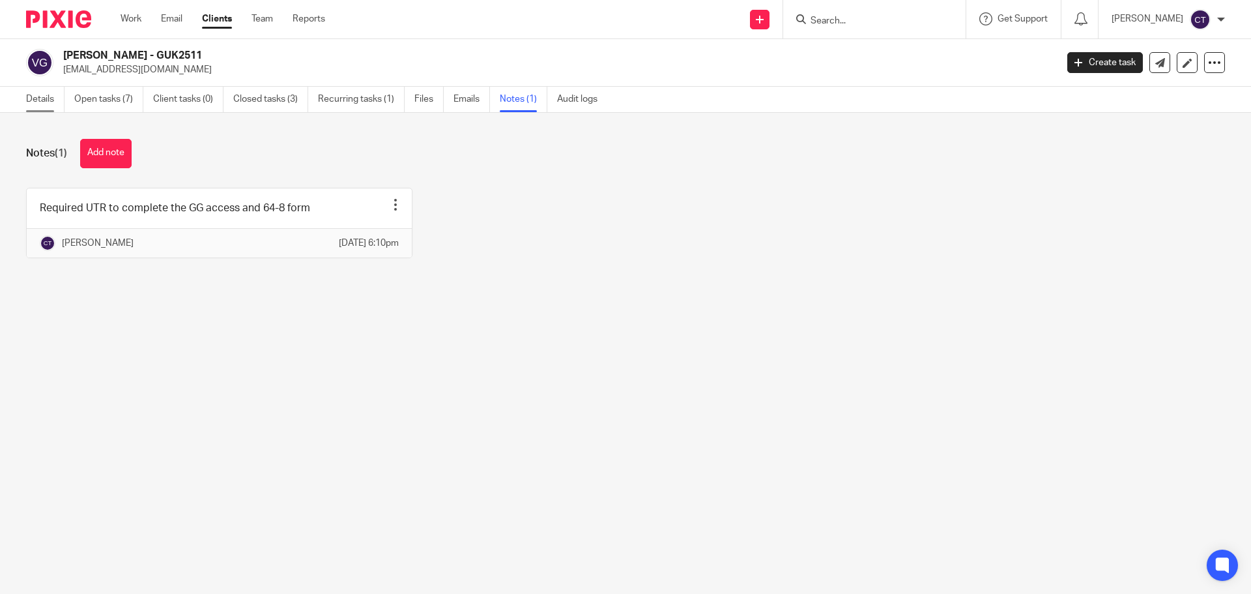
click at [37, 103] on link "Details" at bounding box center [45, 99] width 38 height 25
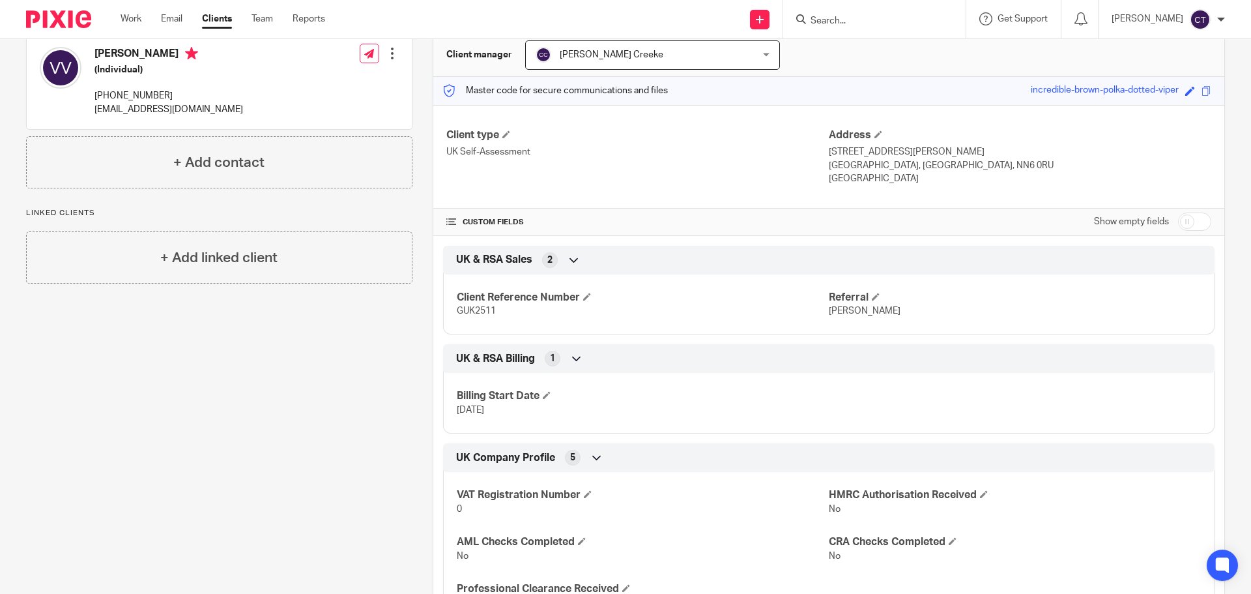
scroll to position [25, 0]
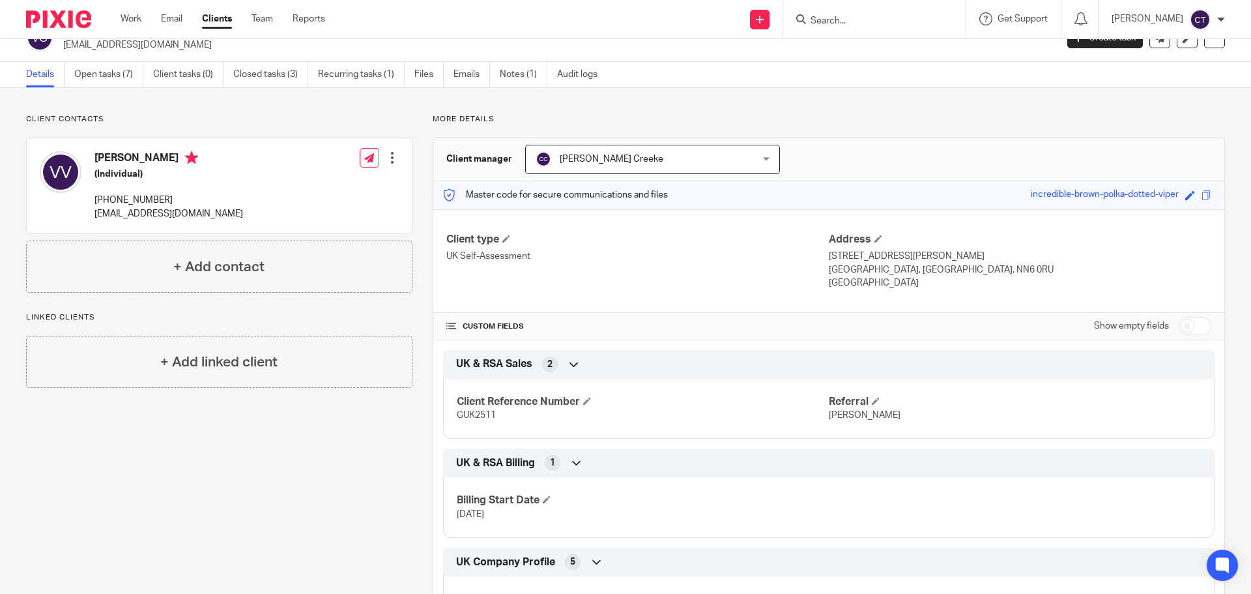
click at [1187, 328] on input "checkbox" at bounding box center [1194, 326] width 33 height 18
checkbox input "true"
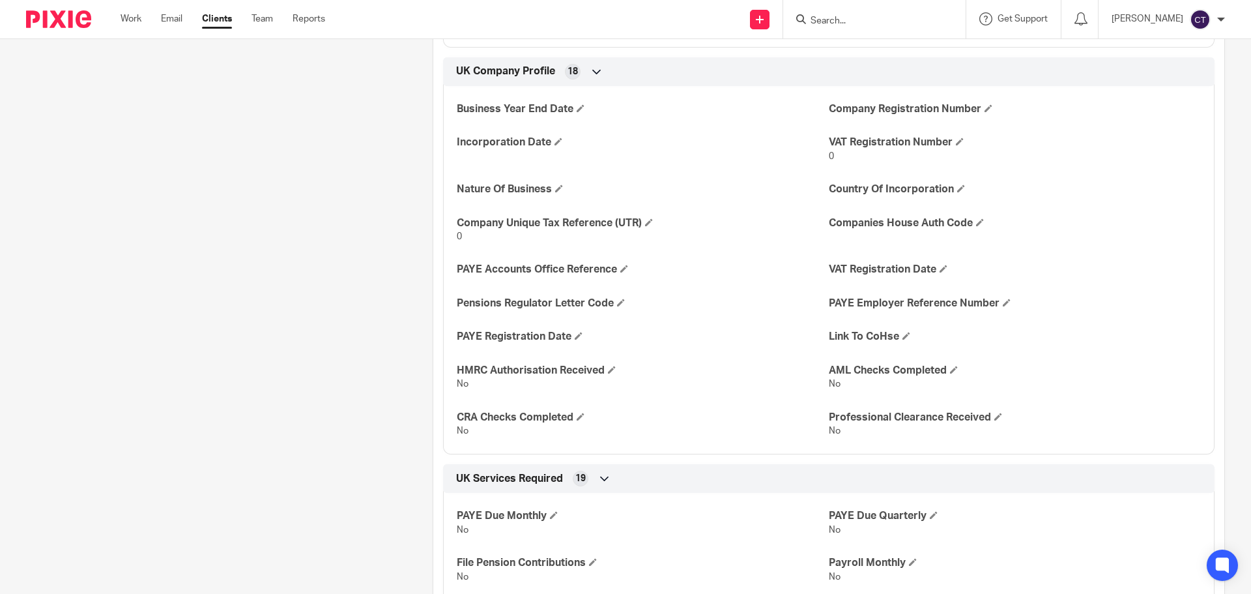
scroll to position [676, 0]
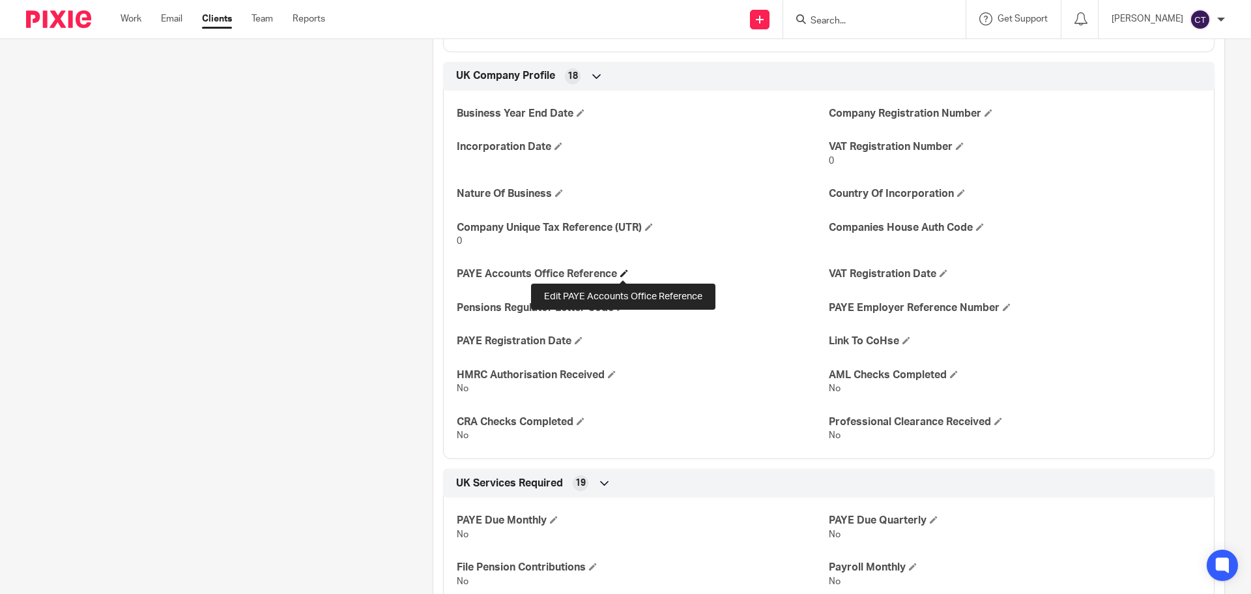
click at [627, 274] on span at bounding box center [624, 273] width 8 height 8
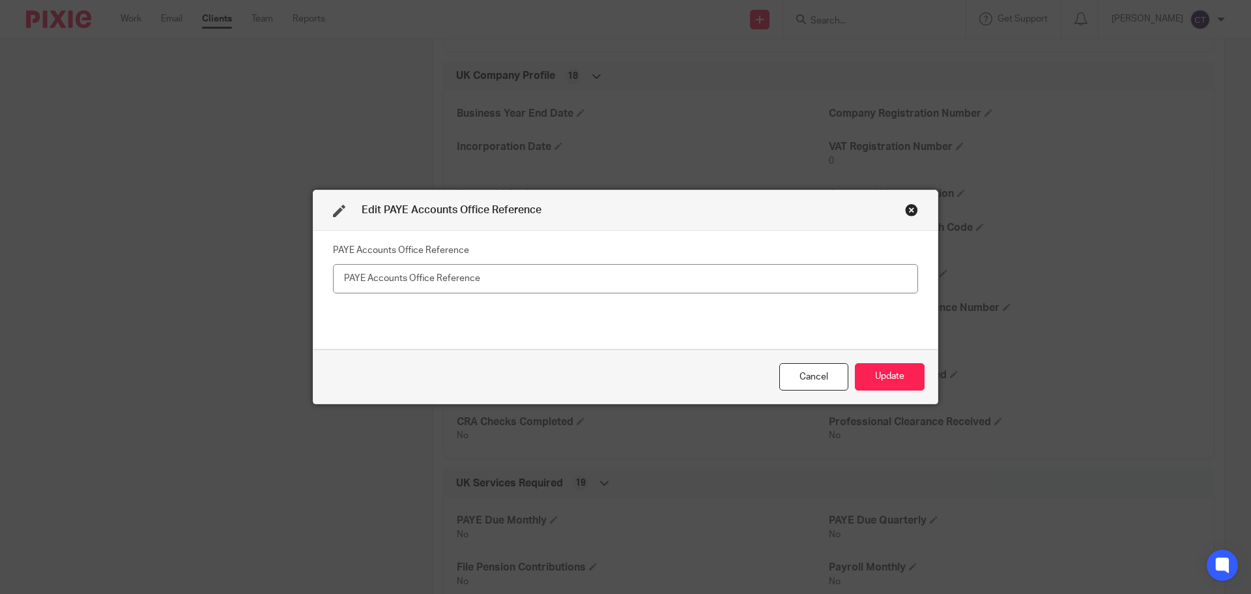
drag, startPoint x: 431, startPoint y: 294, endPoint x: 431, endPoint y: 287, distance: 7.2
click at [431, 293] on div "PAYE Accounts Office Reference" at bounding box center [625, 289] width 585 height 98
click at [431, 285] on input "text" at bounding box center [625, 278] width 585 height 29
type input "126/ZA49221"
click at [887, 377] on button "Update" at bounding box center [890, 377] width 70 height 28
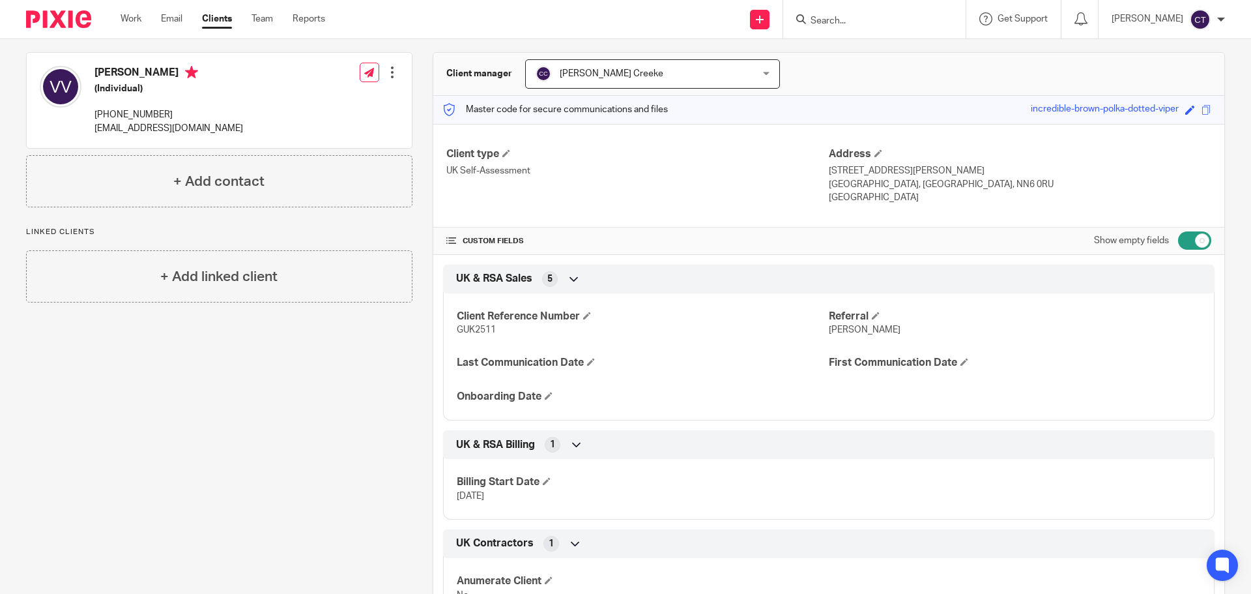
scroll to position [0, 0]
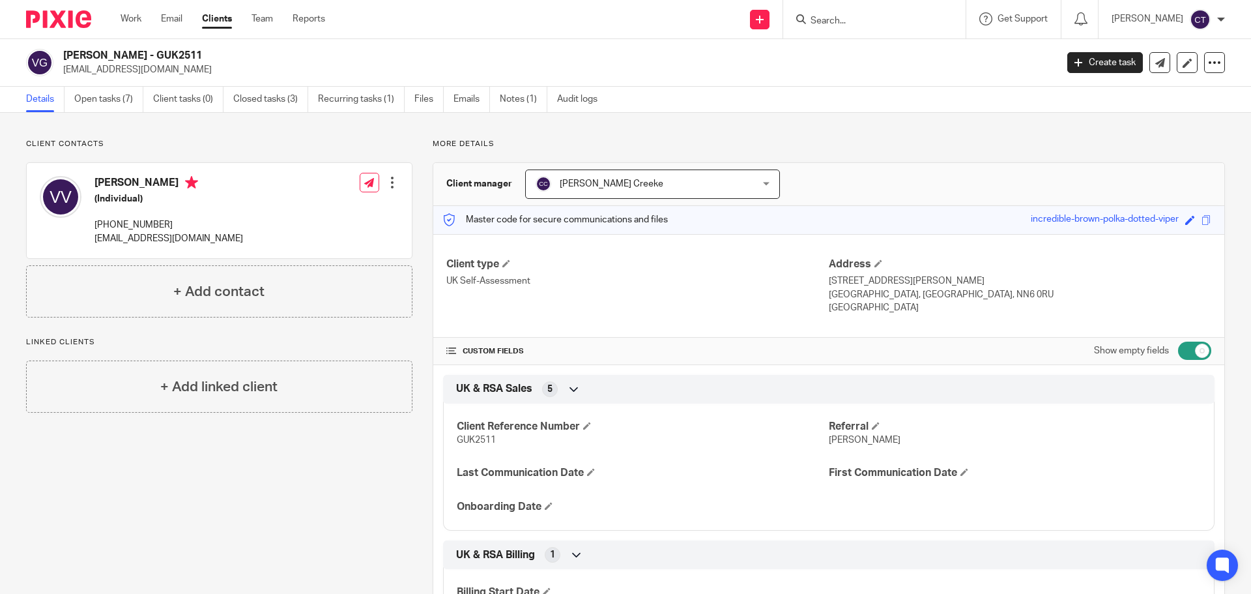
drag, startPoint x: 422, startPoint y: 106, endPoint x: 423, endPoint y: 113, distance: 7.4
click at [422, 106] on link "Files" at bounding box center [428, 99] width 29 height 25
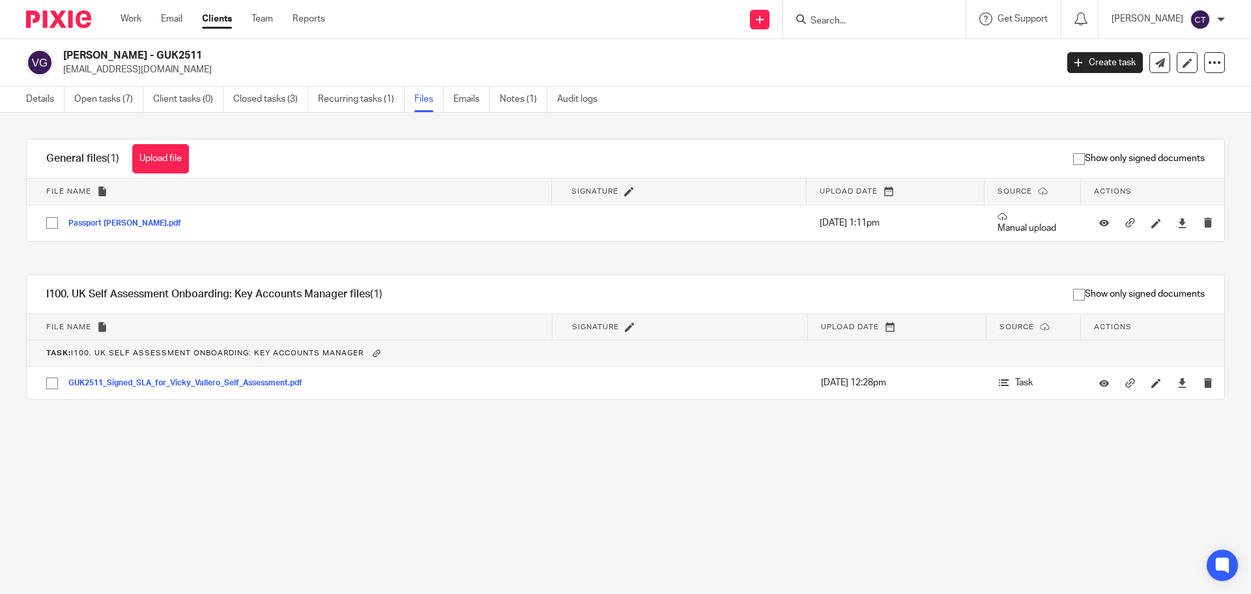
drag, startPoint x: 164, startPoint y: 162, endPoint x: 171, endPoint y: 163, distance: 7.3
click at [164, 162] on button "Upload file" at bounding box center [160, 158] width 57 height 29
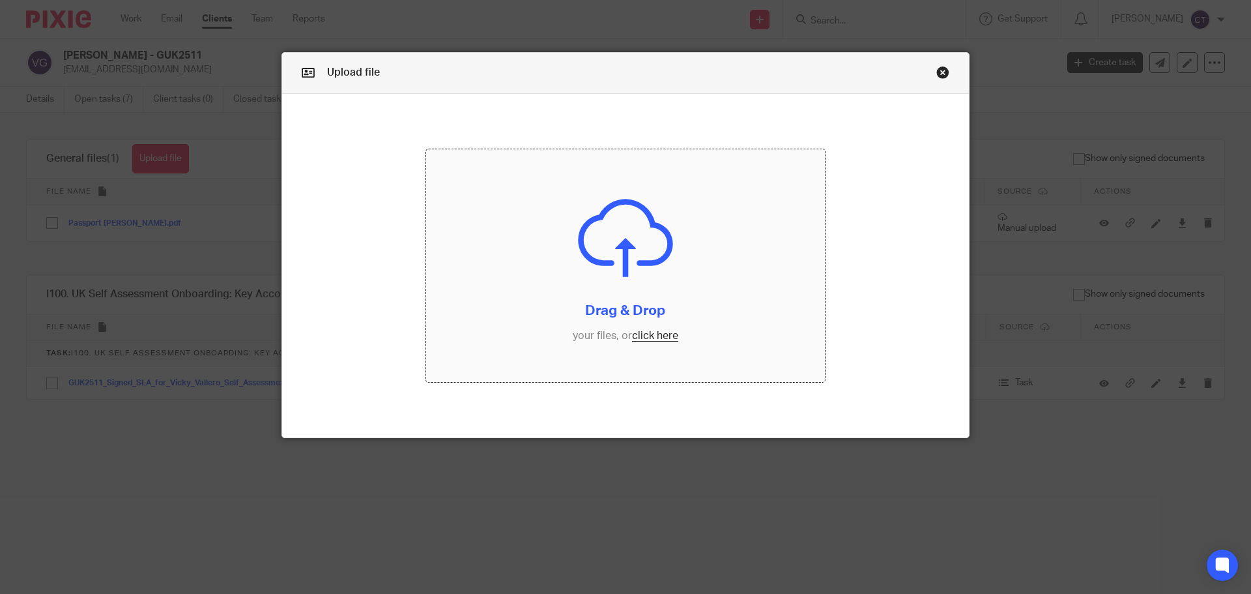
click at [560, 206] on input "file" at bounding box center [625, 265] width 399 height 233
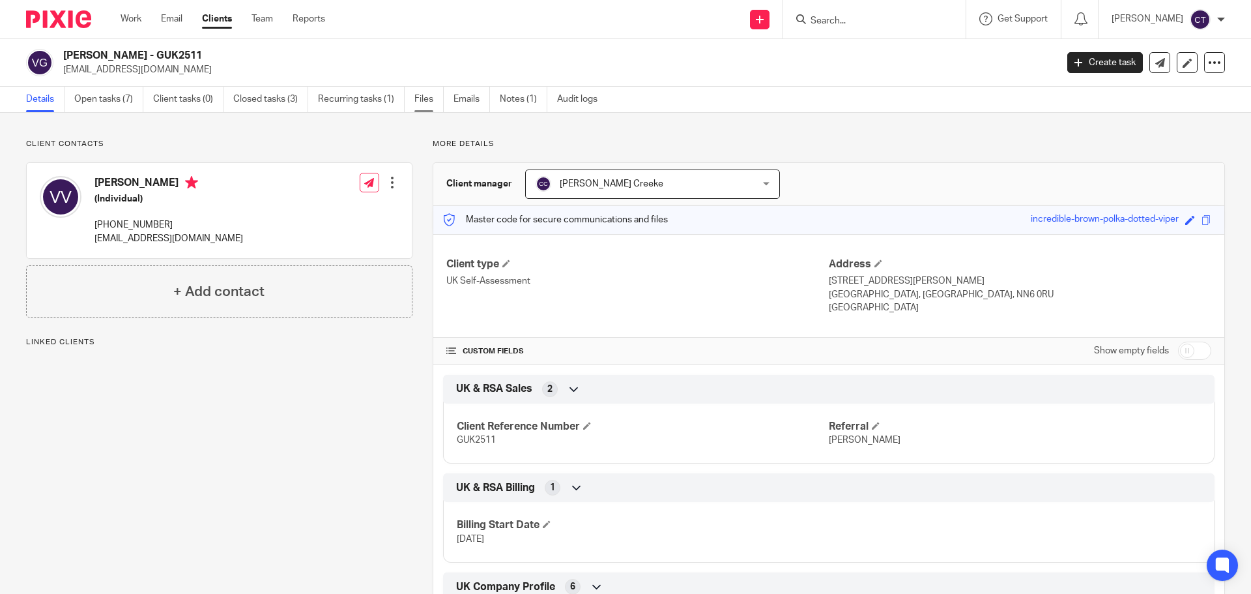
click at [426, 104] on link "Files" at bounding box center [428, 99] width 29 height 25
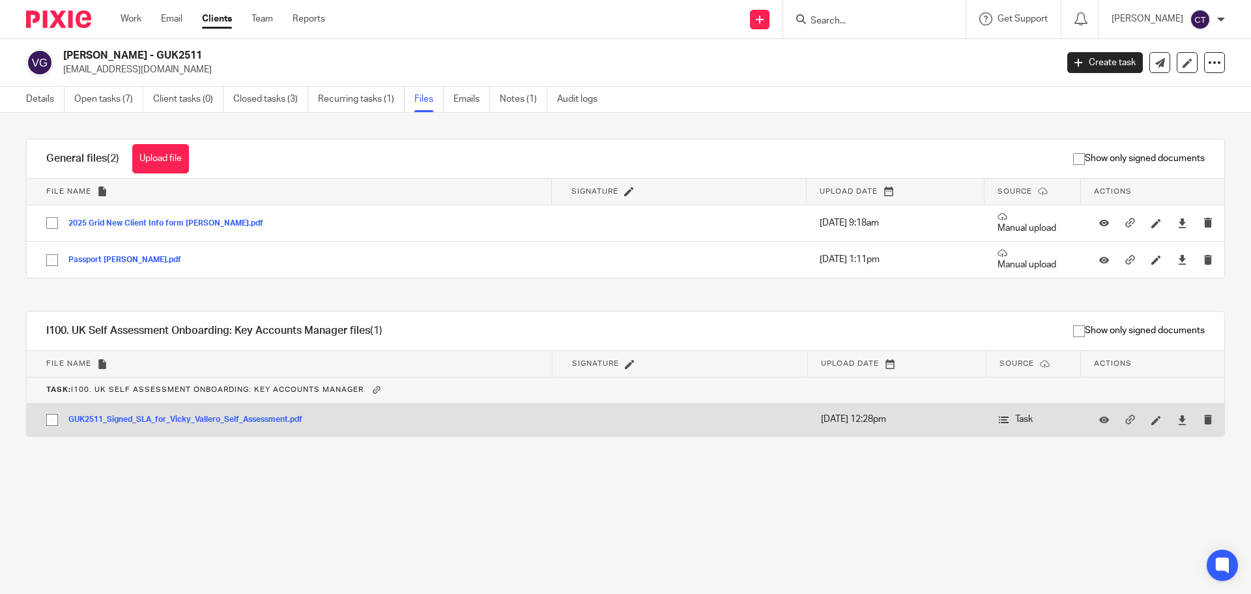
click at [50, 416] on input "checkbox" at bounding box center [52, 419] width 25 height 25
checkbox input "true"
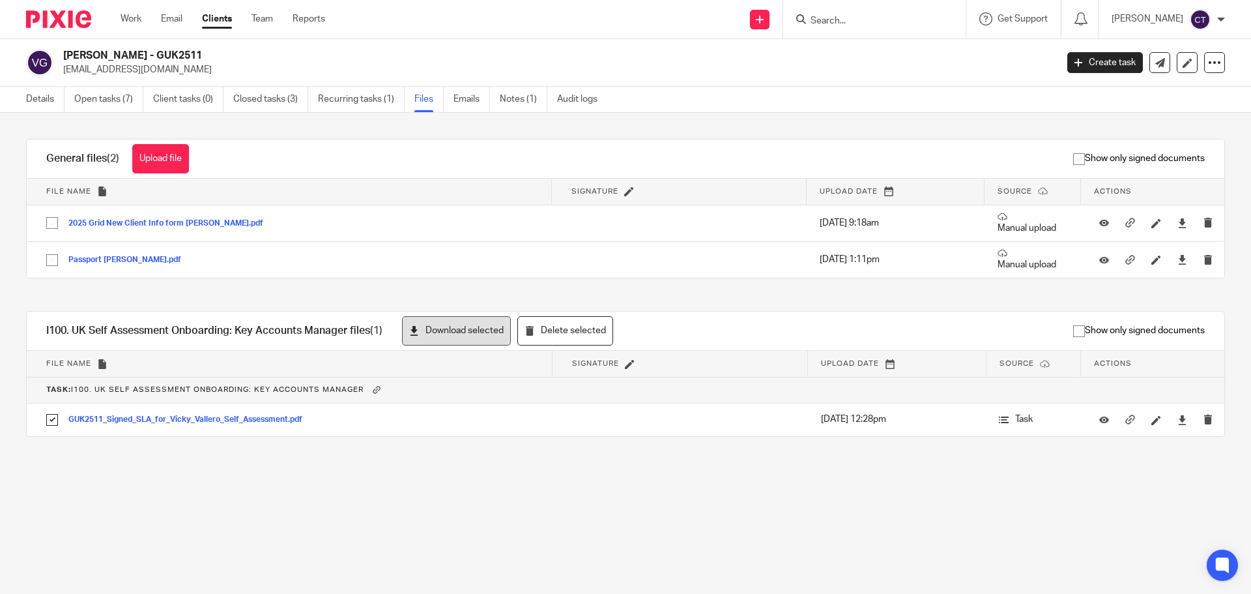
click at [448, 334] on button "Download selected" at bounding box center [456, 330] width 109 height 29
